Goal: Transaction & Acquisition: Purchase product/service

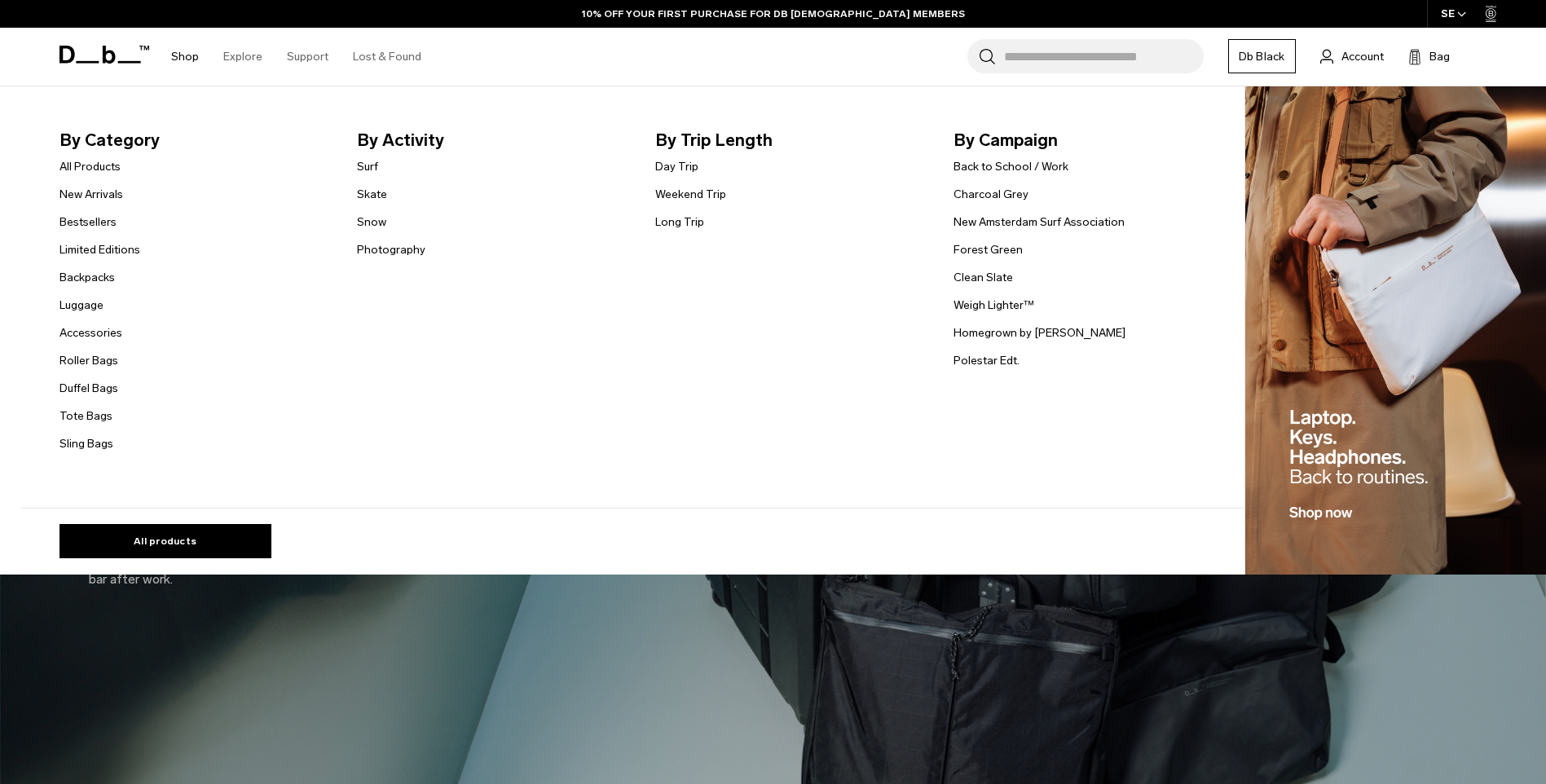
click at [182, 59] on link "Shop" at bounding box center [184, 56] width 28 height 58
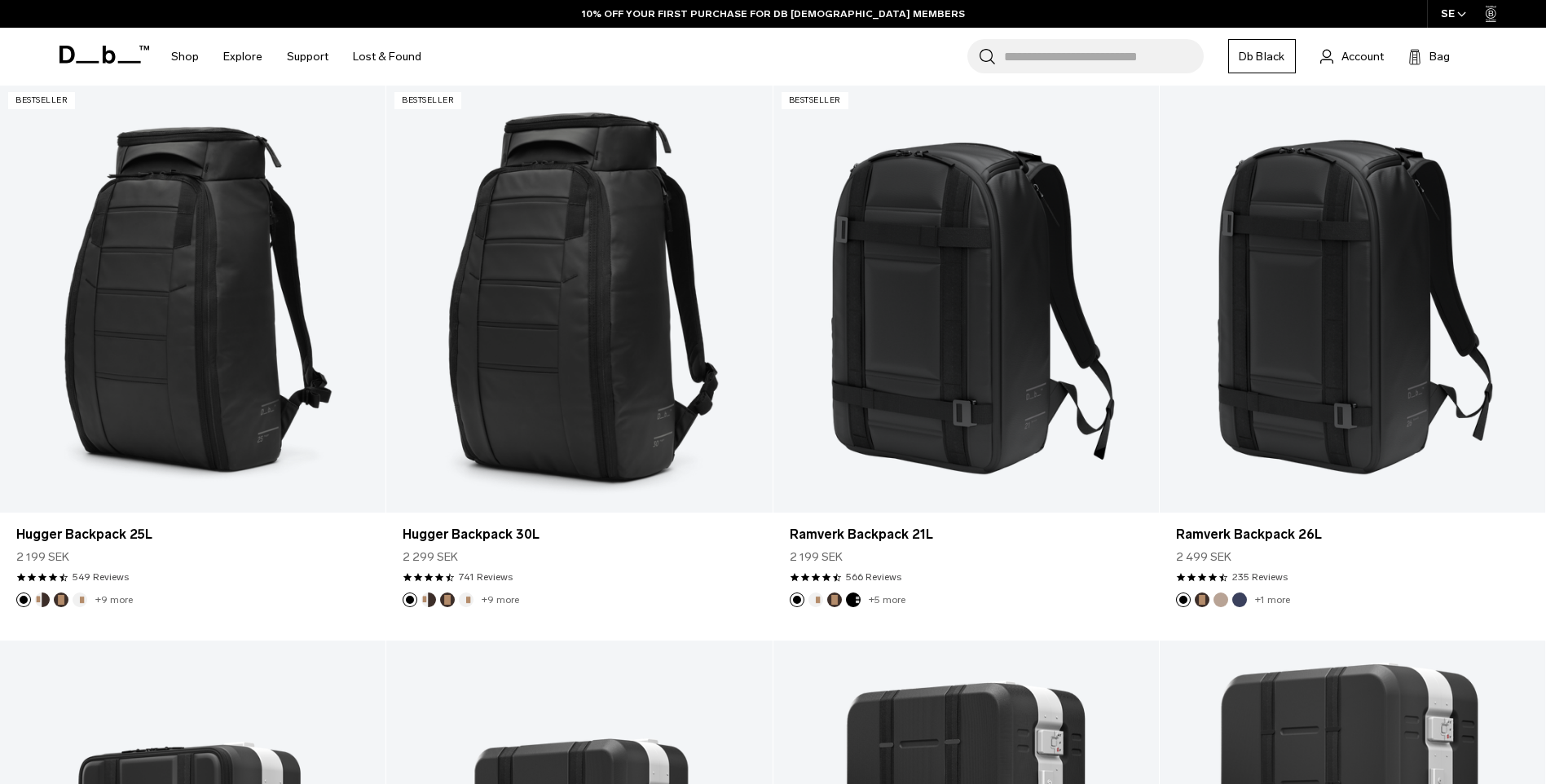
scroll to position [420, 0]
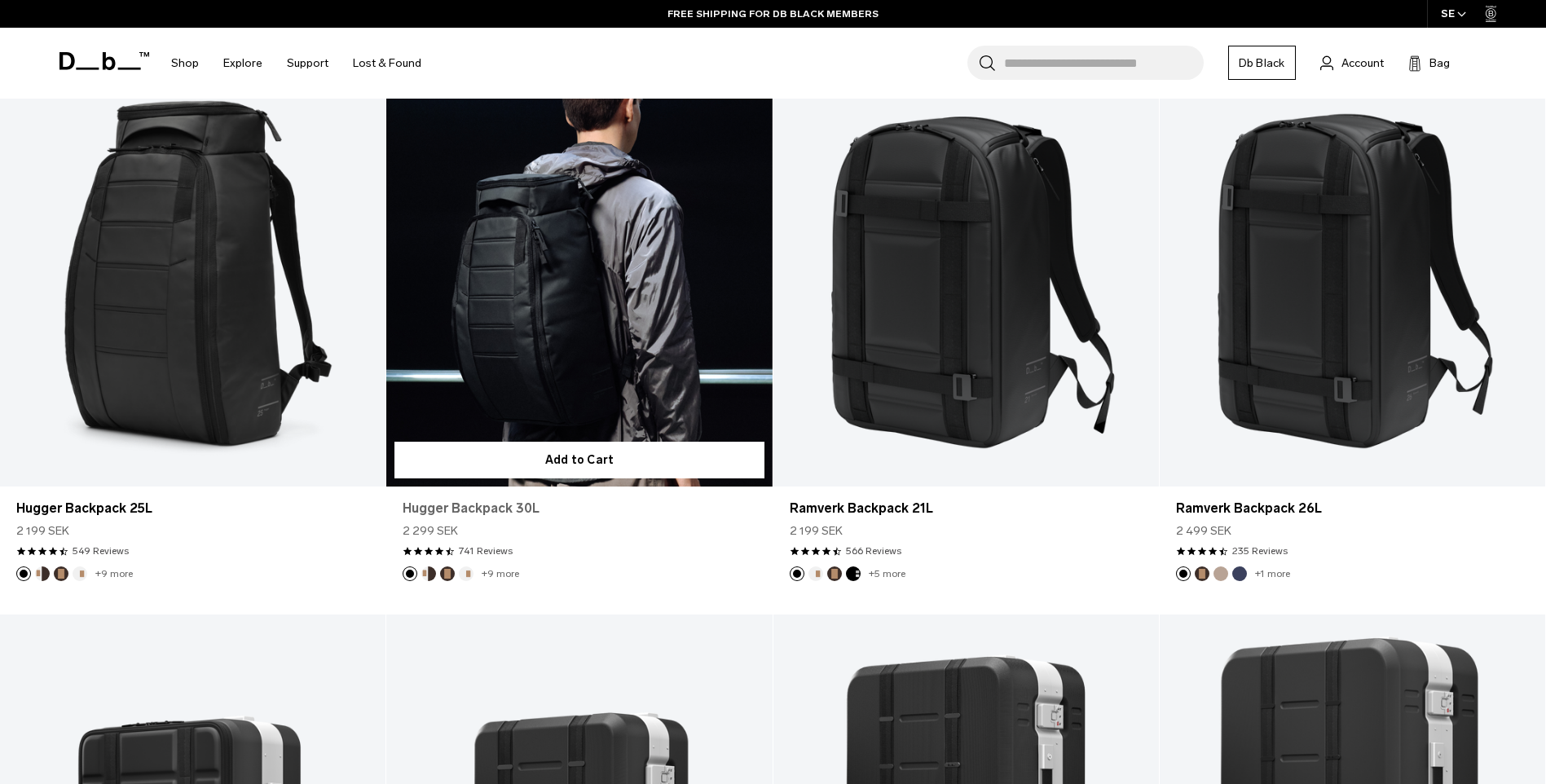
click at [519, 506] on link "Hugger Backpack 30L" at bounding box center [579, 508] width 353 height 19
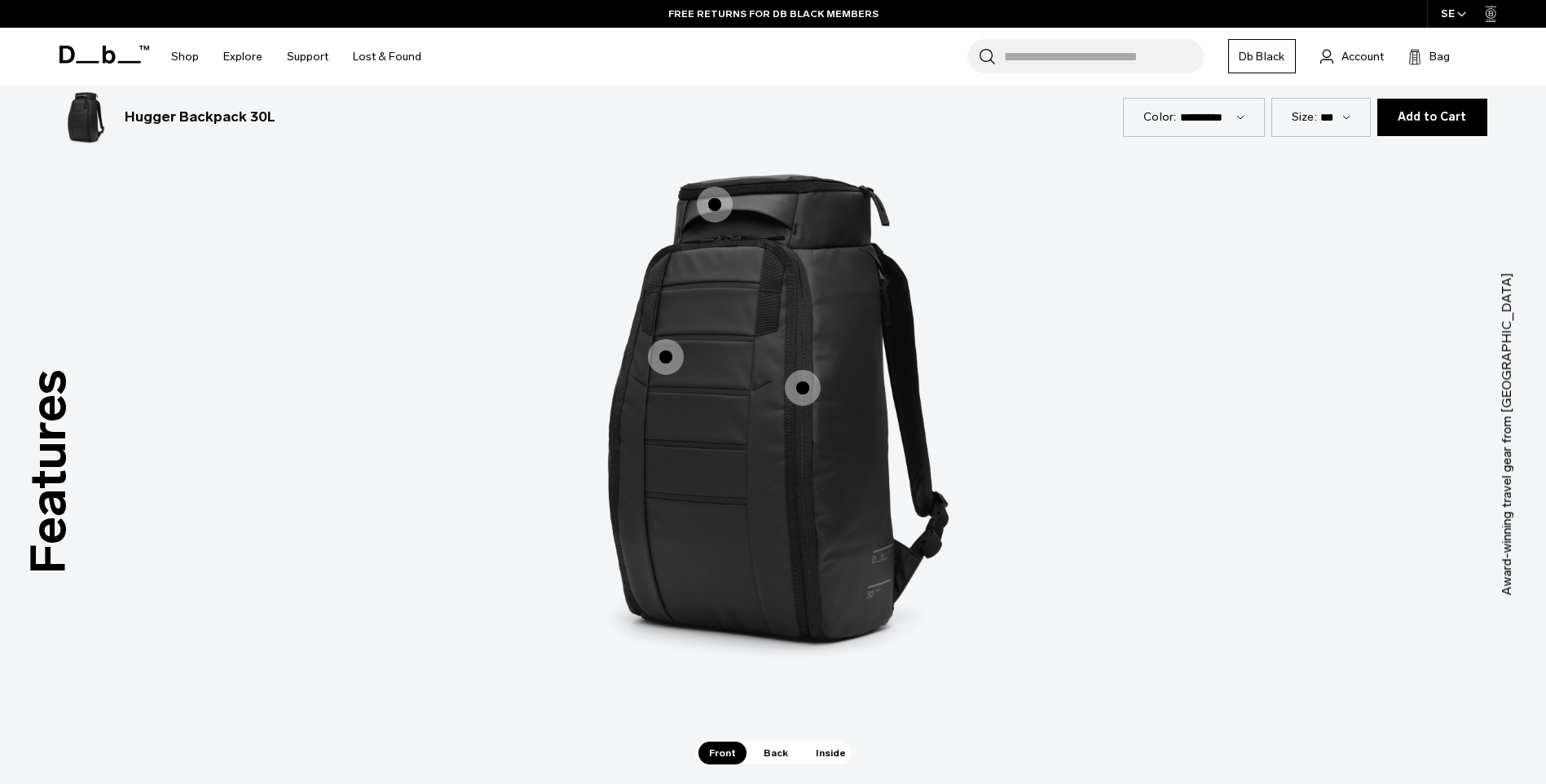
scroll to position [2294, 0]
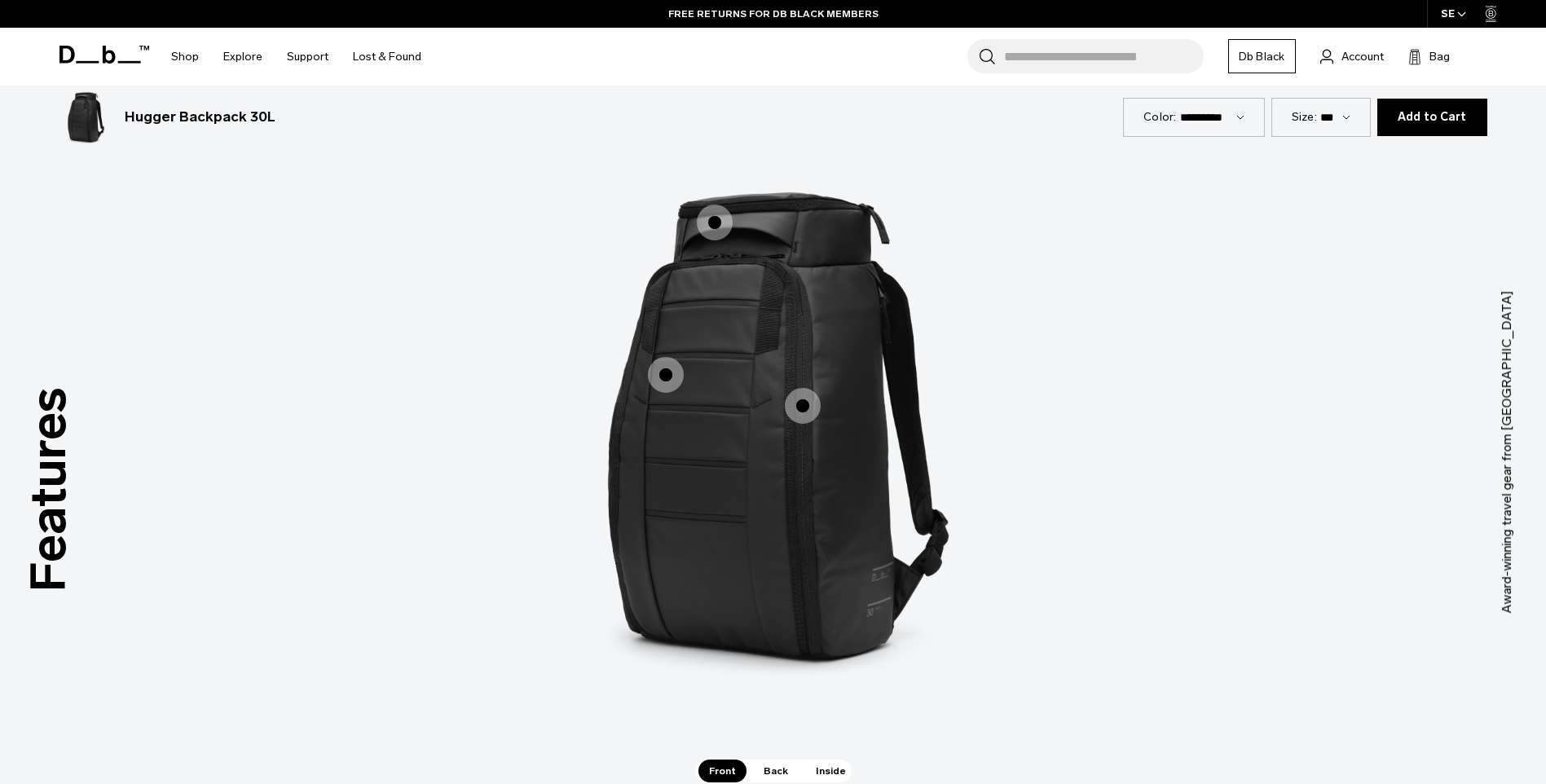
click at [794, 407] on span "1 / 3" at bounding box center [803, 405] width 36 height 36
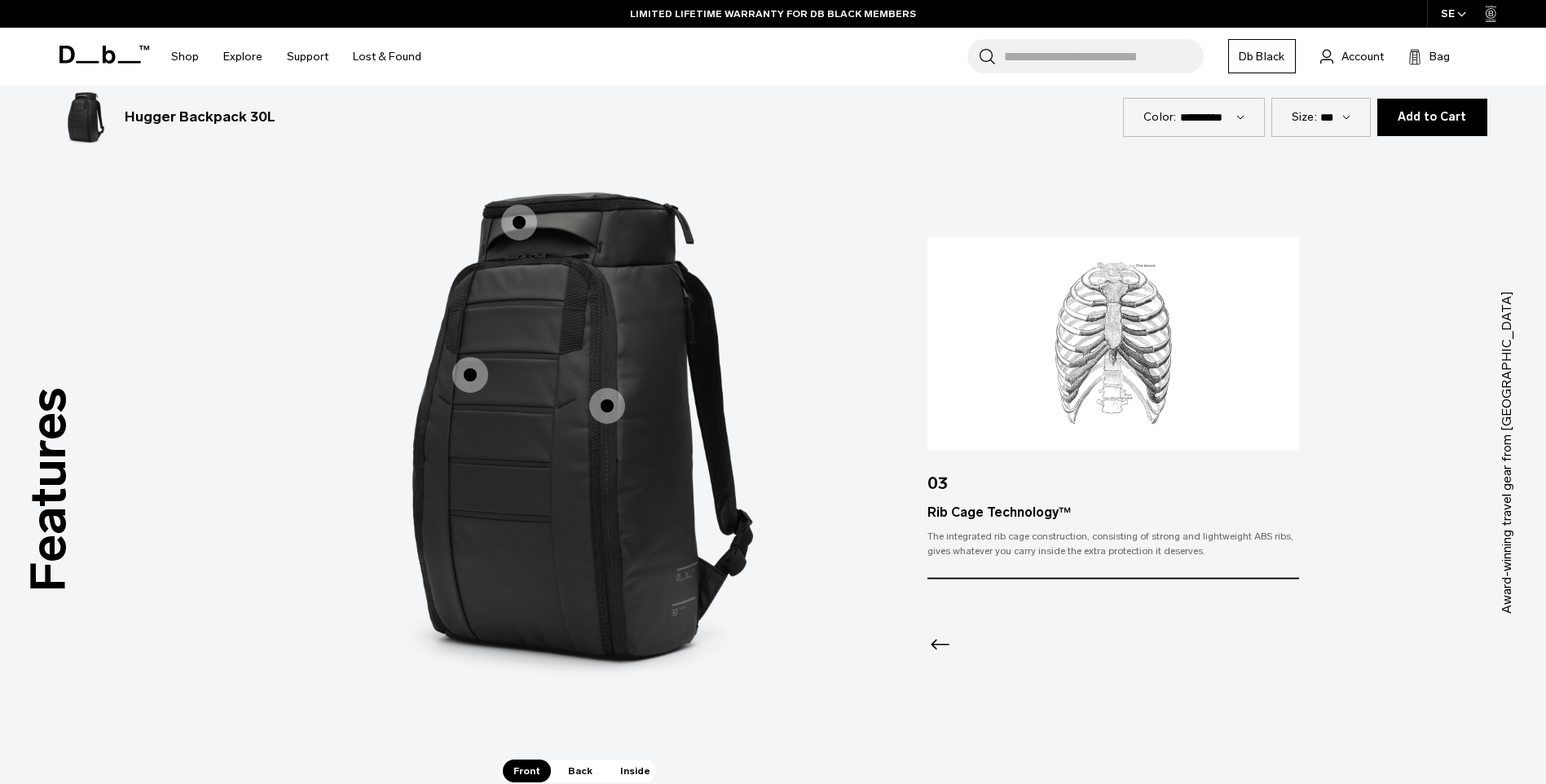
click at [469, 379] on span "1 / 3" at bounding box center [470, 374] width 36 height 36
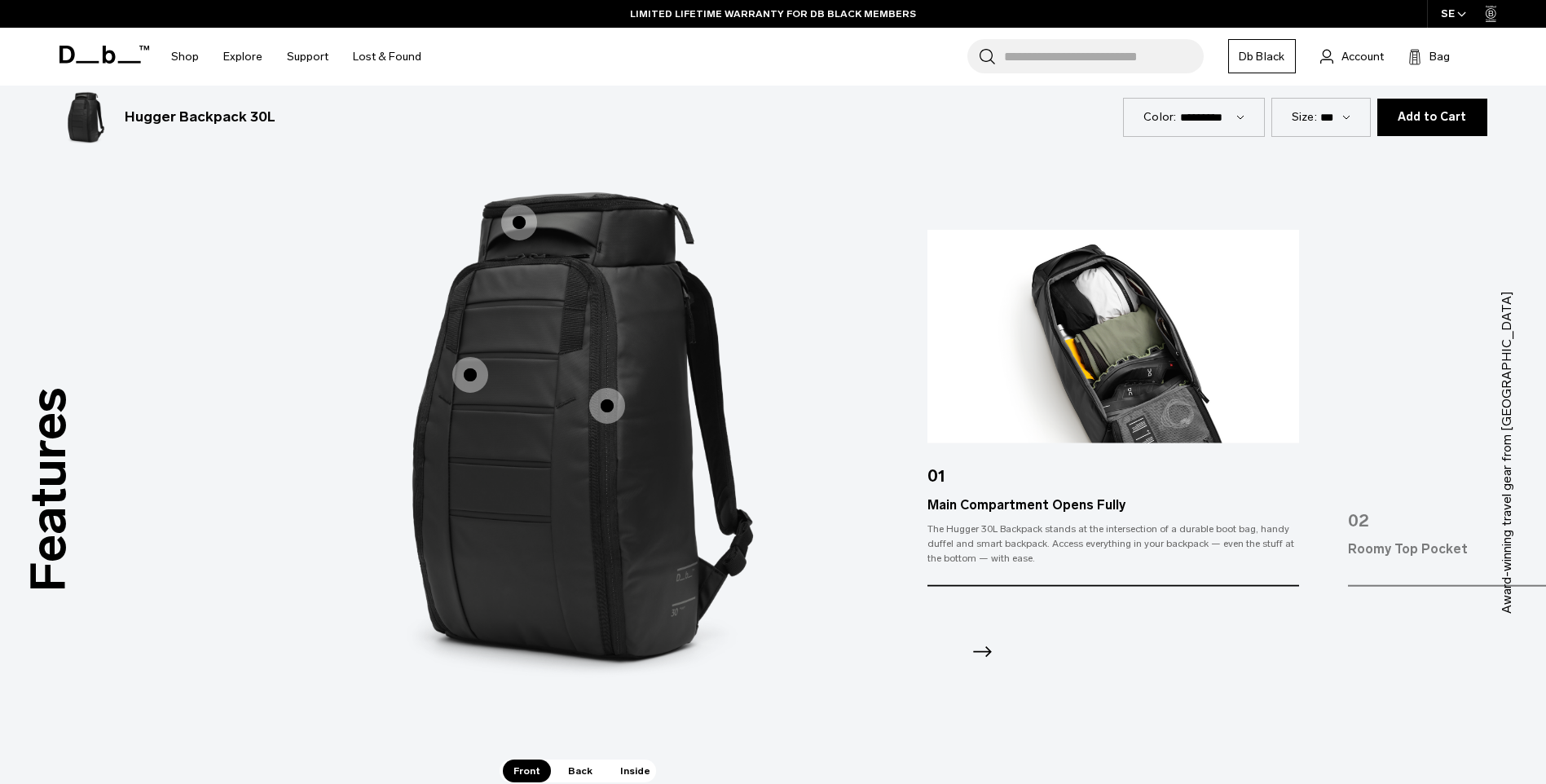
click at [517, 230] on span "1 / 3" at bounding box center [519, 222] width 36 height 36
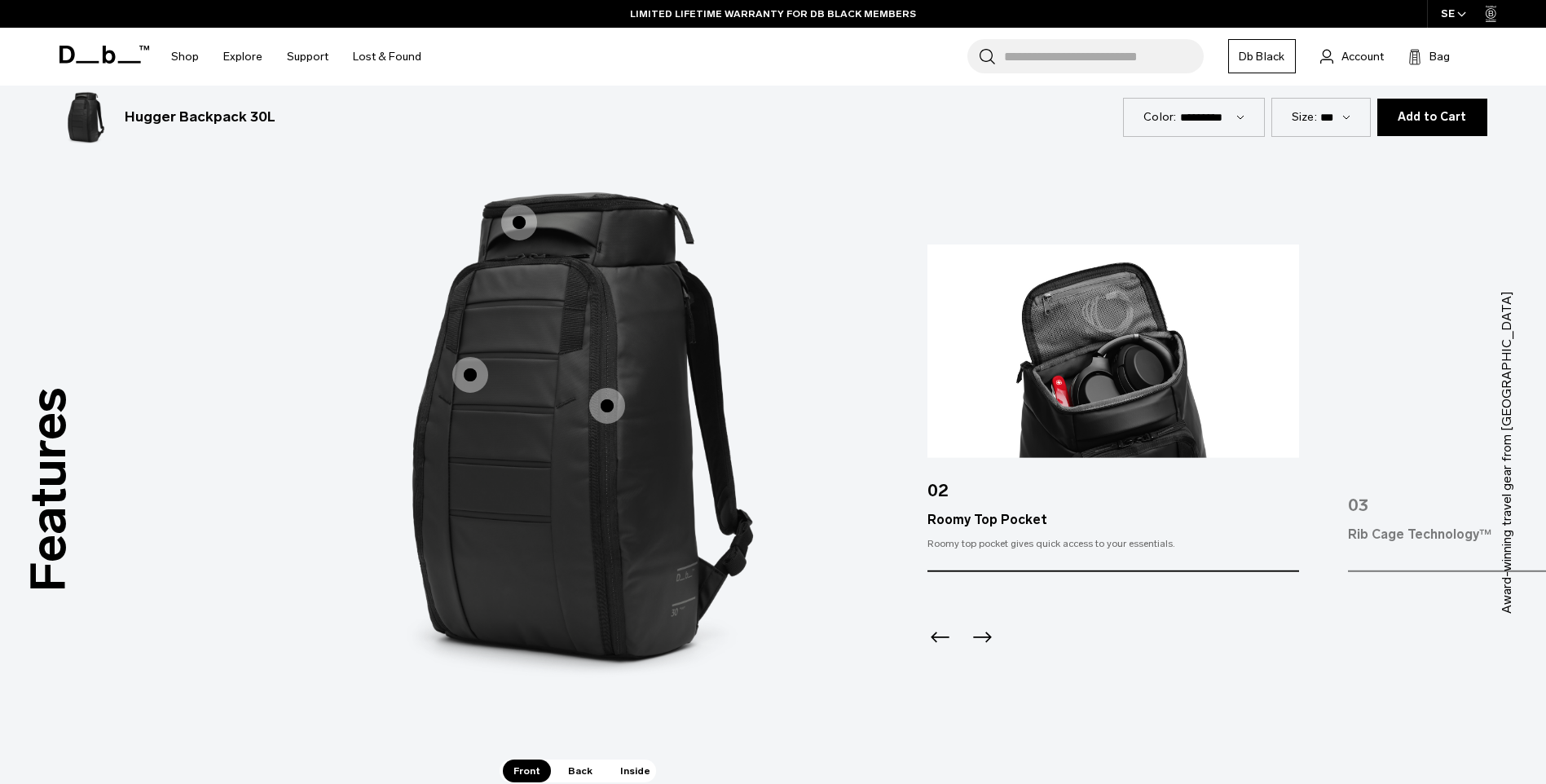
click at [578, 765] on span "Back" at bounding box center [580, 770] width 46 height 23
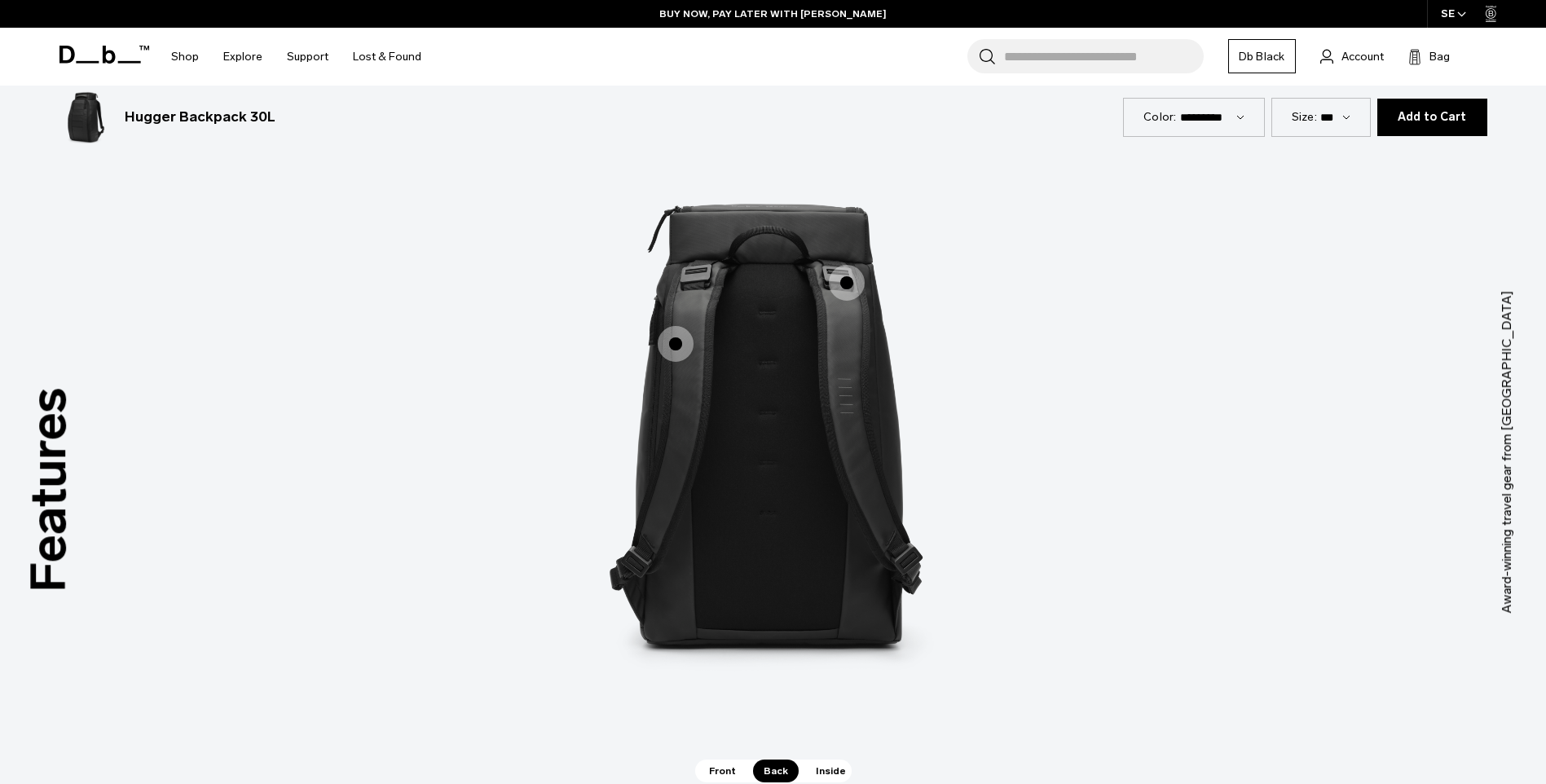
click at [683, 335] on span "2 / 3" at bounding box center [675, 343] width 36 height 36
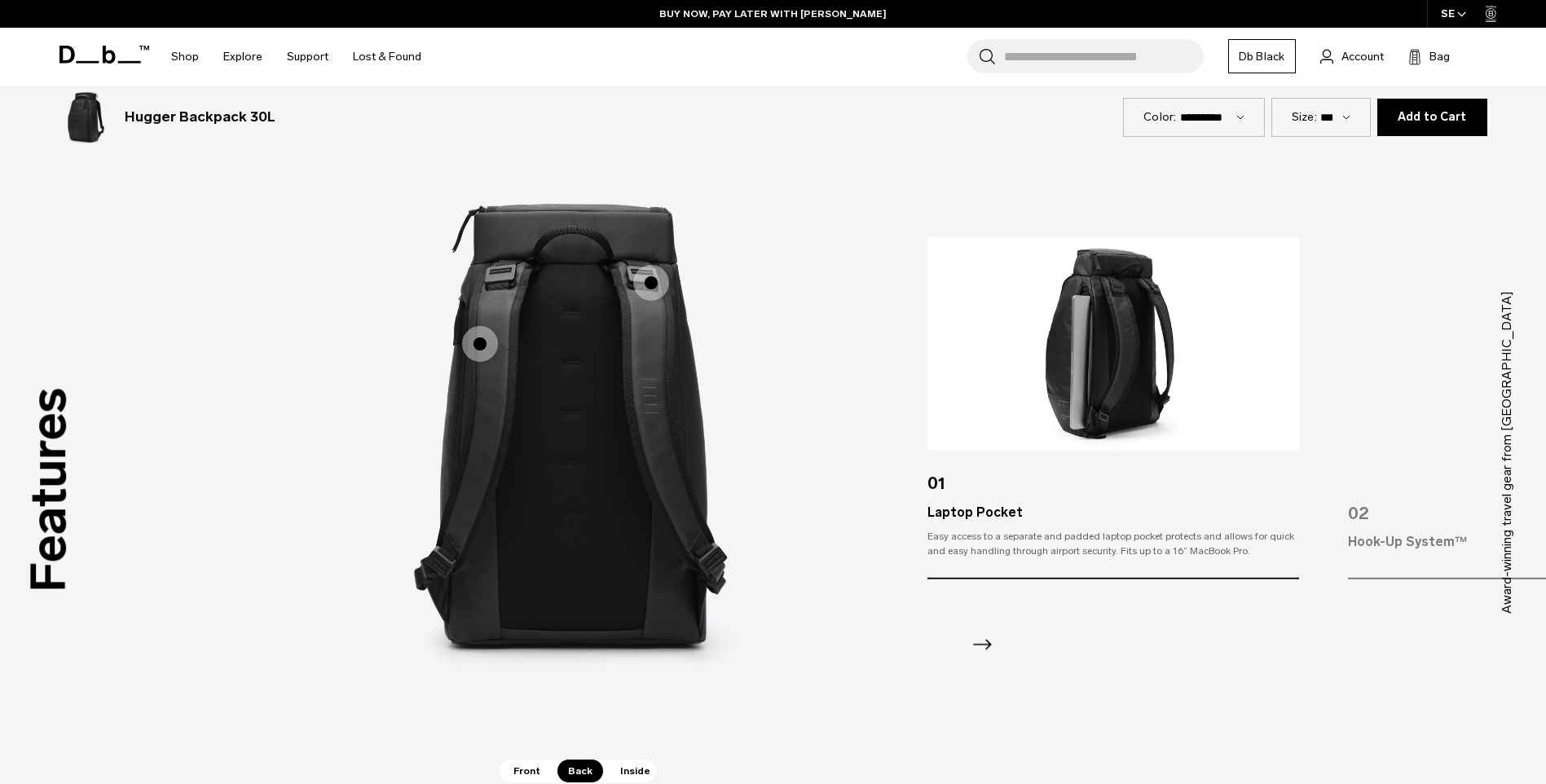
click at [648, 281] on span "2 / 3" at bounding box center [650, 282] width 36 height 36
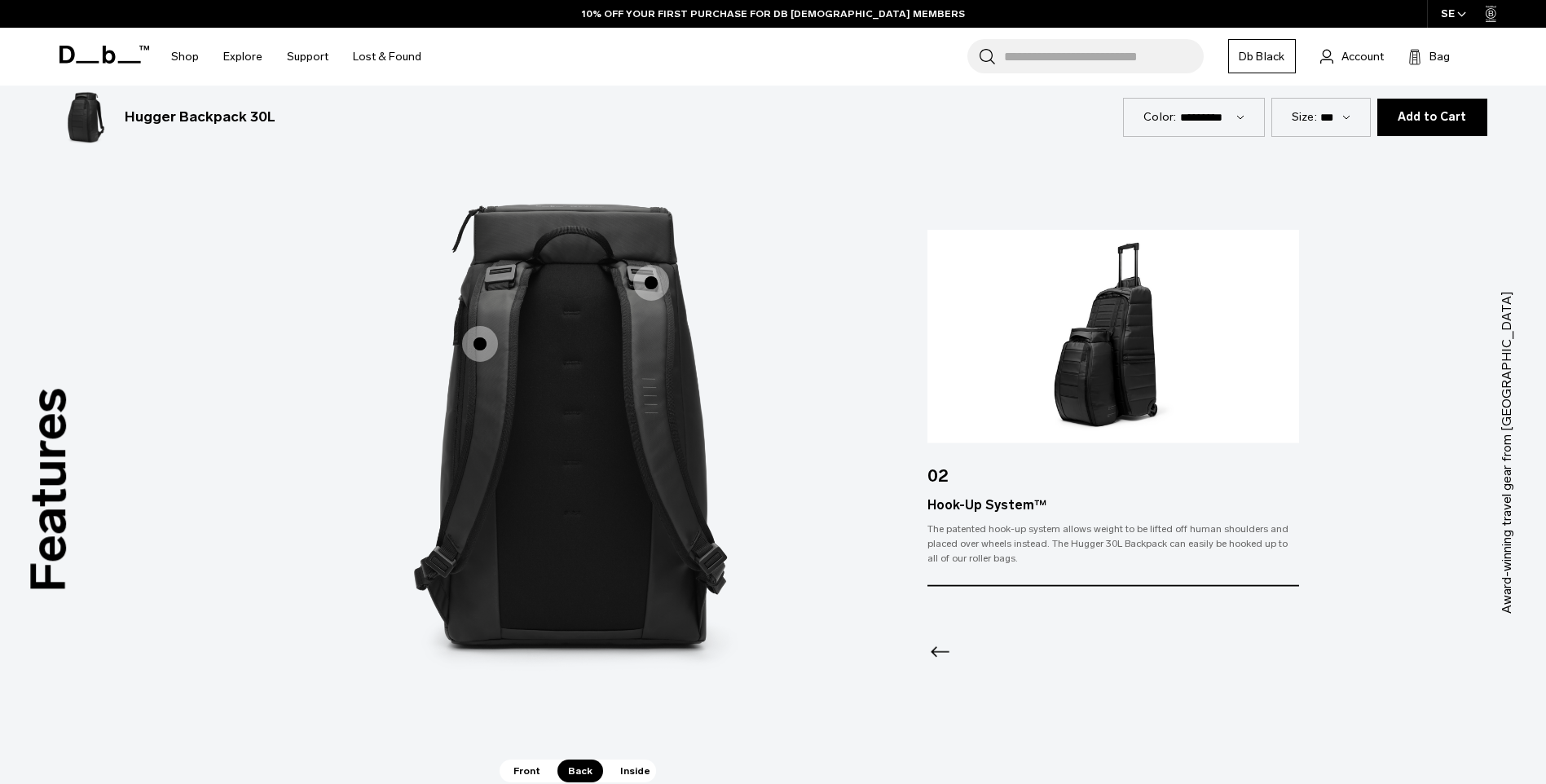
click at [636, 776] on span "Inside" at bounding box center [634, 770] width 51 height 23
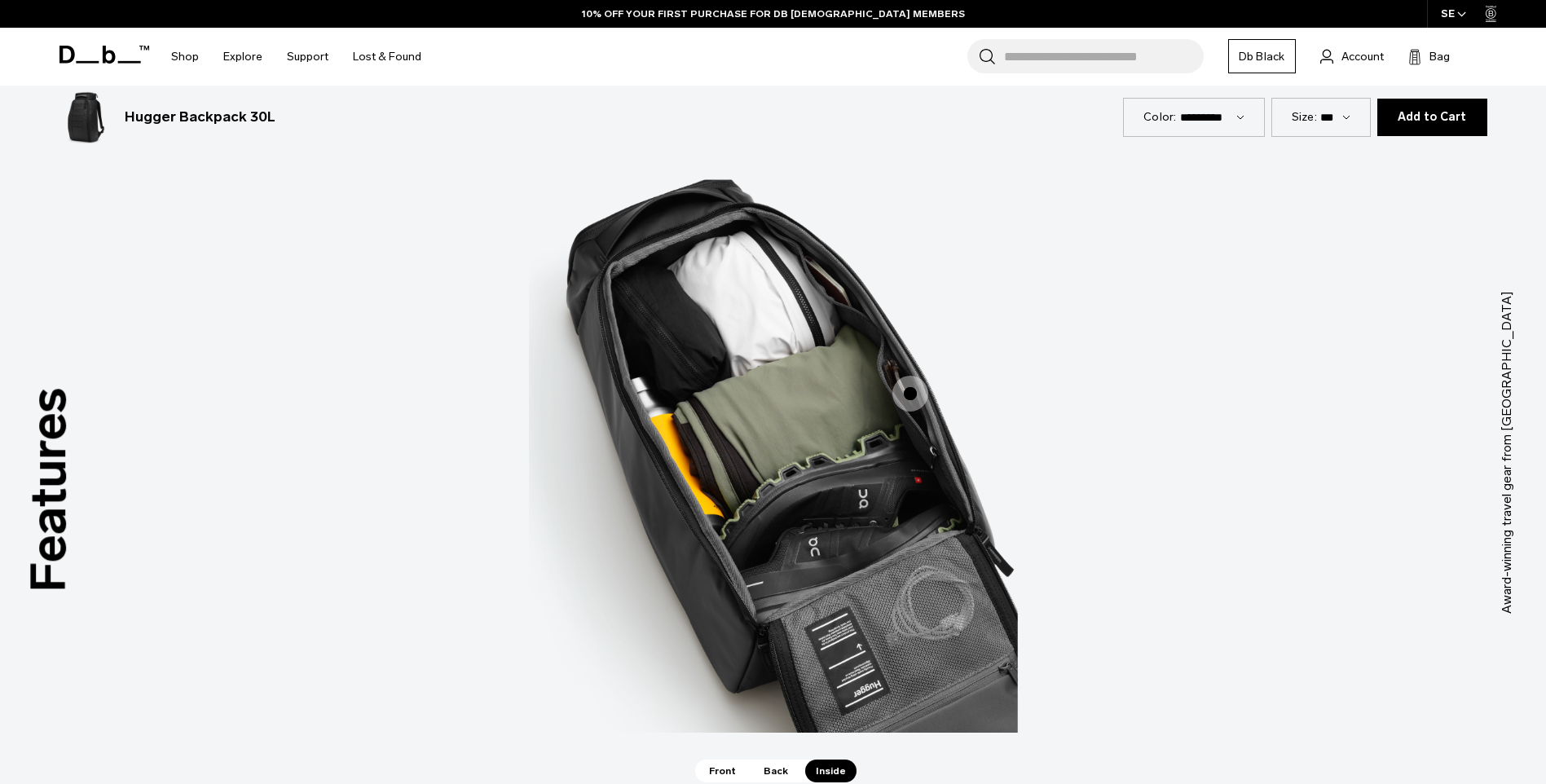
click at [911, 394] on span "3 / 3" at bounding box center [910, 393] width 36 height 36
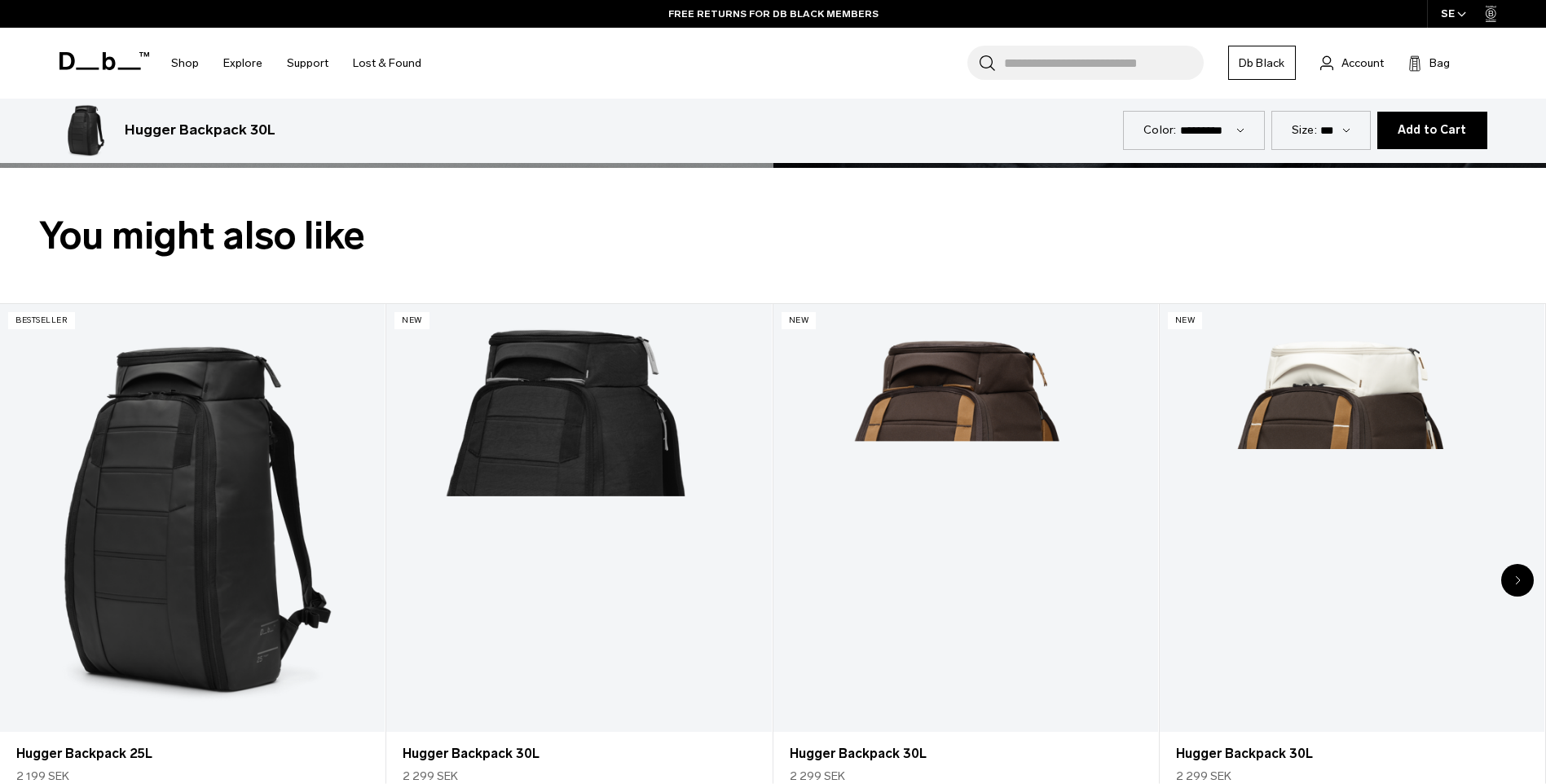
scroll to position [3903, 0]
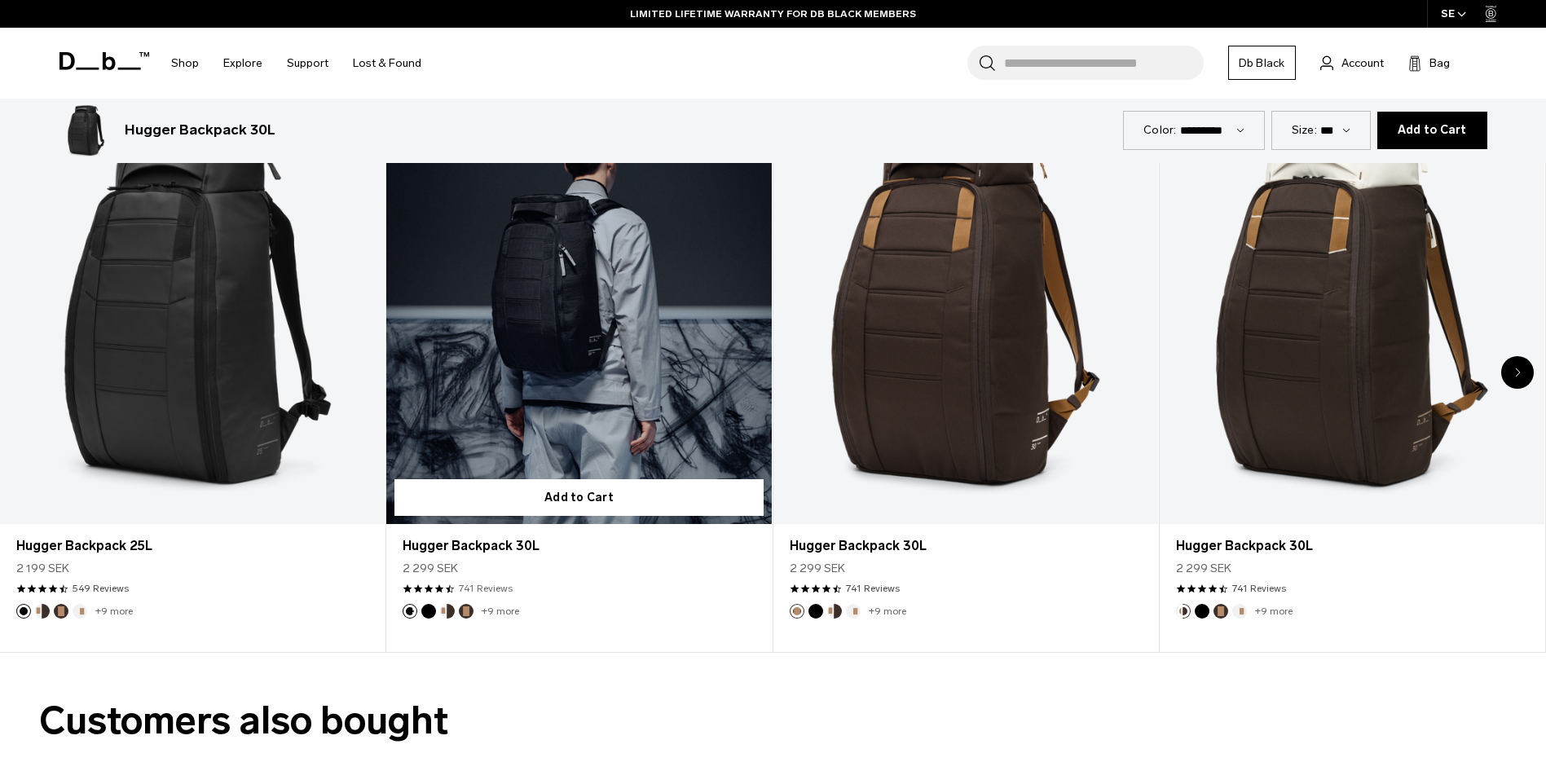
click at [493, 592] on link "741 Reviews" at bounding box center [485, 588] width 54 height 15
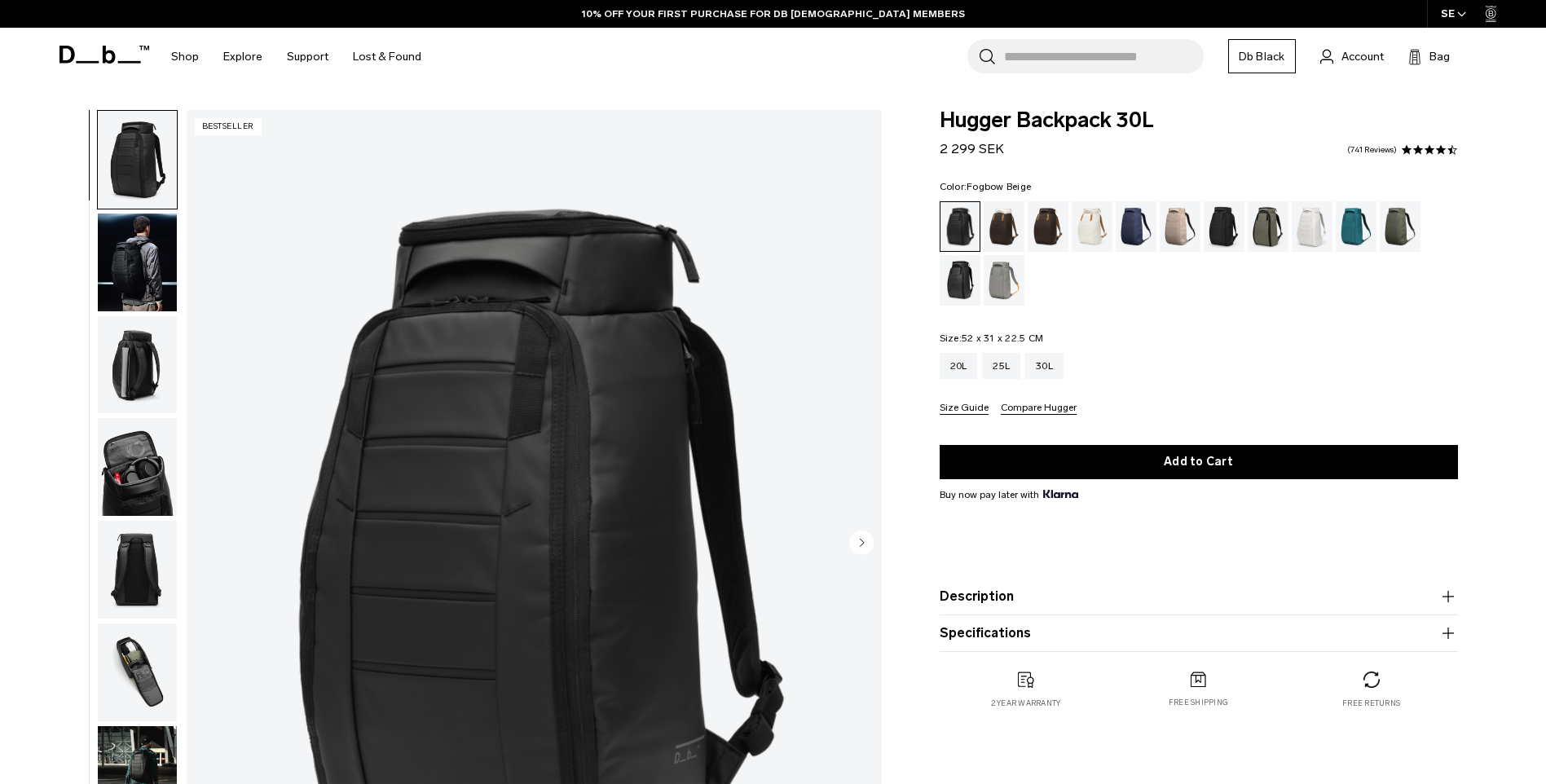
click at [1184, 233] on div "Fogbow Beige" at bounding box center [1180, 226] width 42 height 50
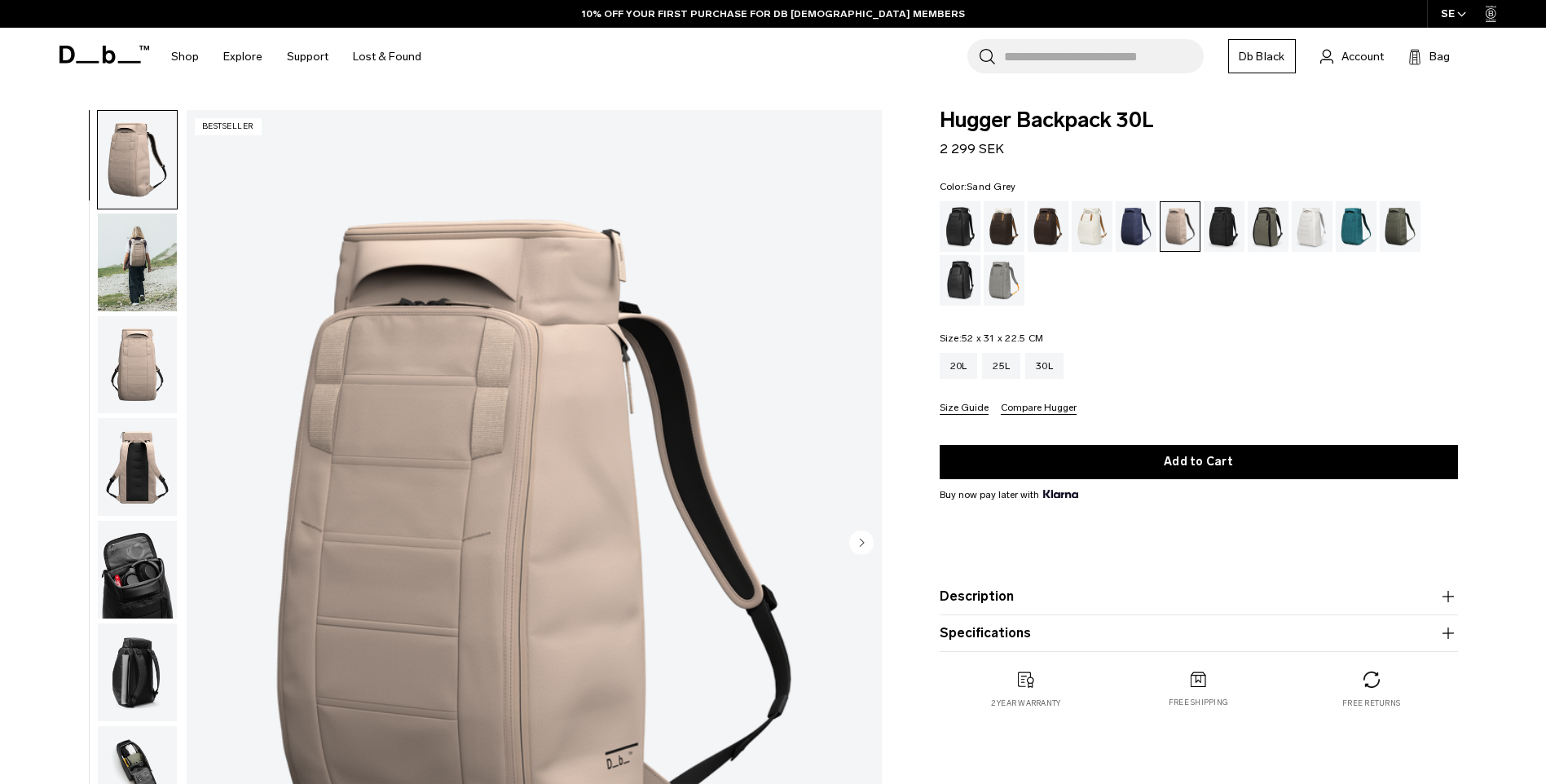
click at [1002, 289] on div "Sand Grey" at bounding box center [1004, 280] width 42 height 50
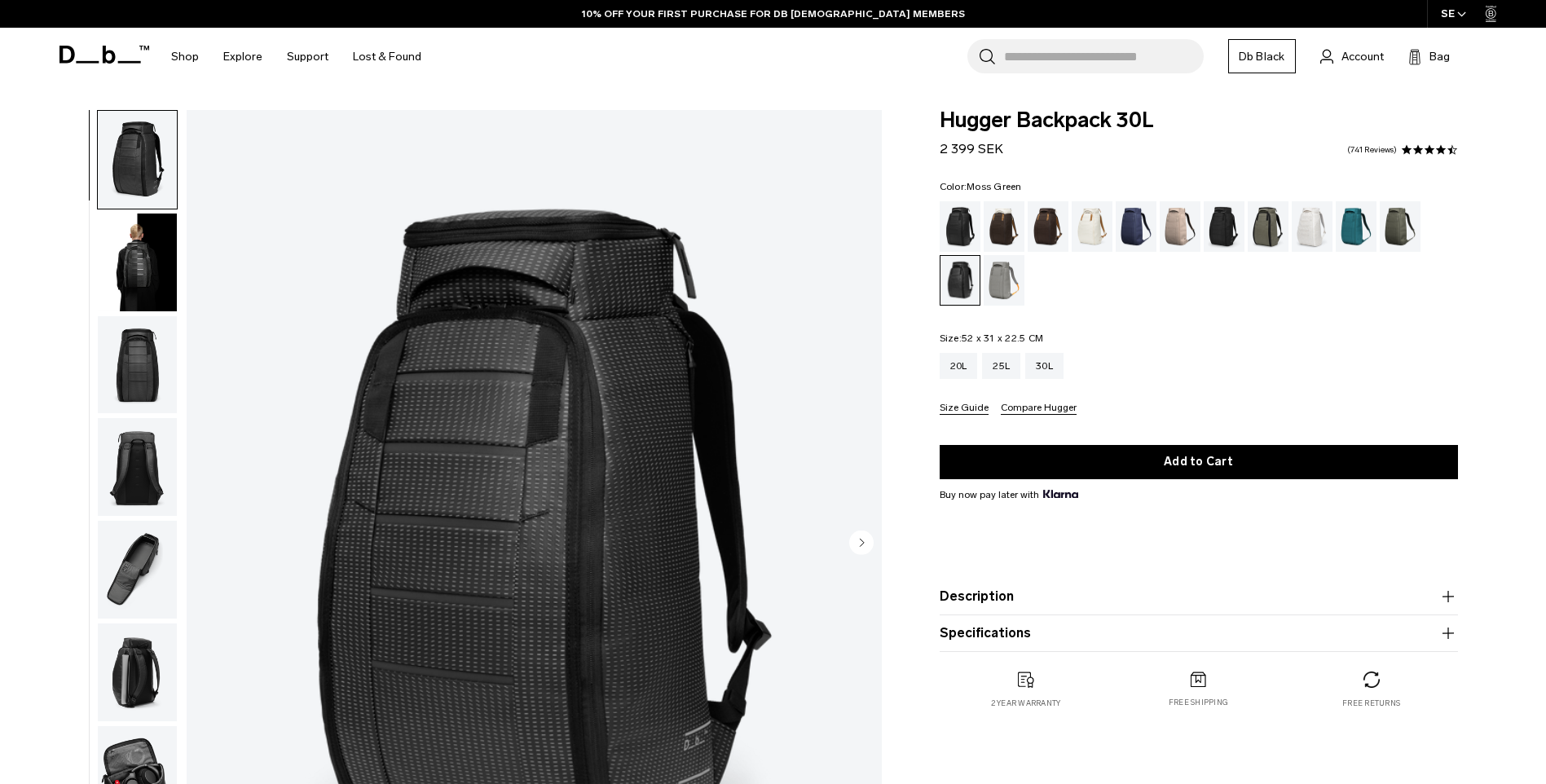
click at [1396, 222] on div "Moss Green" at bounding box center [1400, 226] width 42 height 50
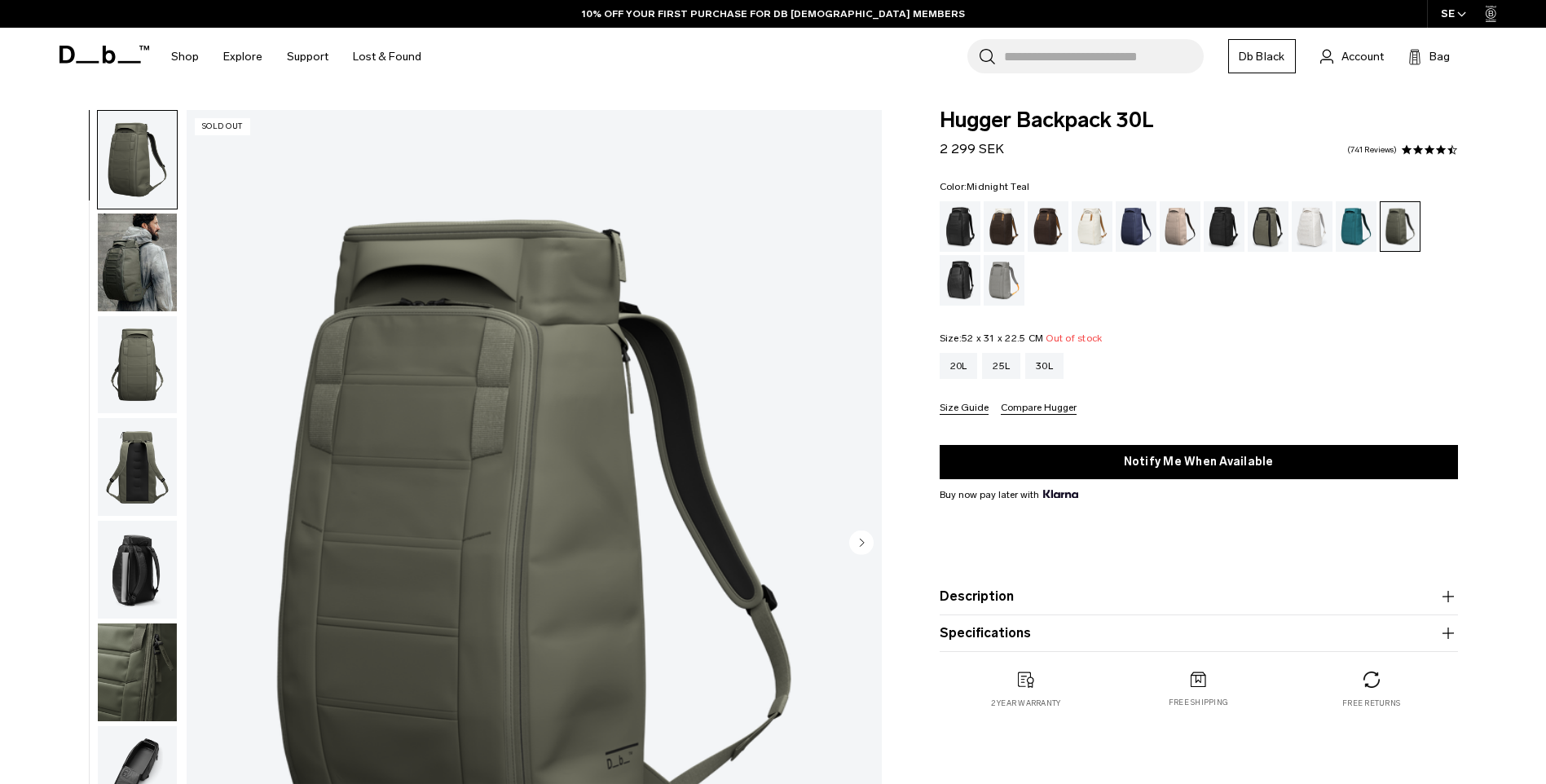
click at [1348, 233] on div "Midnight Teal" at bounding box center [1357, 226] width 42 height 50
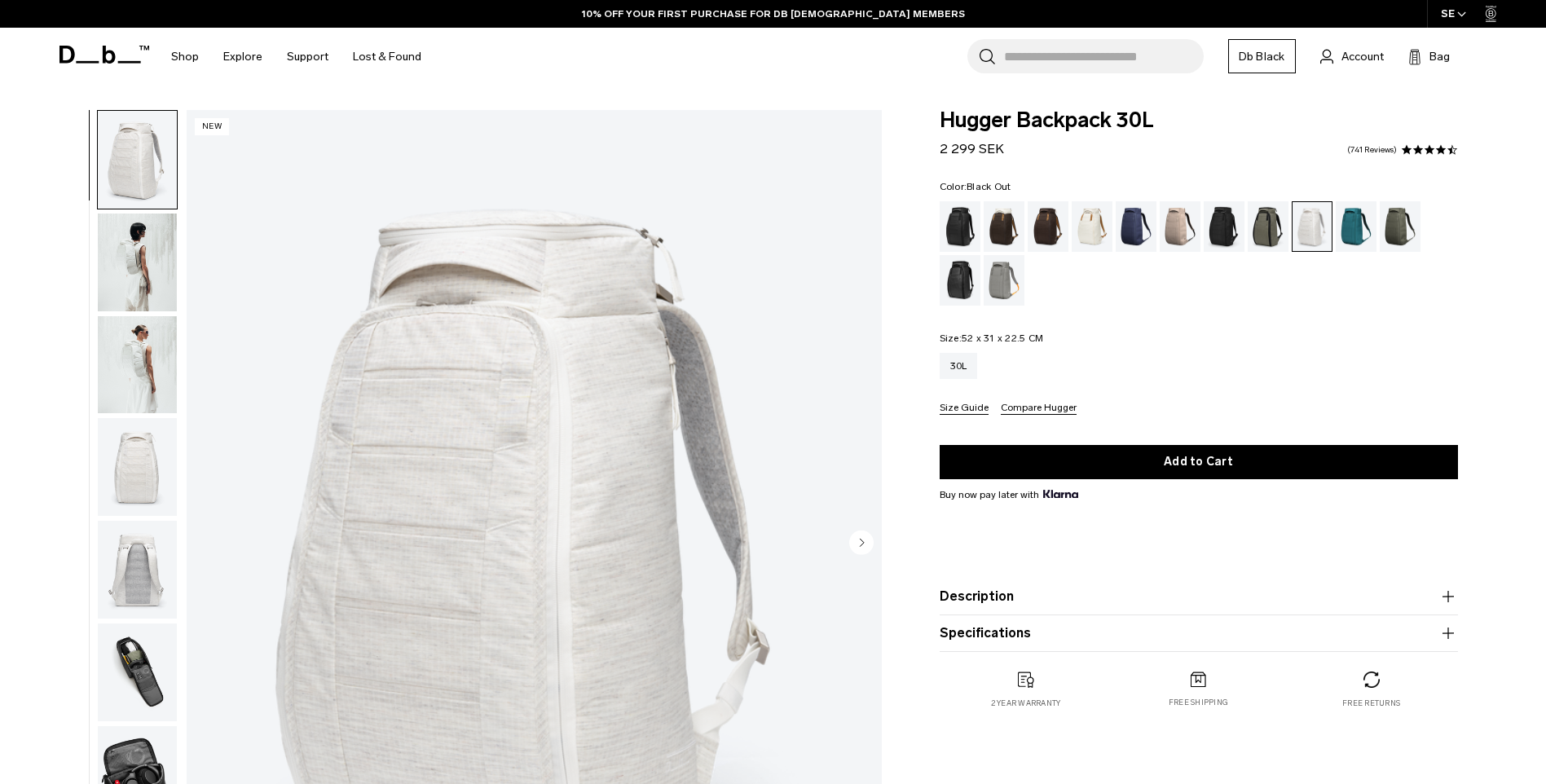
click at [964, 223] on div "Black Out" at bounding box center [961, 226] width 42 height 50
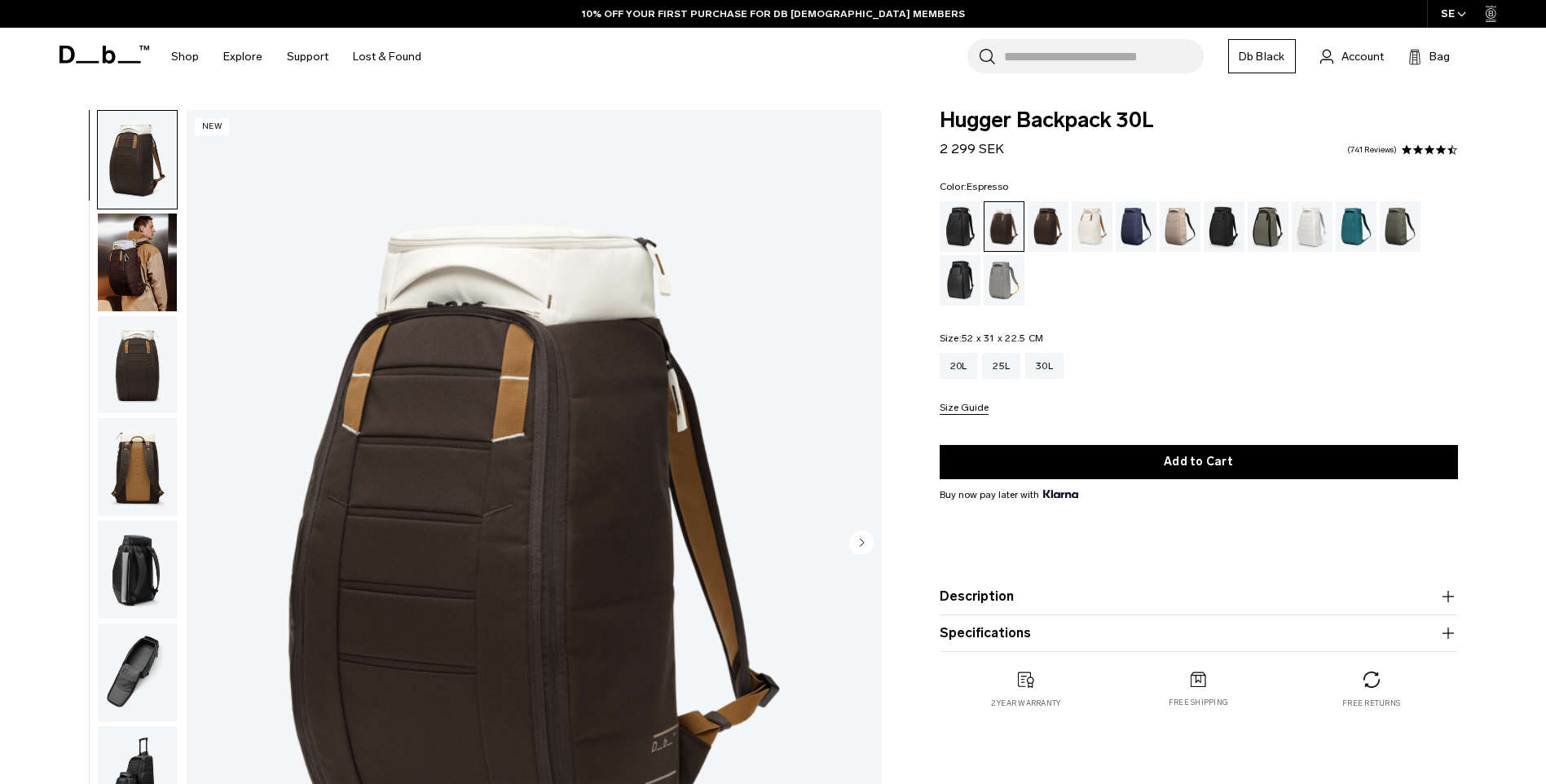
click at [1042, 232] on div "Espresso" at bounding box center [1049, 226] width 42 height 50
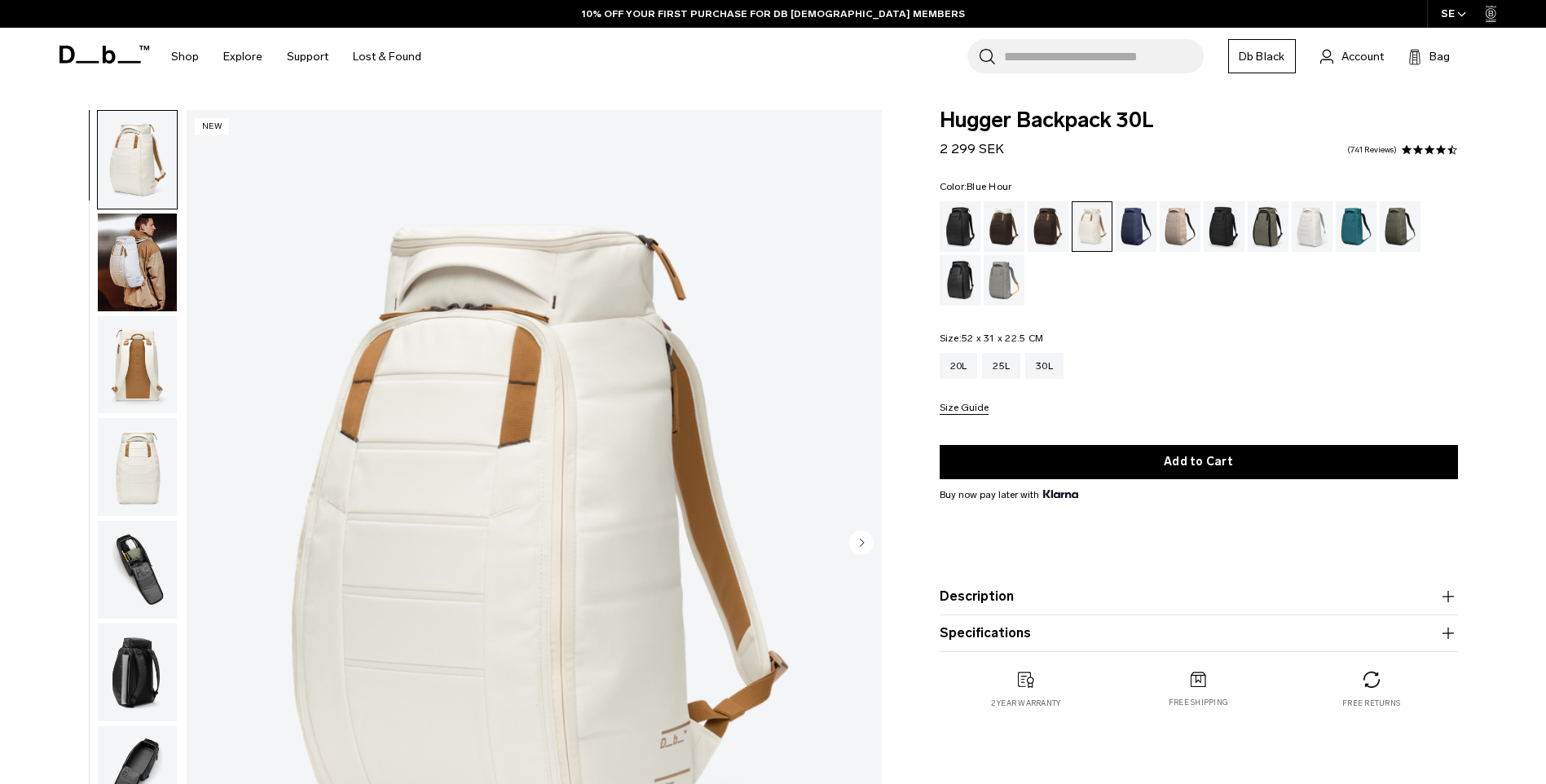
click at [1136, 237] on div "Blue Hour" at bounding box center [1137, 226] width 42 height 50
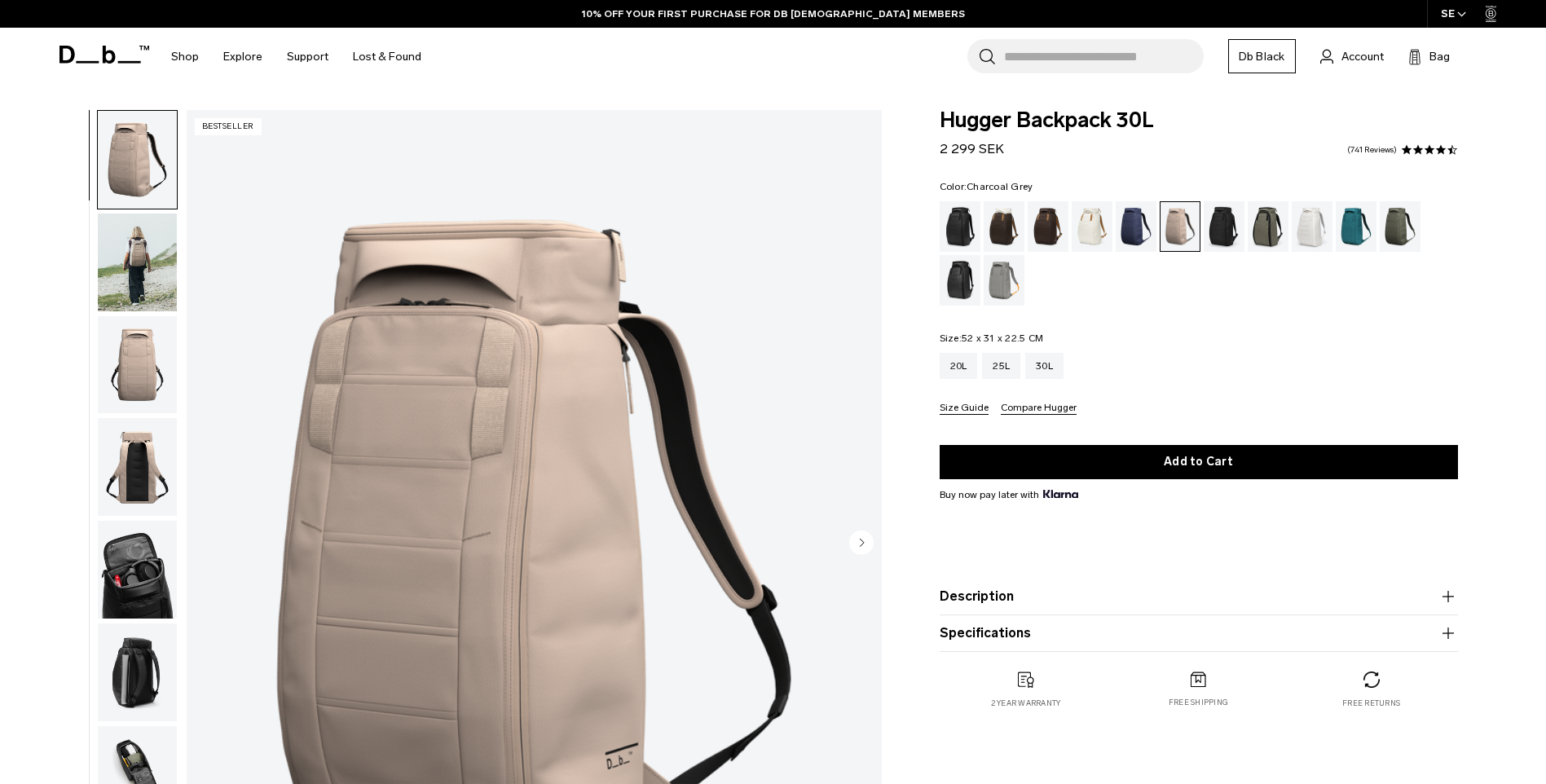
click at [1226, 233] on div "Charcoal Grey" at bounding box center [1225, 226] width 42 height 50
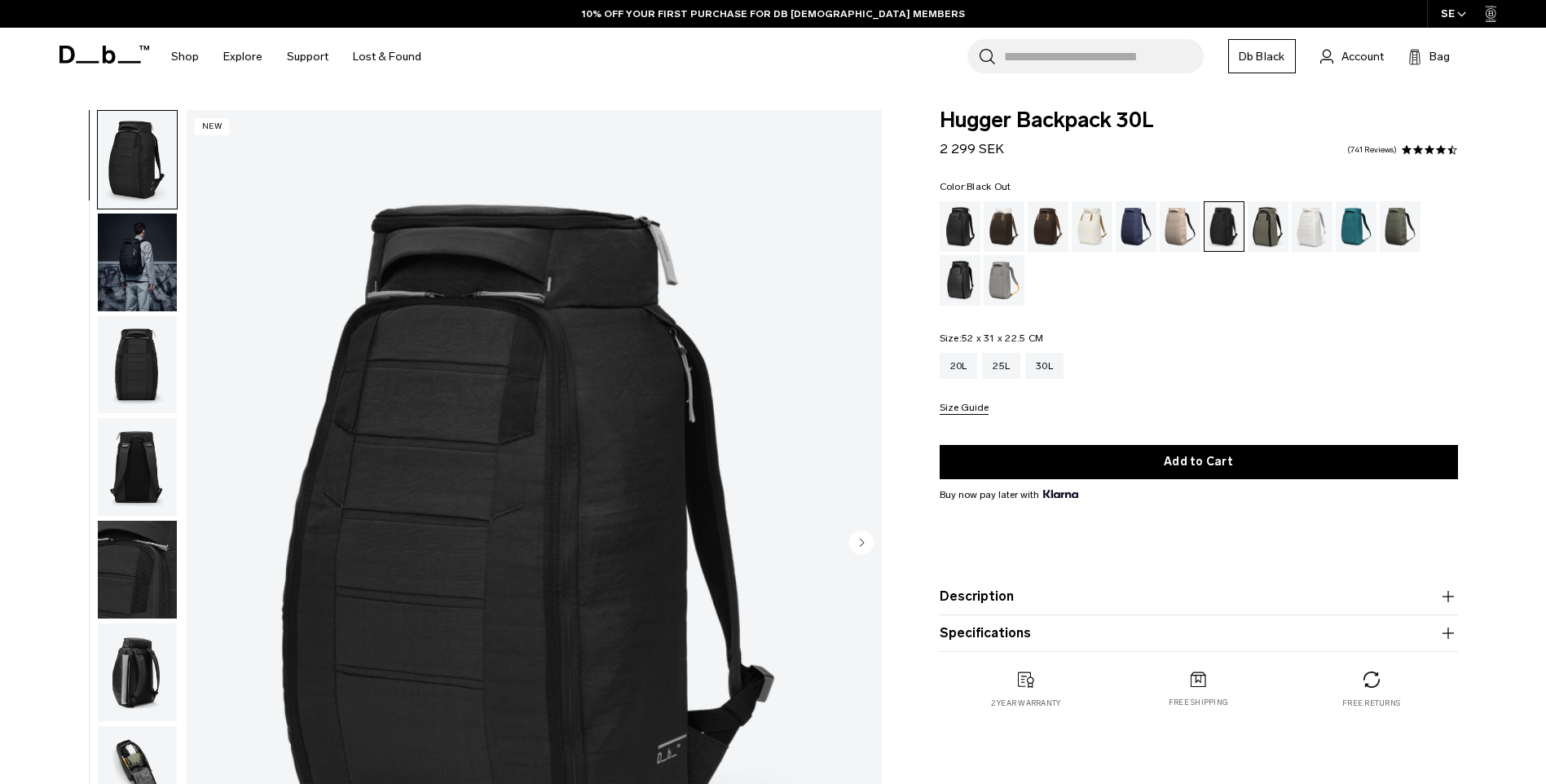
click at [966, 228] on div "Black Out" at bounding box center [961, 226] width 42 height 50
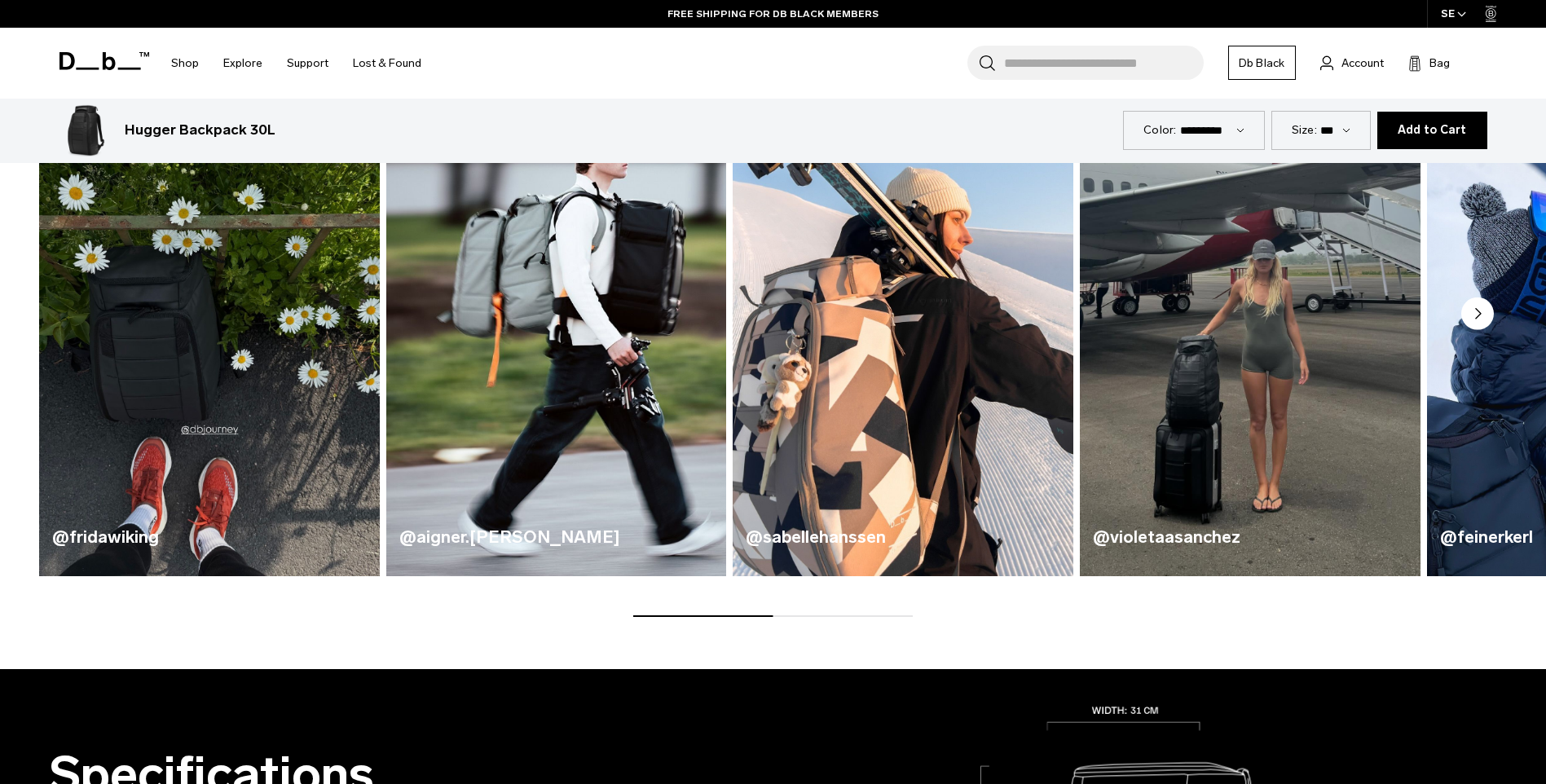
scroll to position [1066, 0]
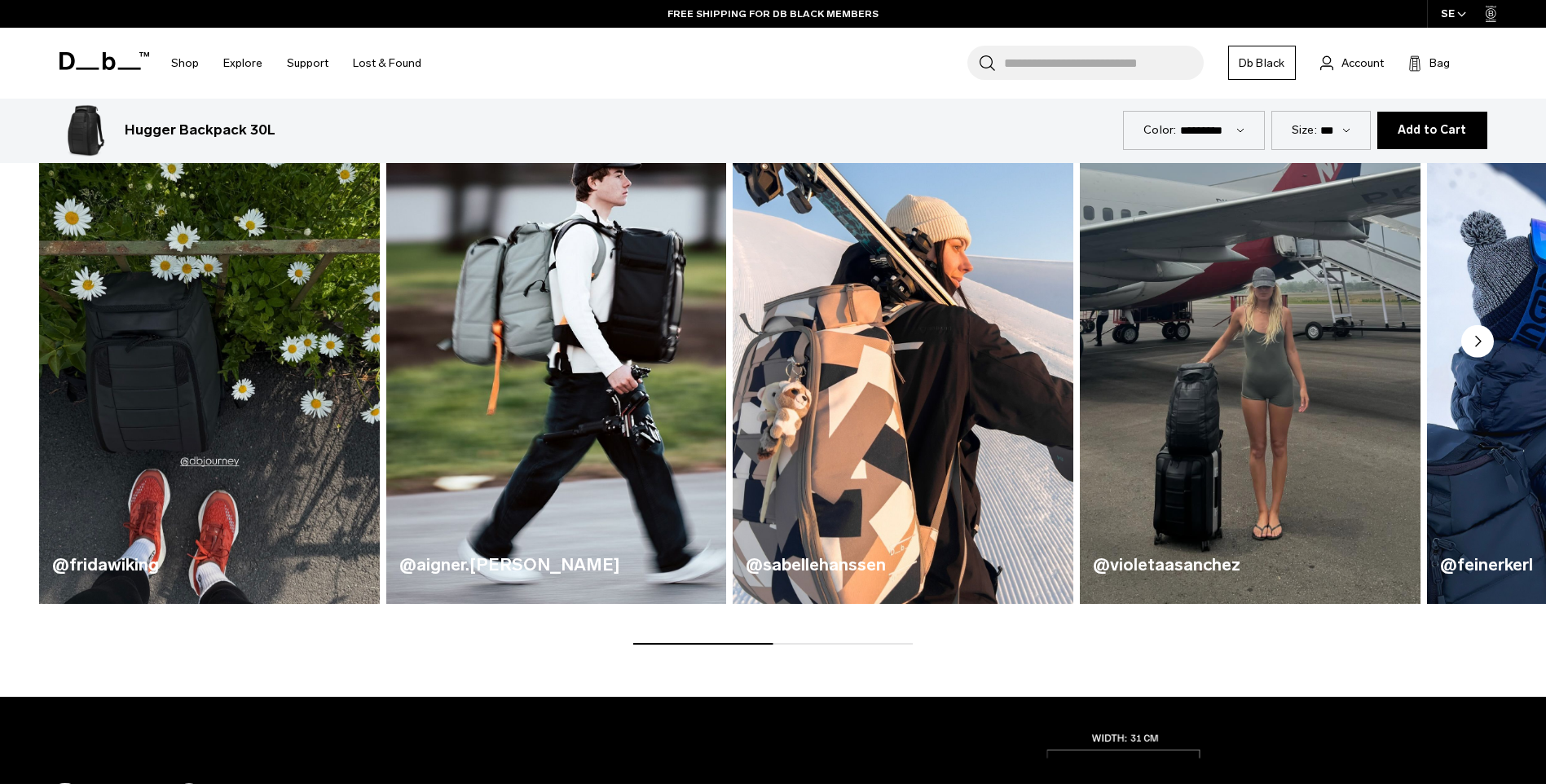
click at [112, 568] on h4 "@fridawiking" at bounding box center [209, 564] width 315 height 26
click at [183, 377] on img "1 / 5" at bounding box center [209, 322] width 351 height 578
click at [209, 464] on img "1 / 5" at bounding box center [209, 322] width 351 height 578
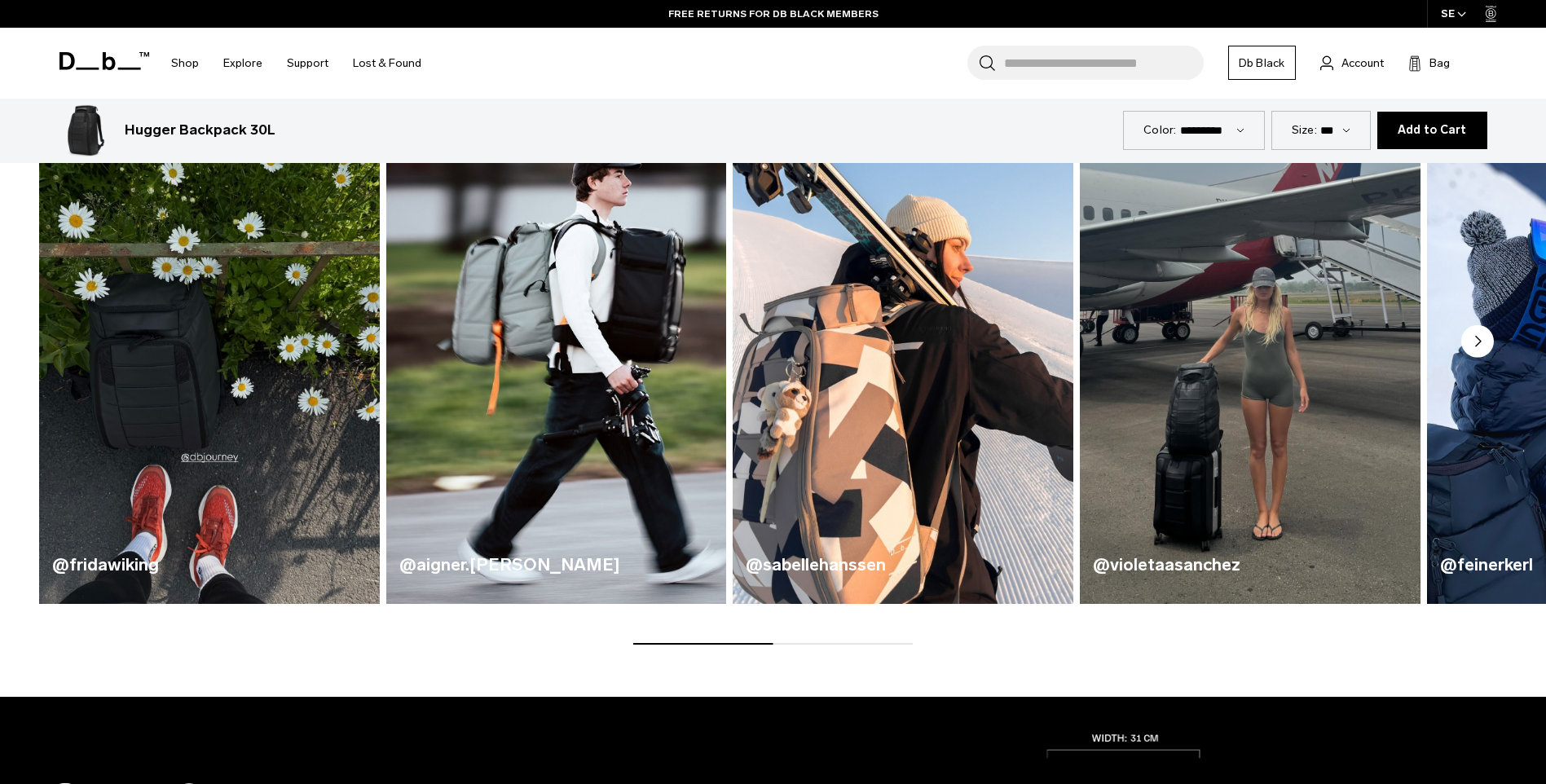
click at [1474, 340] on circle "Next slide" at bounding box center [1477, 341] width 33 height 33
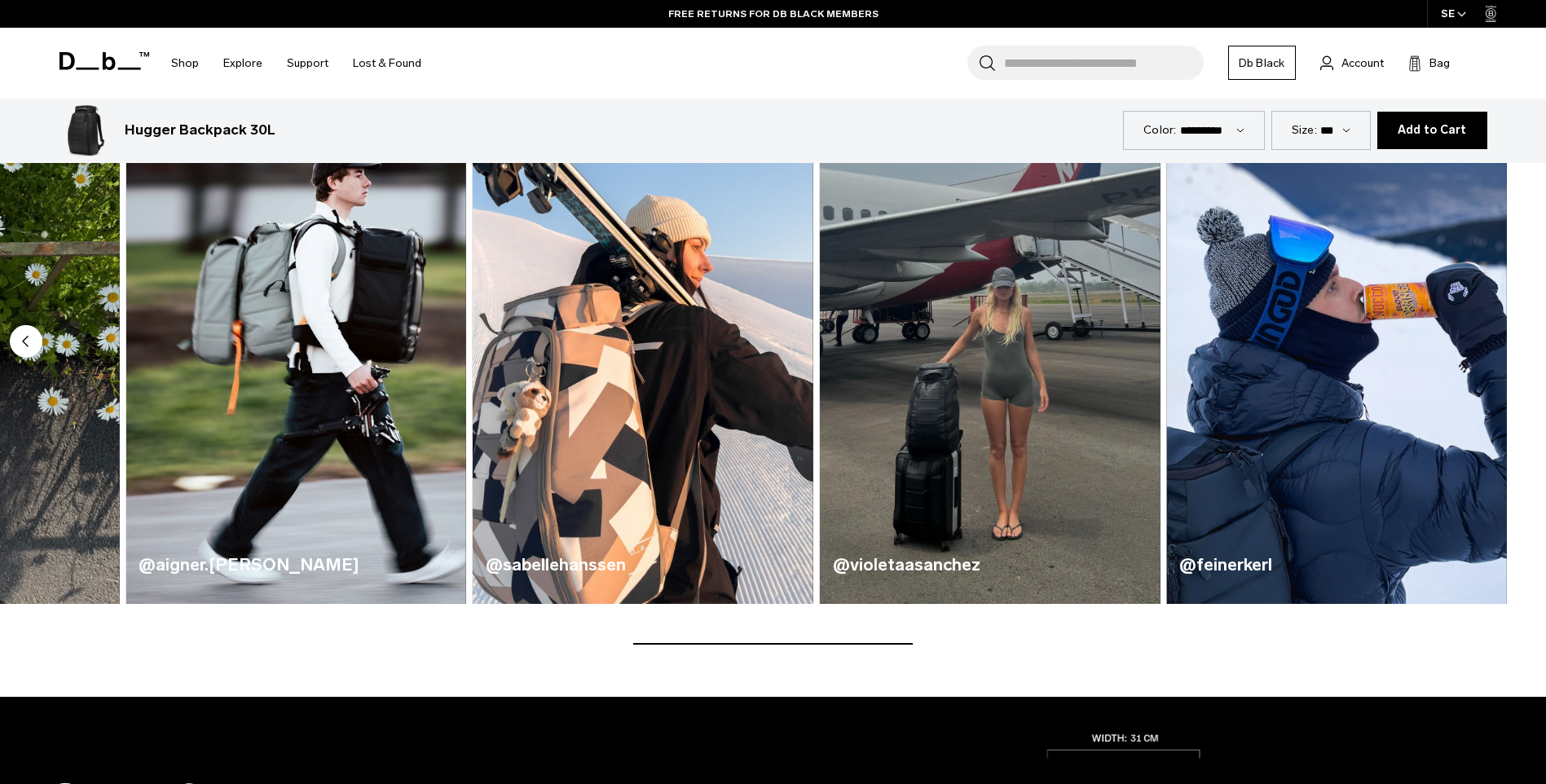
click at [1473, 340] on img "5 / 5" at bounding box center [1336, 322] width 351 height 578
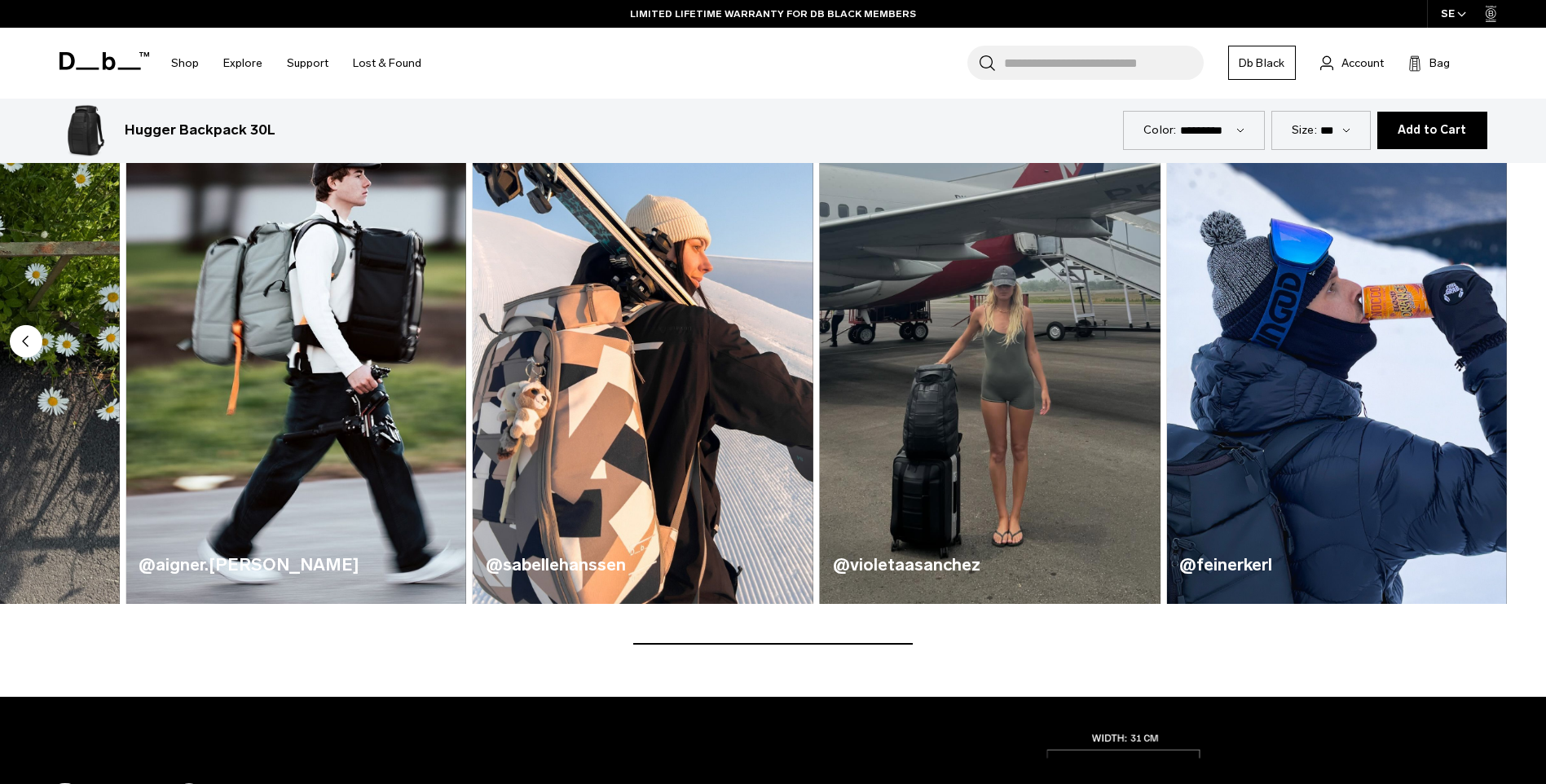
click at [891, 565] on h4 "@violetaasanchez" at bounding box center [990, 564] width 315 height 26
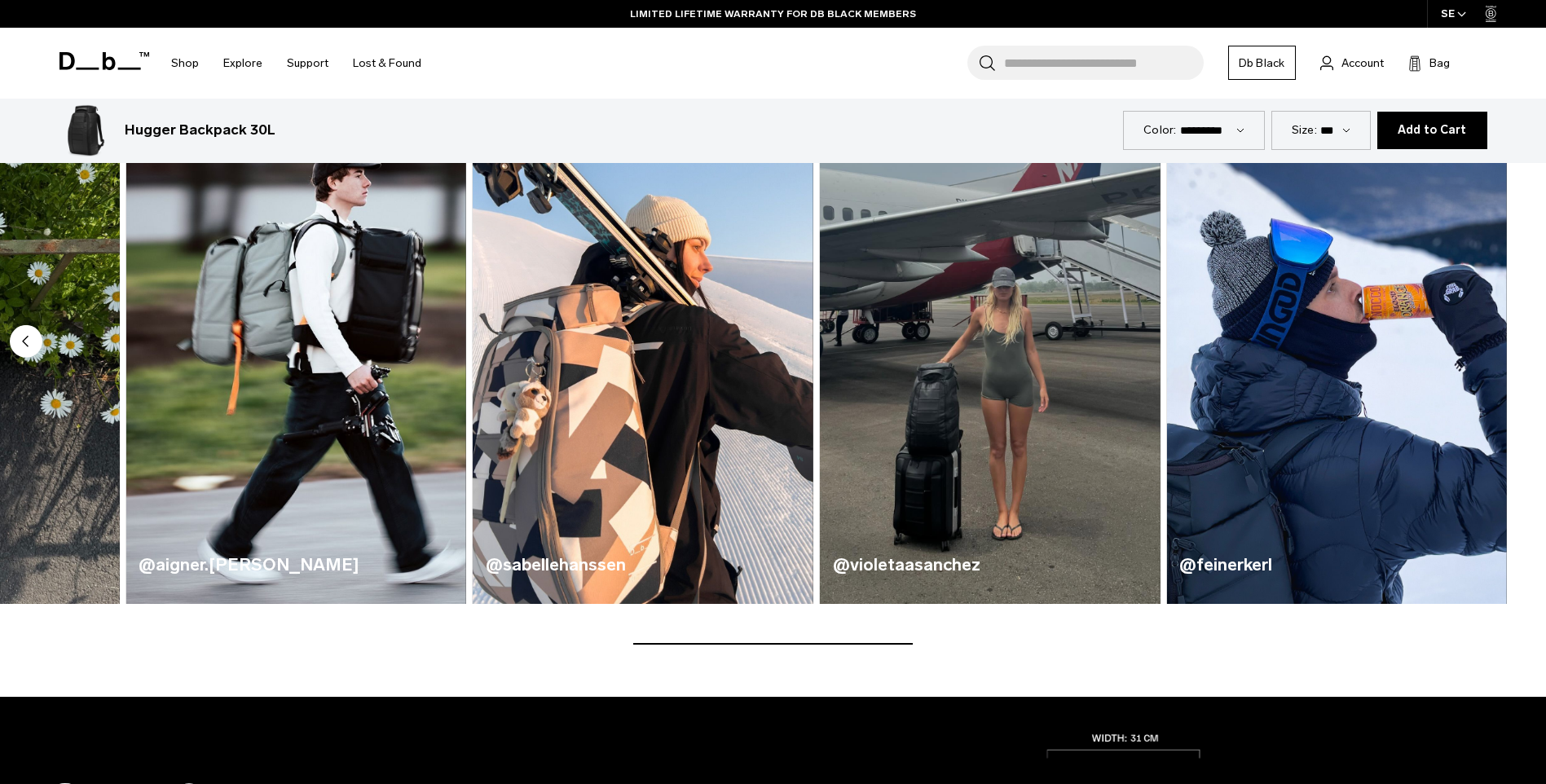
click at [24, 344] on circle "Previous slide" at bounding box center [26, 341] width 33 height 33
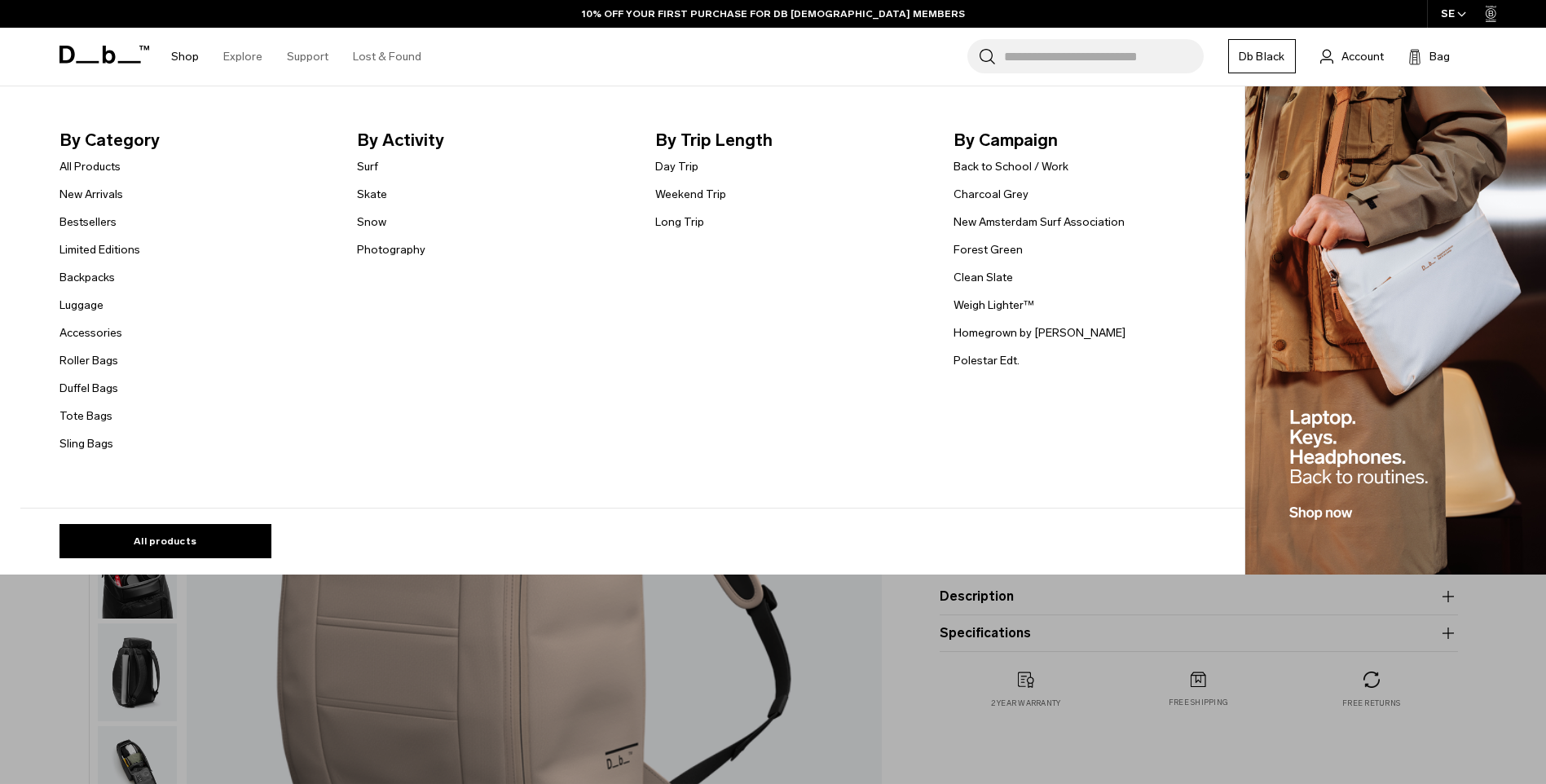
click at [198, 56] on li "Shop By Category All Products New Arrivals Bestsellers Limited Editions Backpac…" at bounding box center [185, 56] width 52 height 58
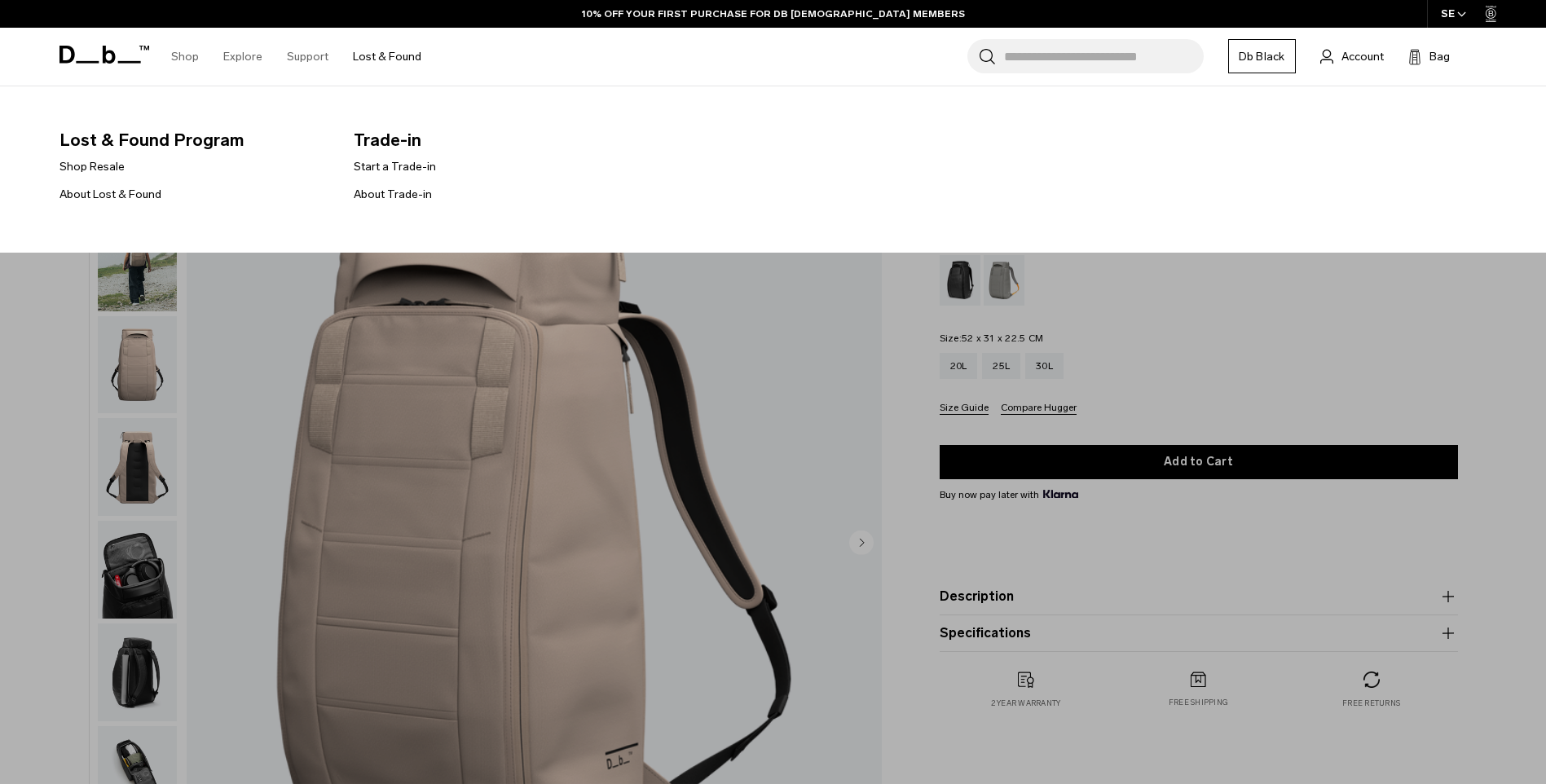
click at [408, 56] on link "Lost & Found" at bounding box center [388, 56] width 69 height 58
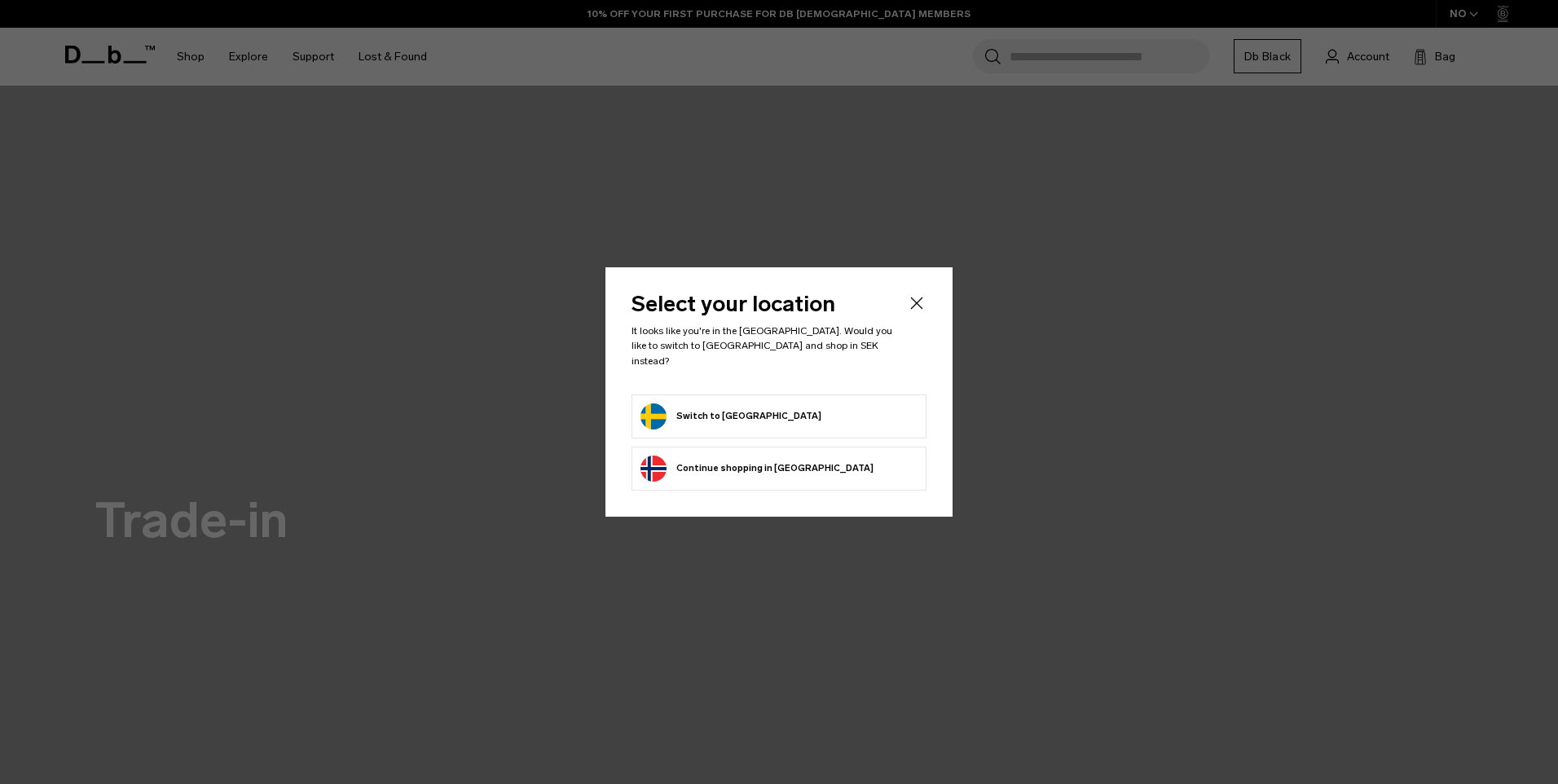
click at [732, 411] on button "Switch to Sweden" at bounding box center [730, 416] width 181 height 26
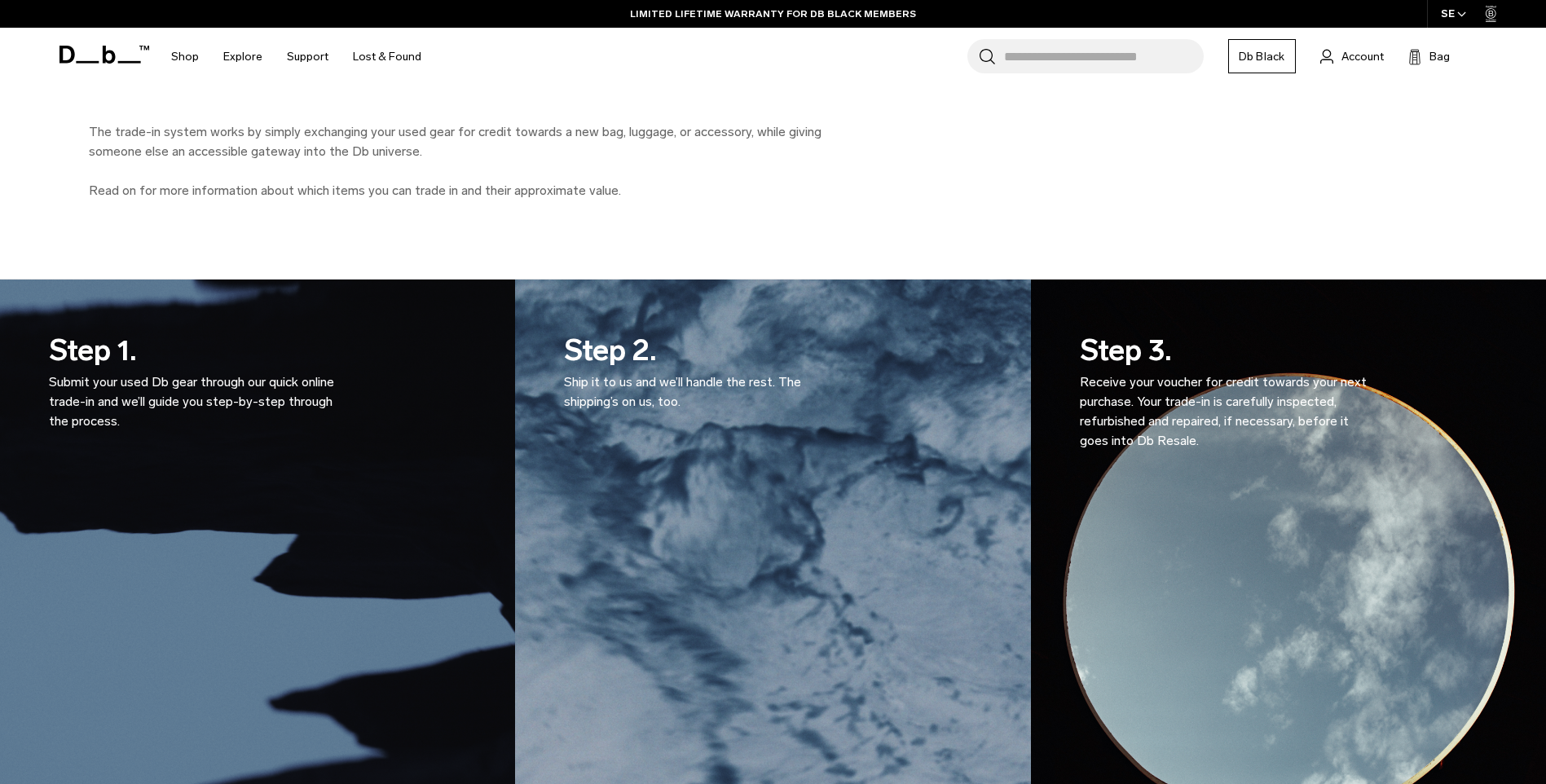
scroll to position [923, 0]
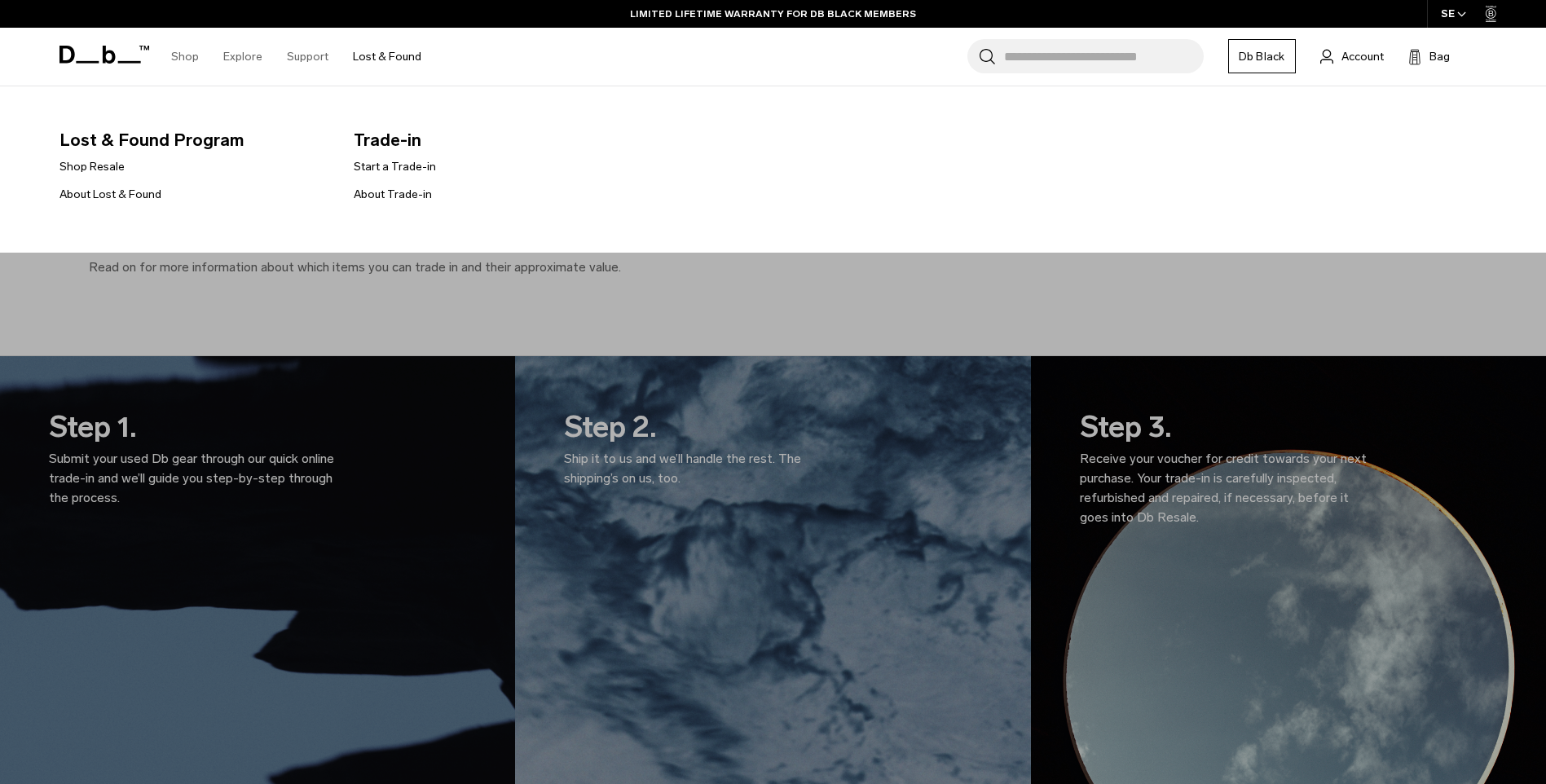
click at [384, 55] on link "Lost & Found" at bounding box center [388, 56] width 69 height 58
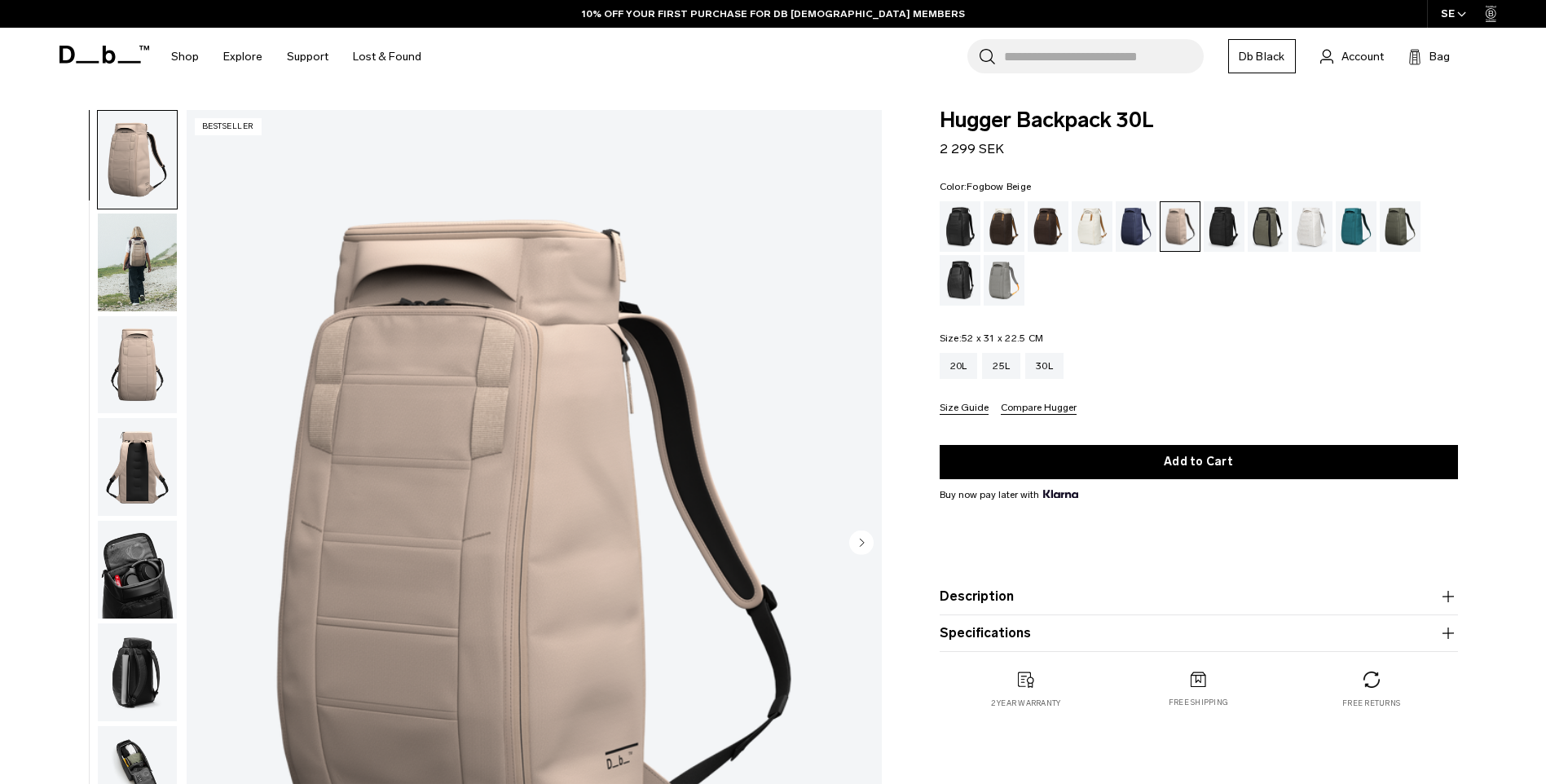
click at [1040, 50] on input "Search for Bags, Luggage..." at bounding box center [1103, 56] width 200 height 34
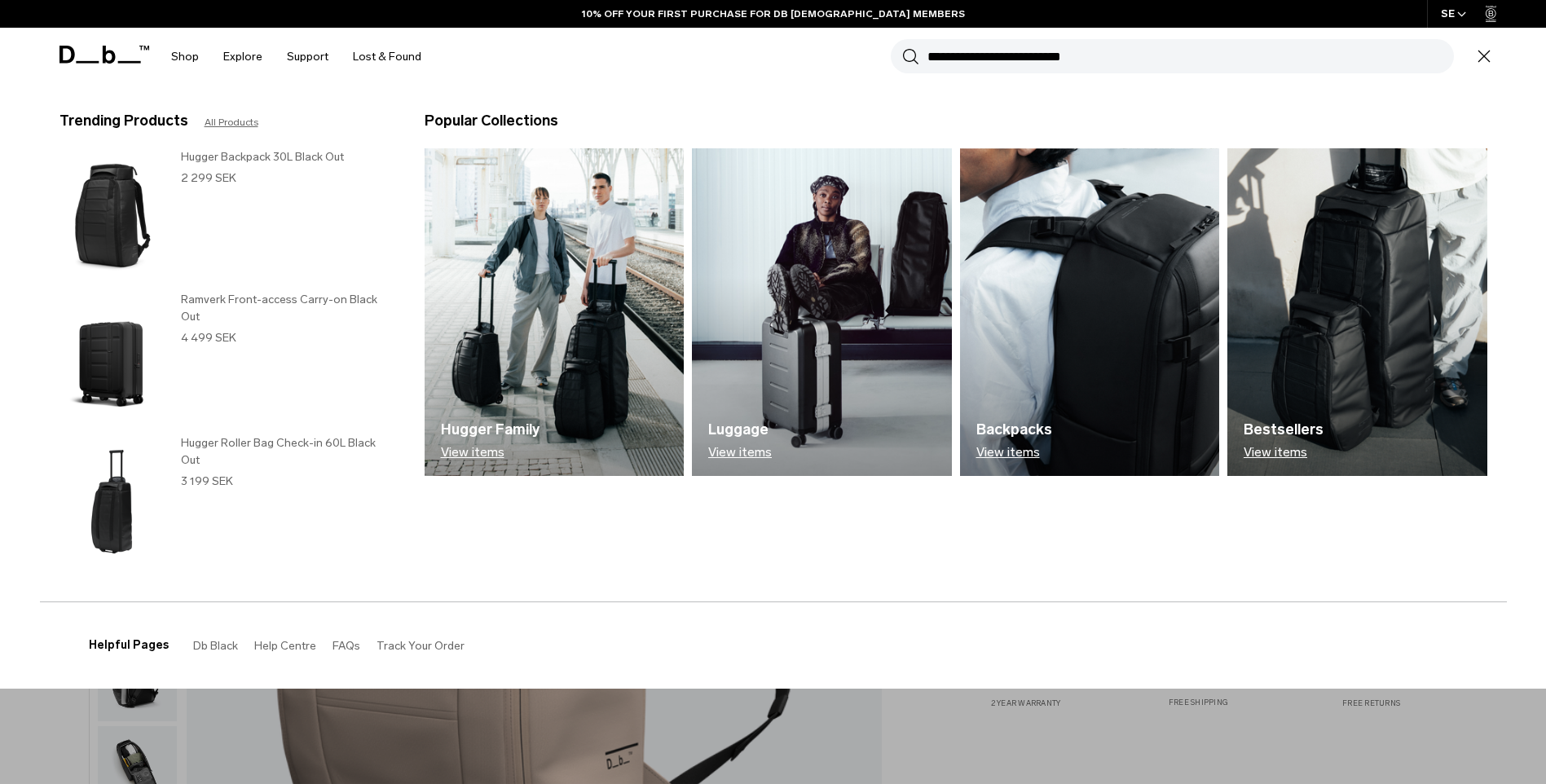
paste input "**********"
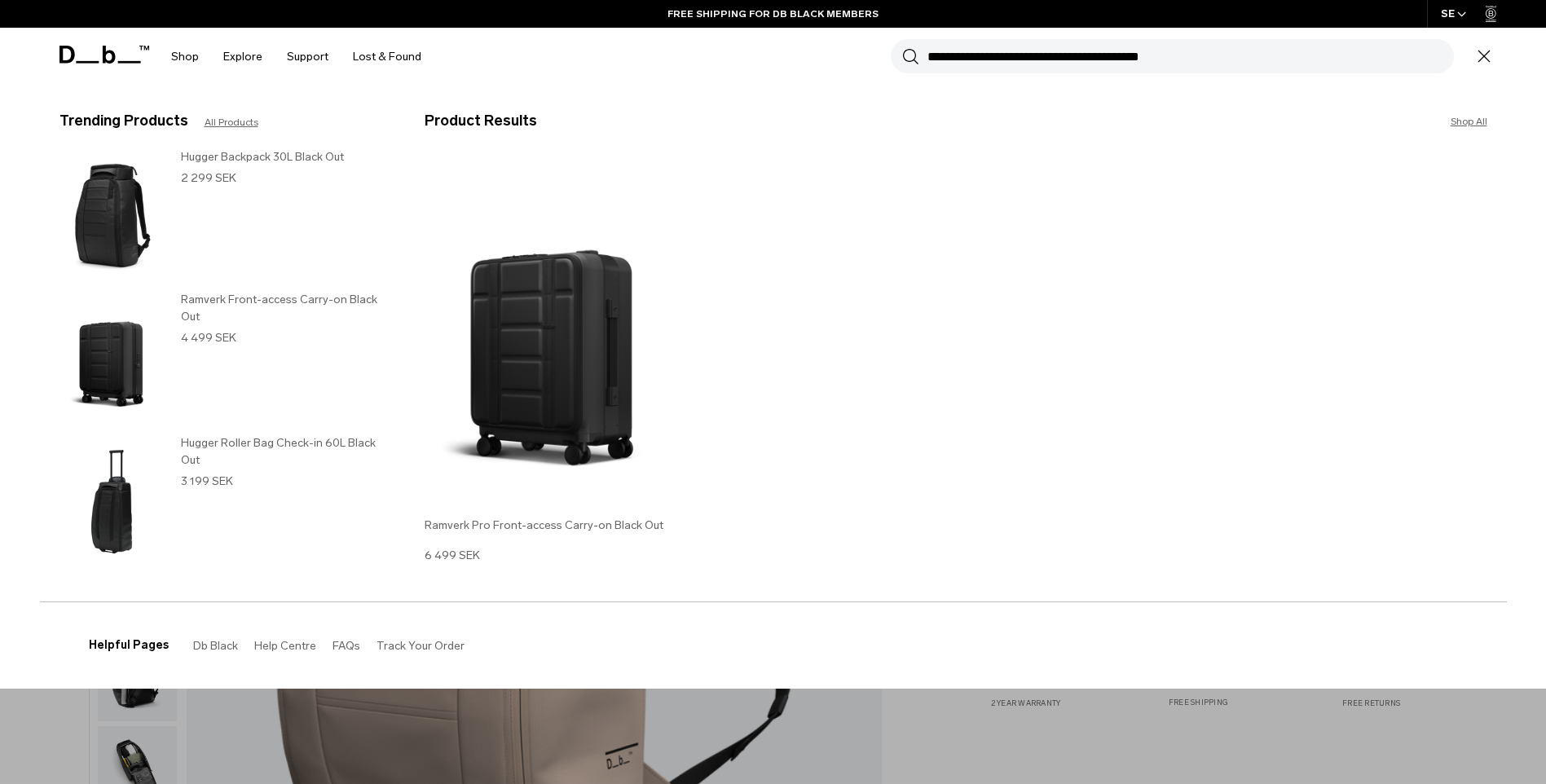
type input "**********"
click at [491, 521] on h3 "Ramverk Pro Front-access Carry-on Black Out" at bounding box center [554, 525] width 260 height 17
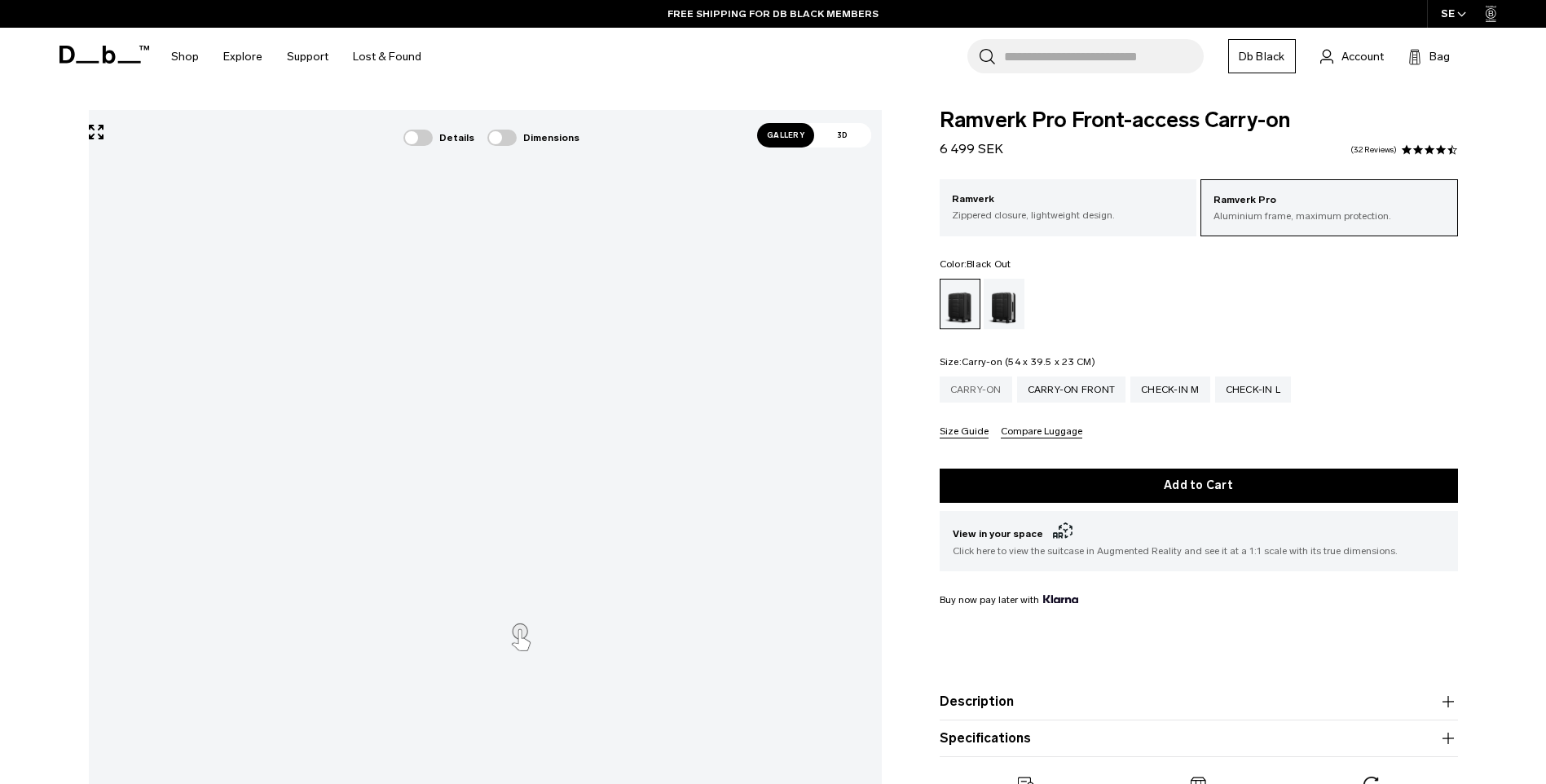
click at [984, 392] on div "Carry-on" at bounding box center [976, 389] width 73 height 26
click at [1084, 392] on div "Carry-on Front" at bounding box center [1071, 389] width 109 height 26
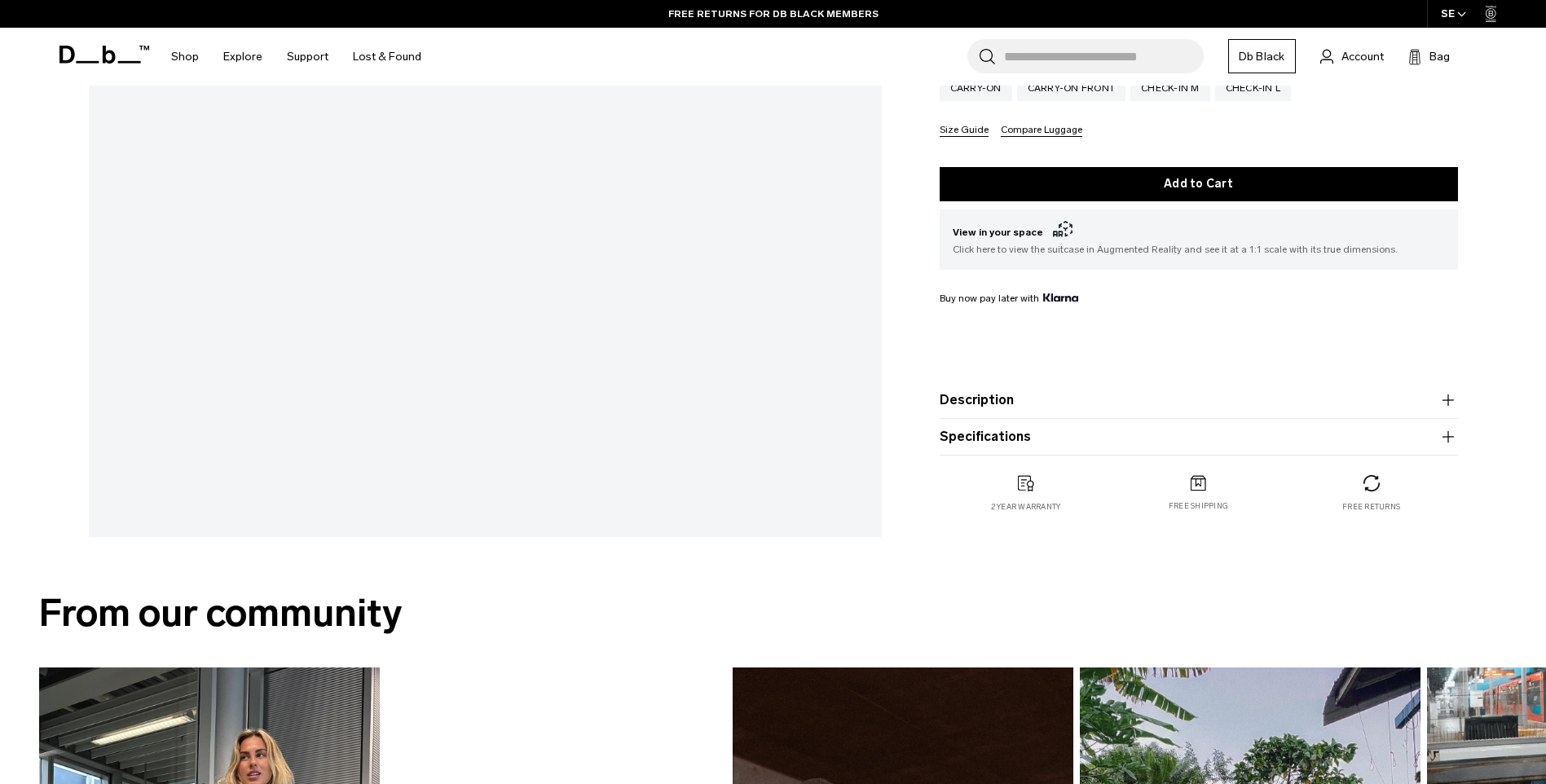
scroll to position [617, 0]
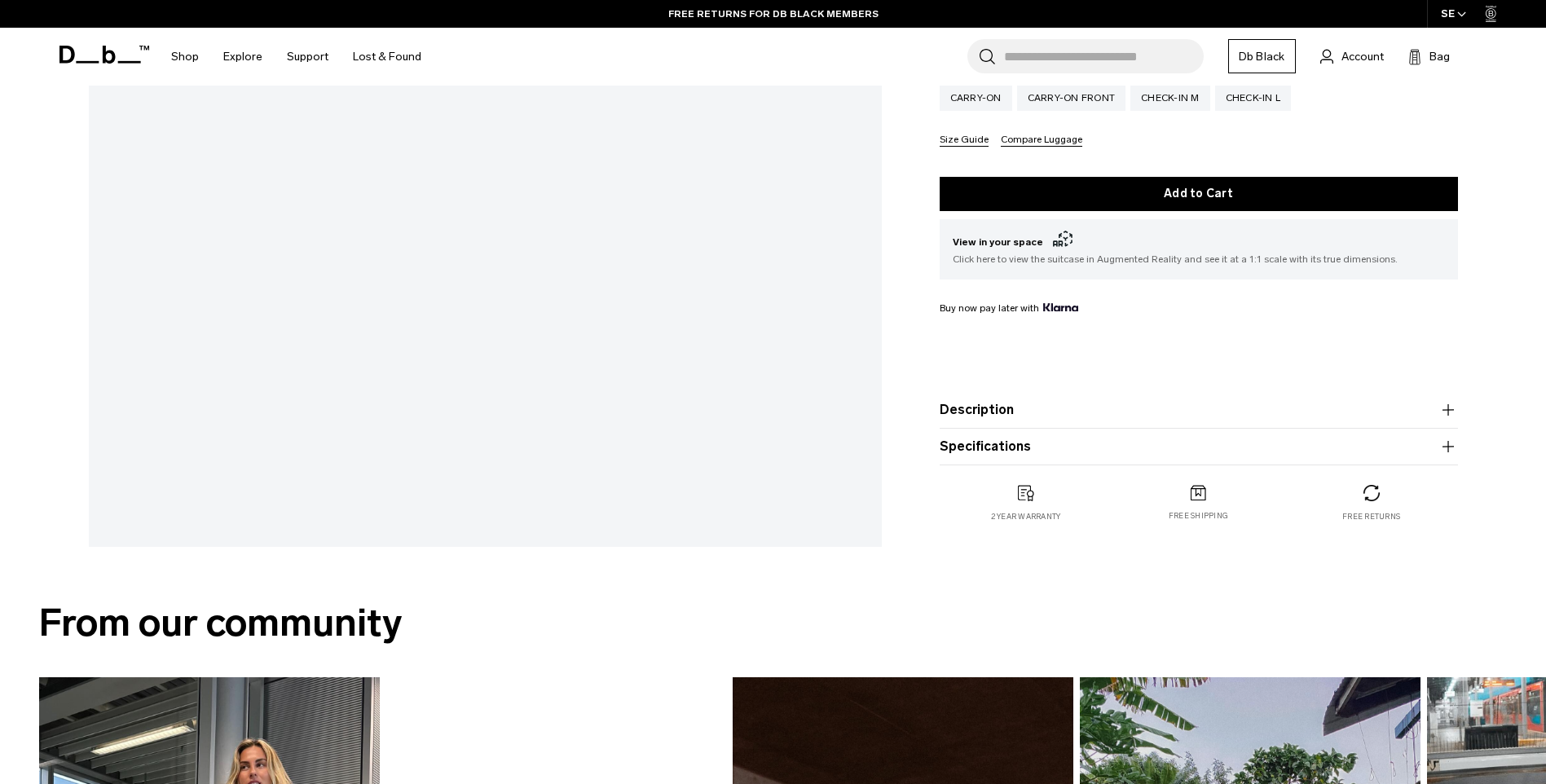
click at [1444, 413] on icon "button" at bounding box center [1447, 409] width 19 height 19
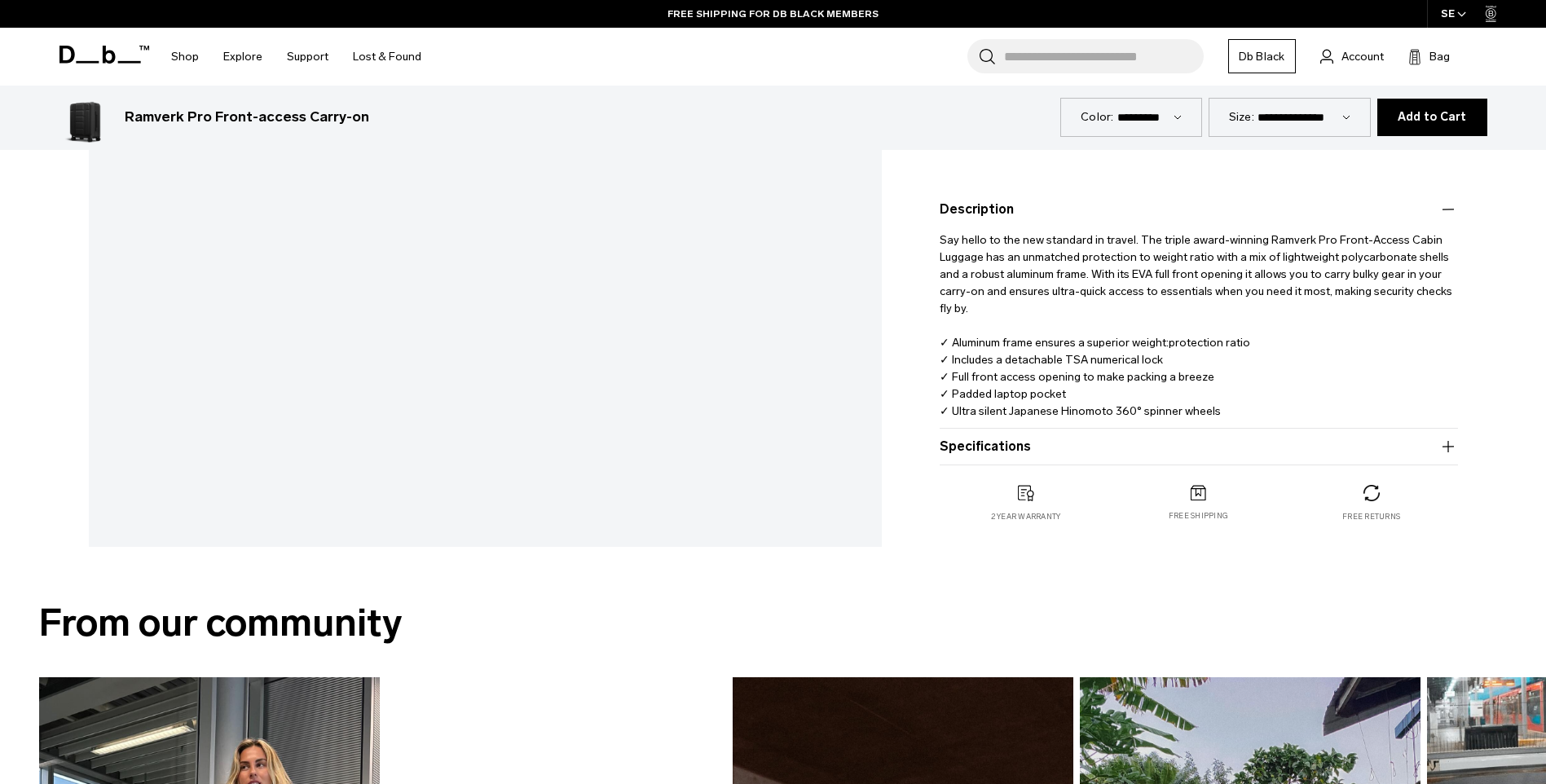
click at [1450, 448] on icon "button" at bounding box center [1447, 446] width 19 height 19
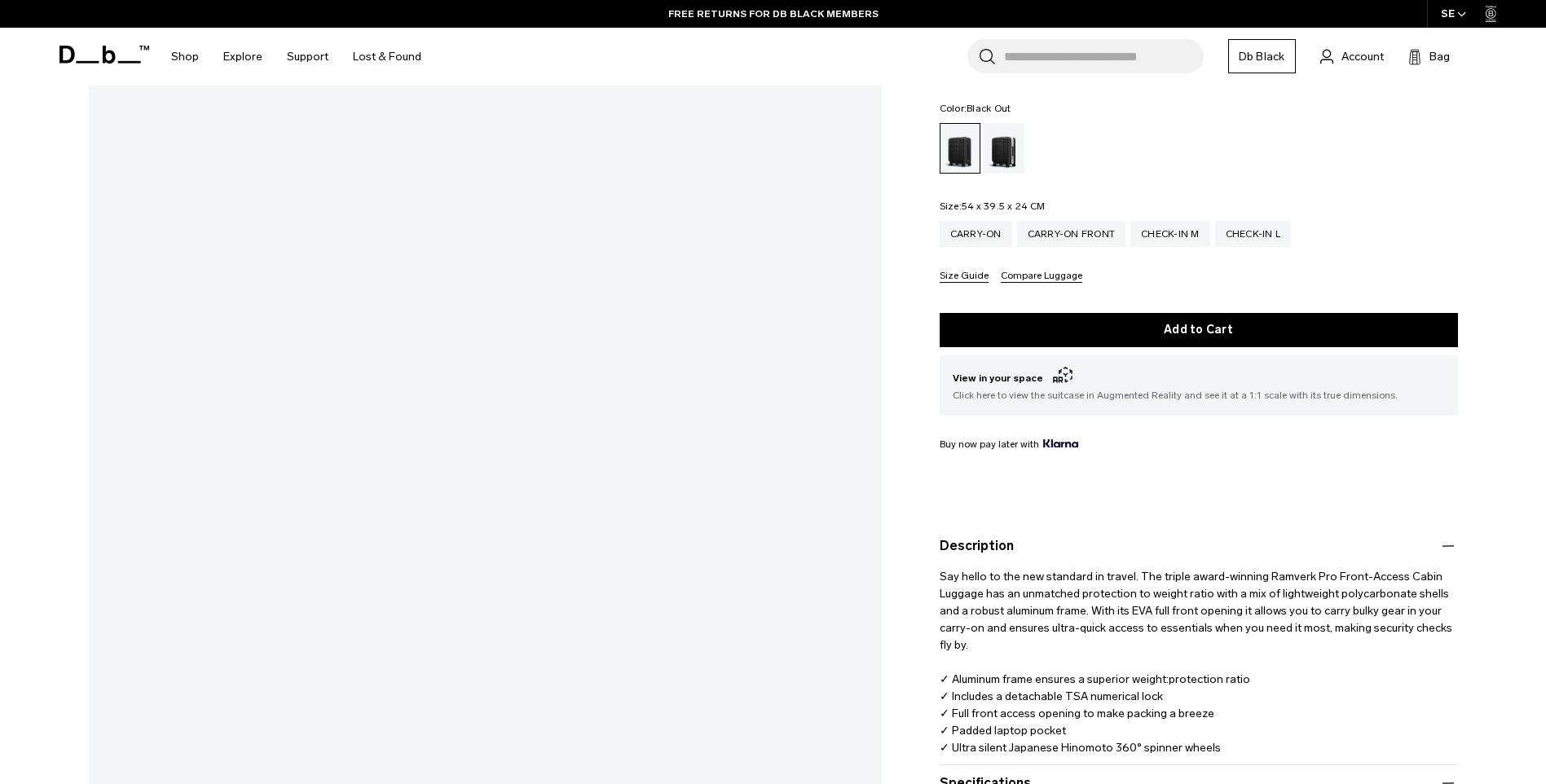
scroll to position [227, 0]
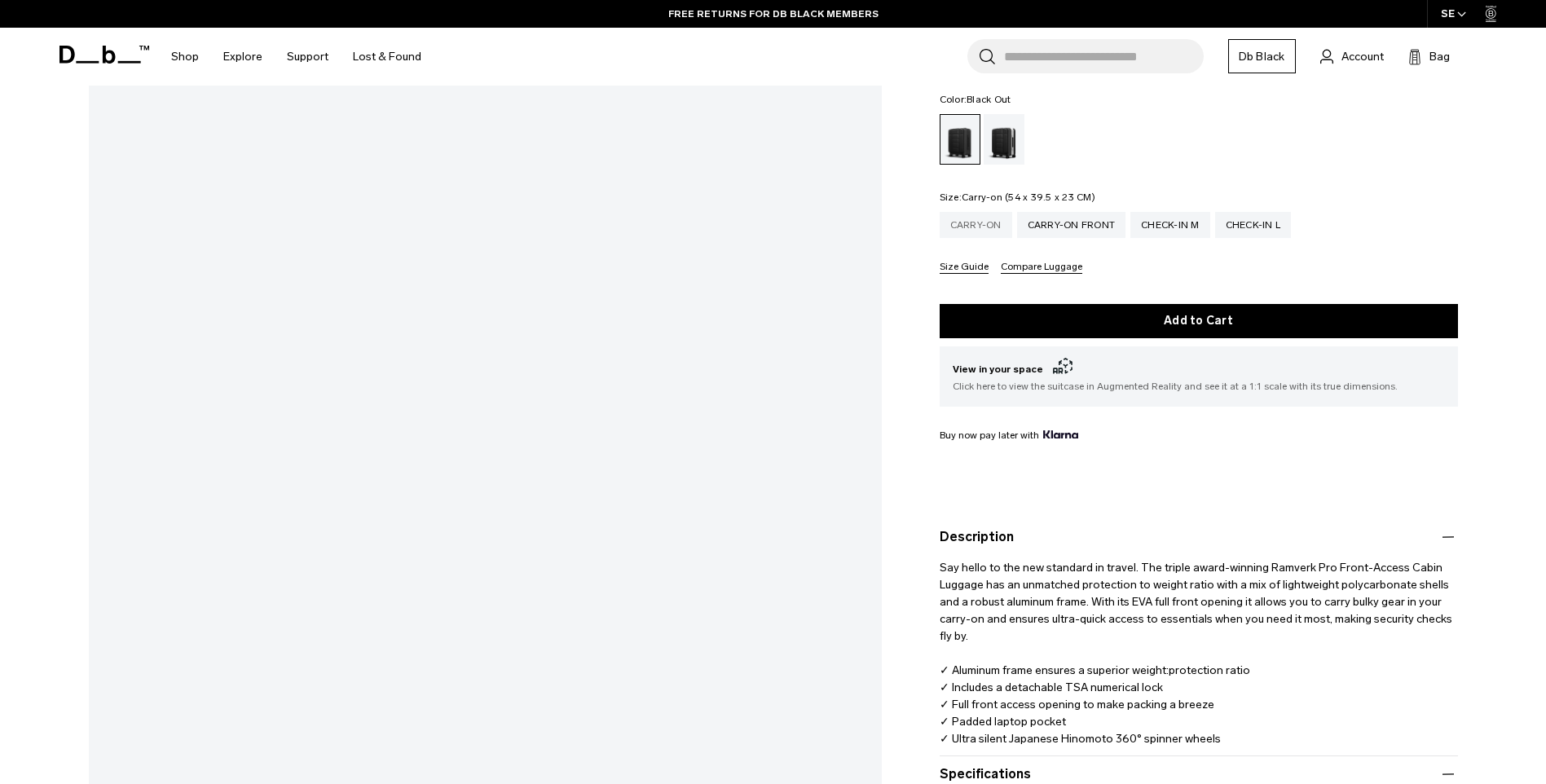
click at [957, 223] on div "Carry-on" at bounding box center [976, 224] width 73 height 26
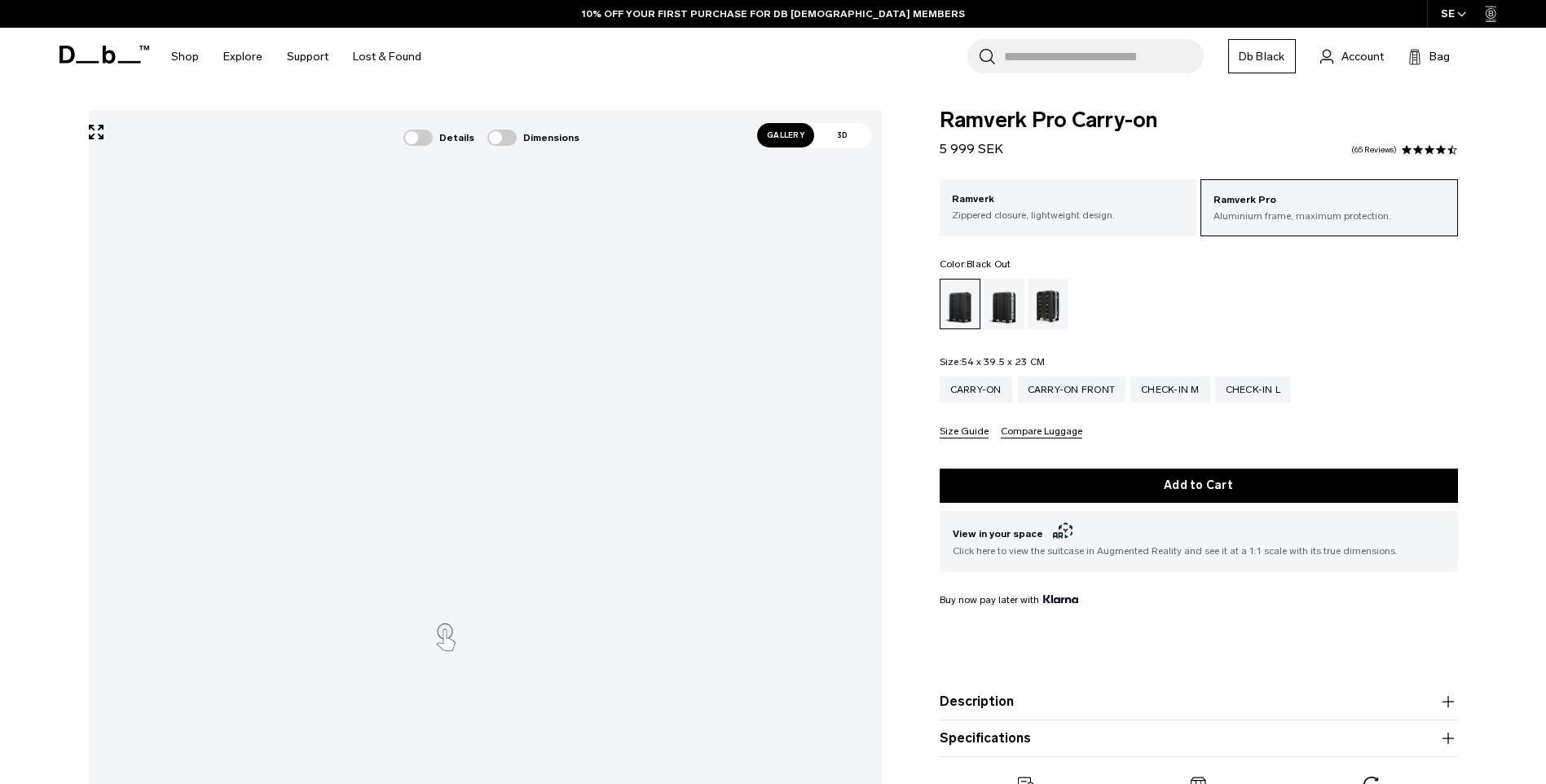
click at [1442, 702] on icon "button" at bounding box center [1447, 701] width 19 height 19
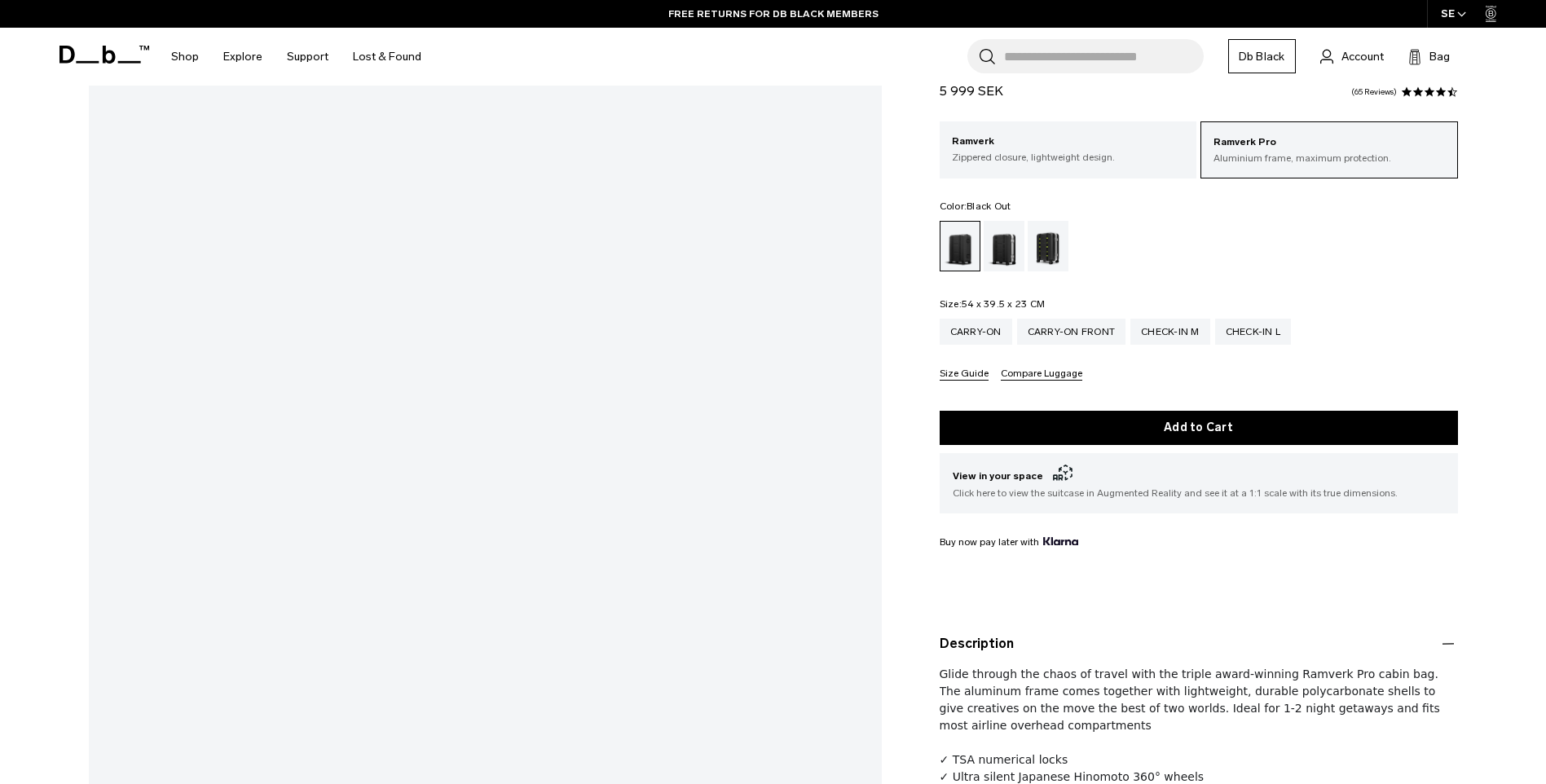
scroll to position [210, 0]
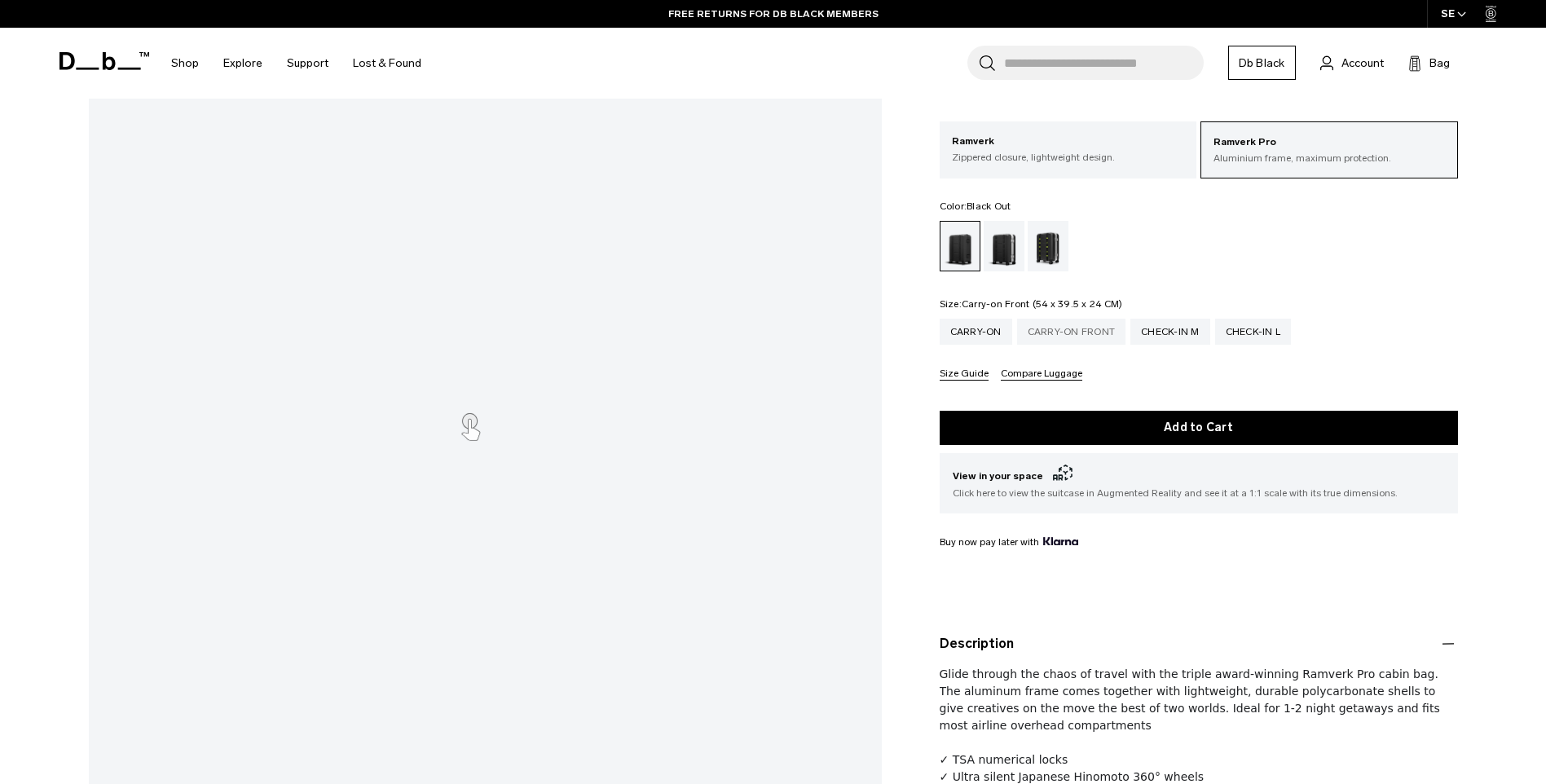
click at [1053, 340] on div "Carry-on Front" at bounding box center [1071, 331] width 109 height 26
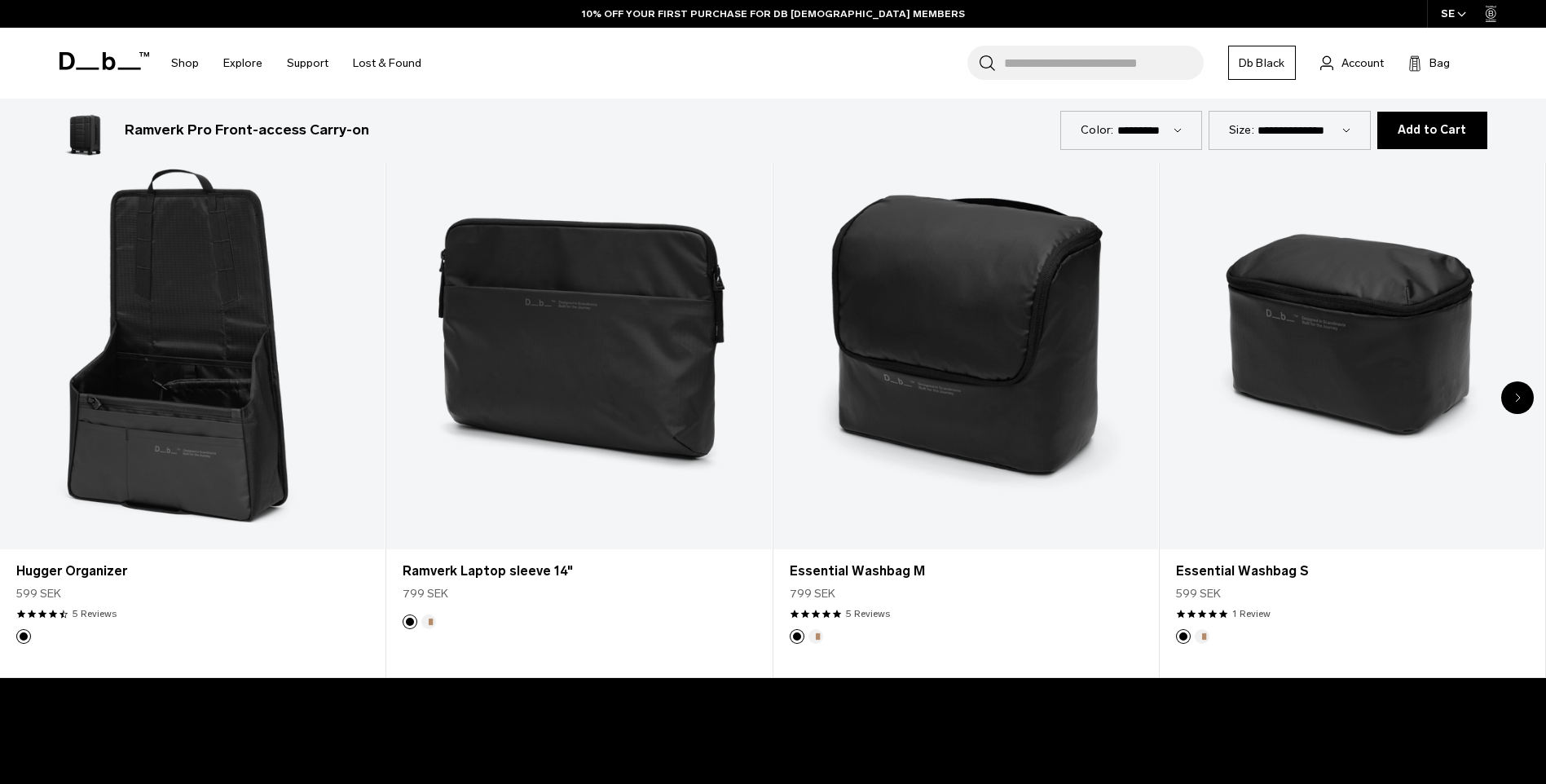
scroll to position [4824, 0]
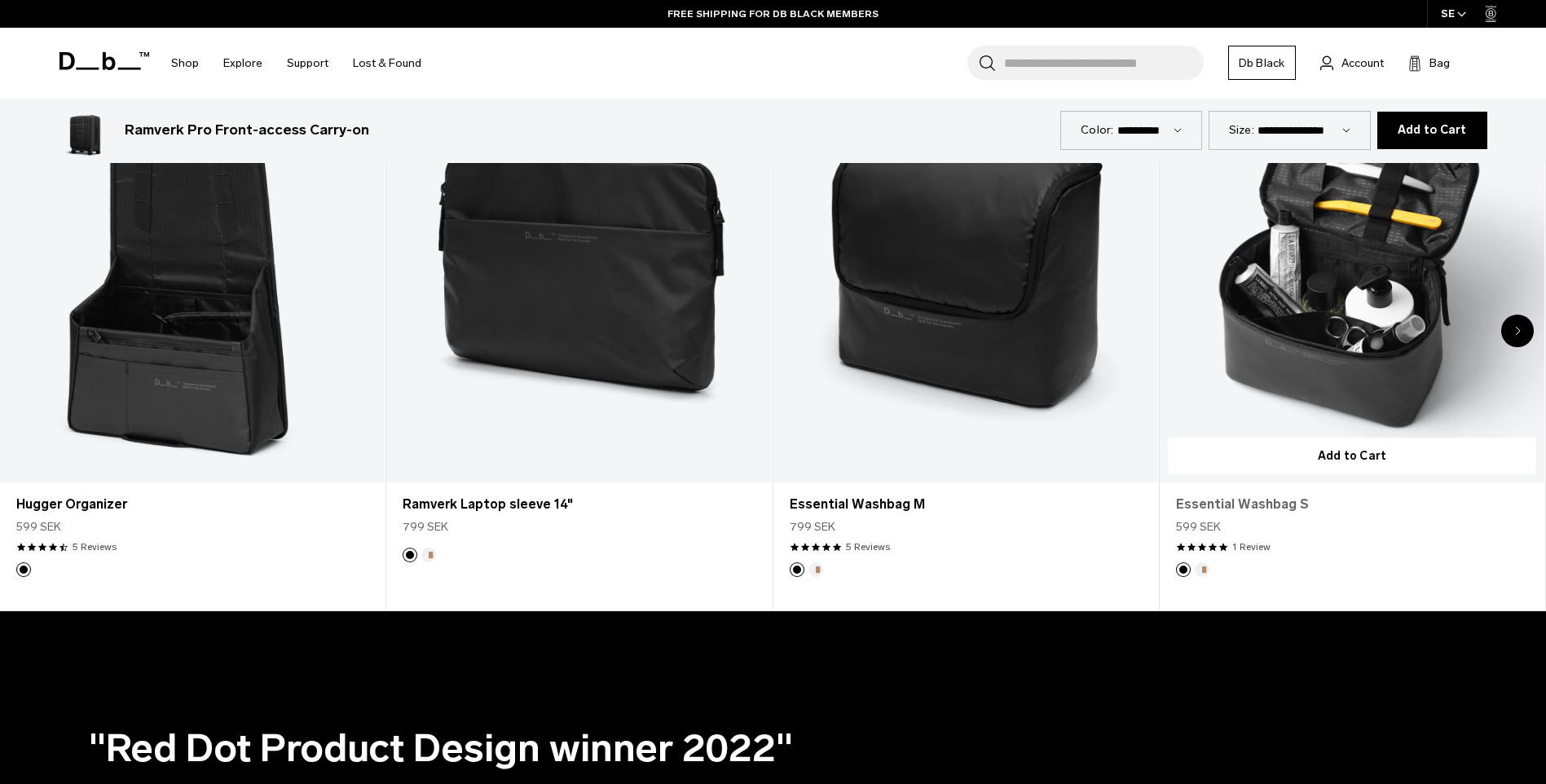
click at [1291, 503] on link "Essential Washbag S" at bounding box center [1352, 504] width 352 height 19
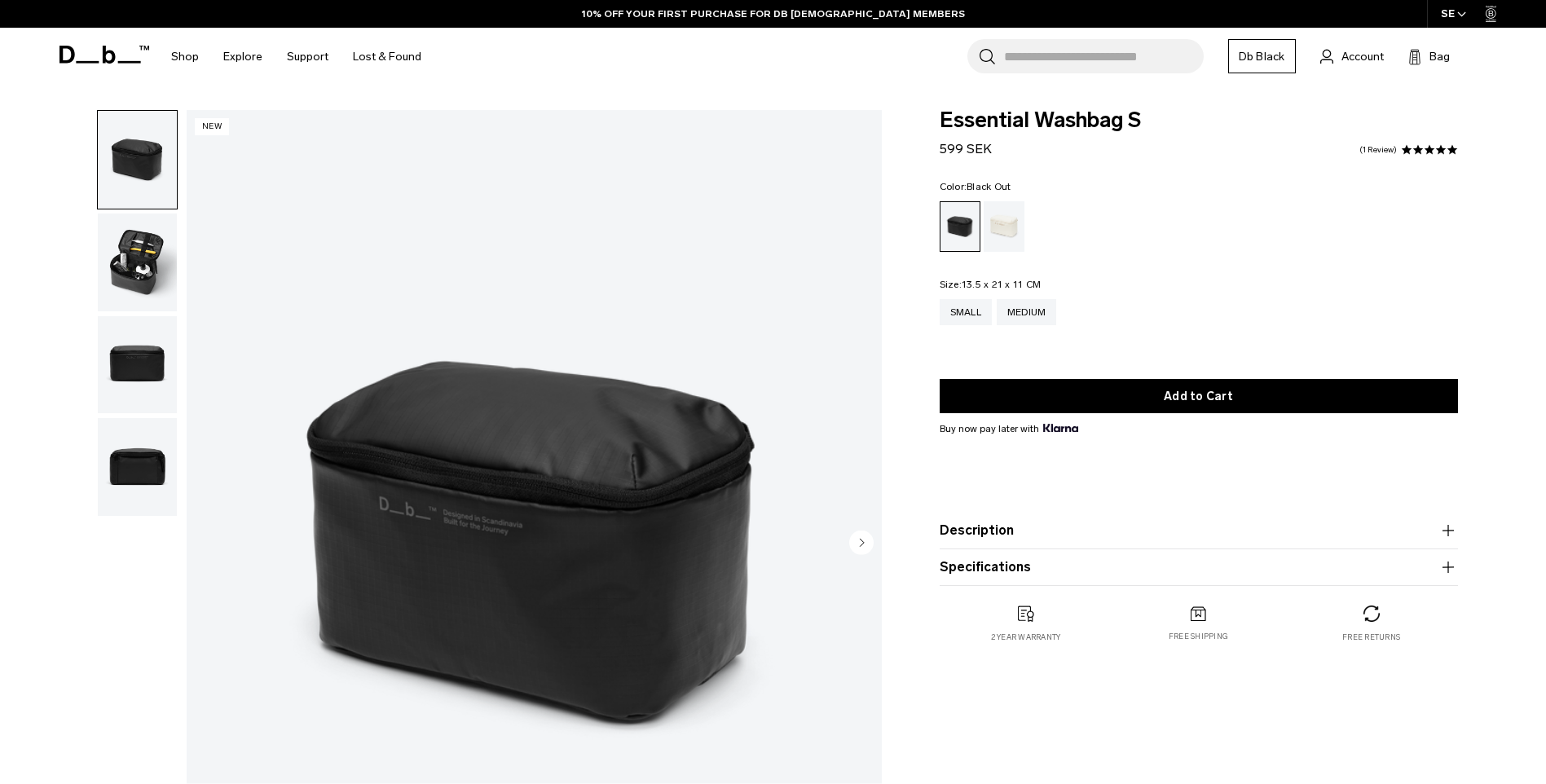
click at [150, 271] on img "button" at bounding box center [137, 262] width 79 height 98
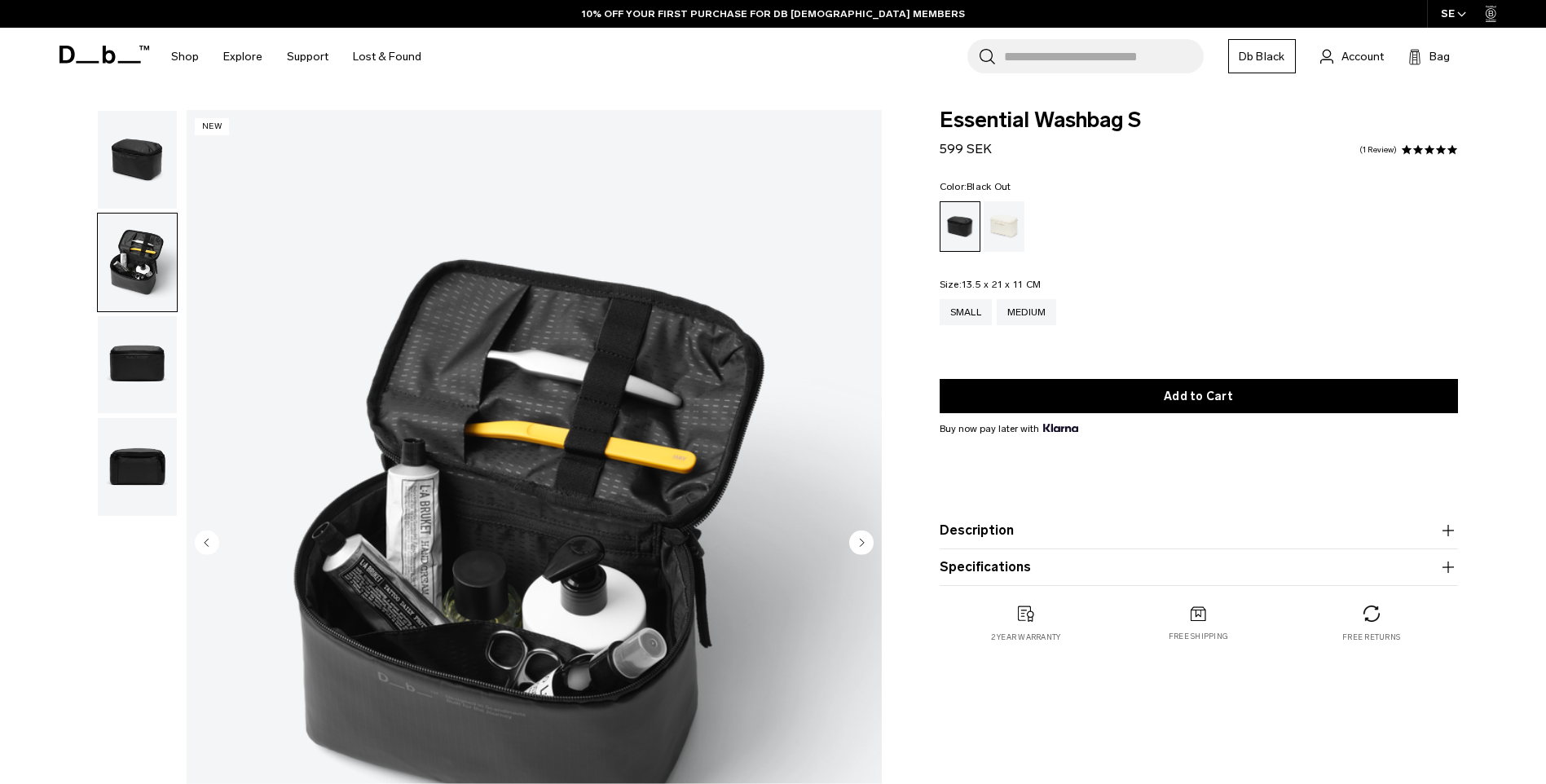
click at [141, 362] on img "button" at bounding box center [137, 365] width 79 height 98
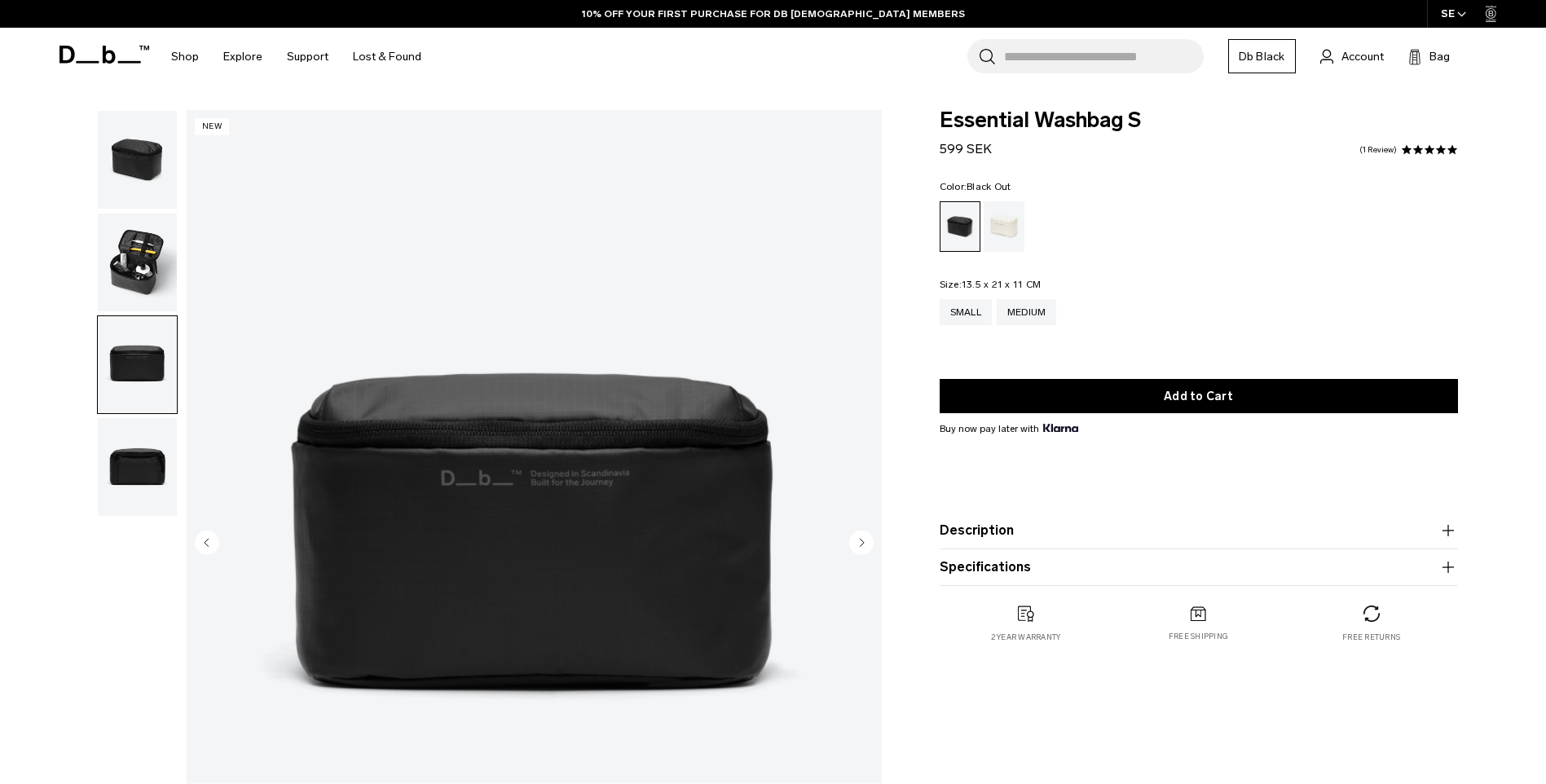
click at [121, 474] on img "button" at bounding box center [137, 466] width 79 height 98
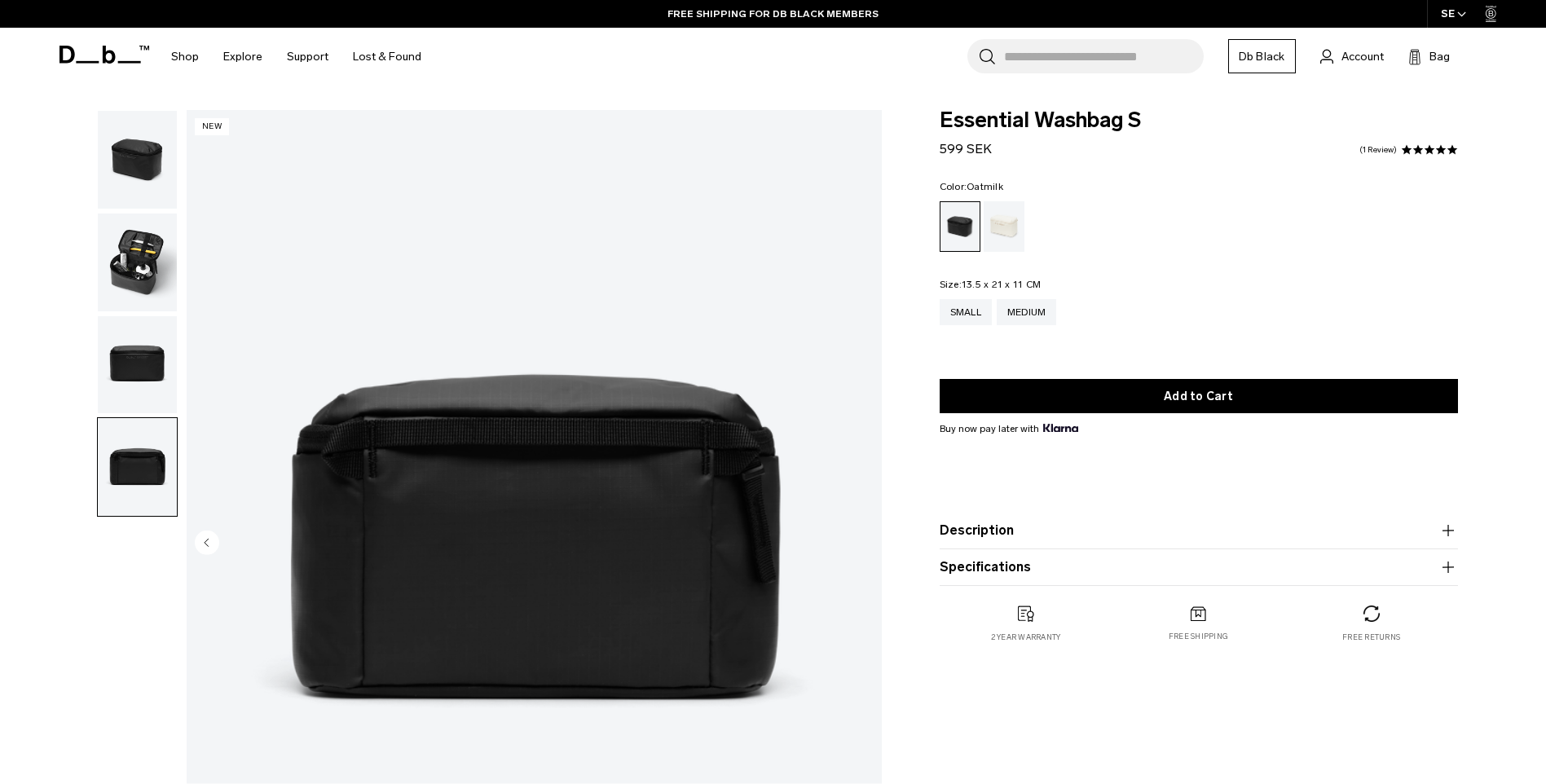
click at [1005, 230] on div "Oatmilk" at bounding box center [1004, 226] width 42 height 50
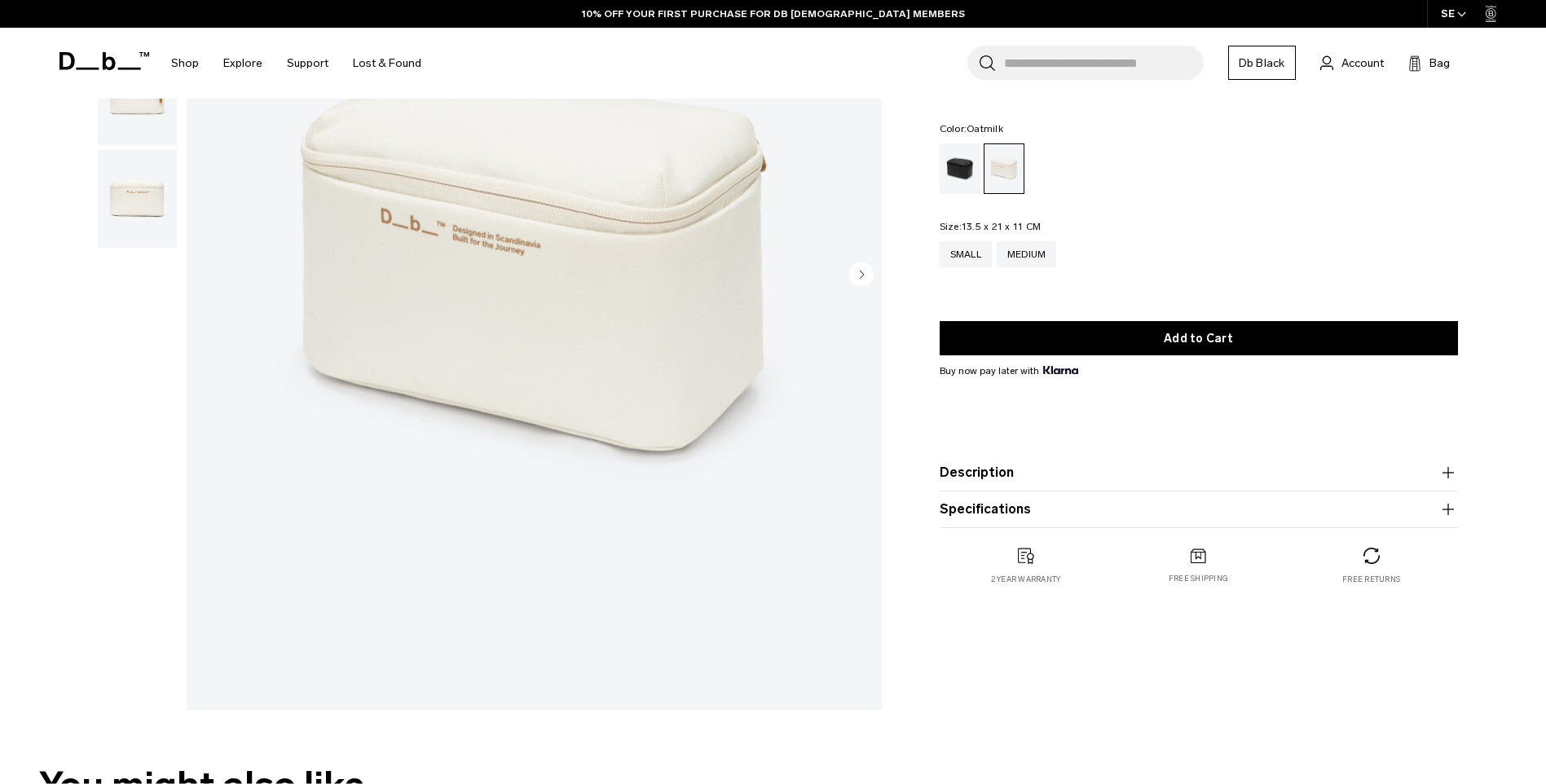
scroll to position [288, 0]
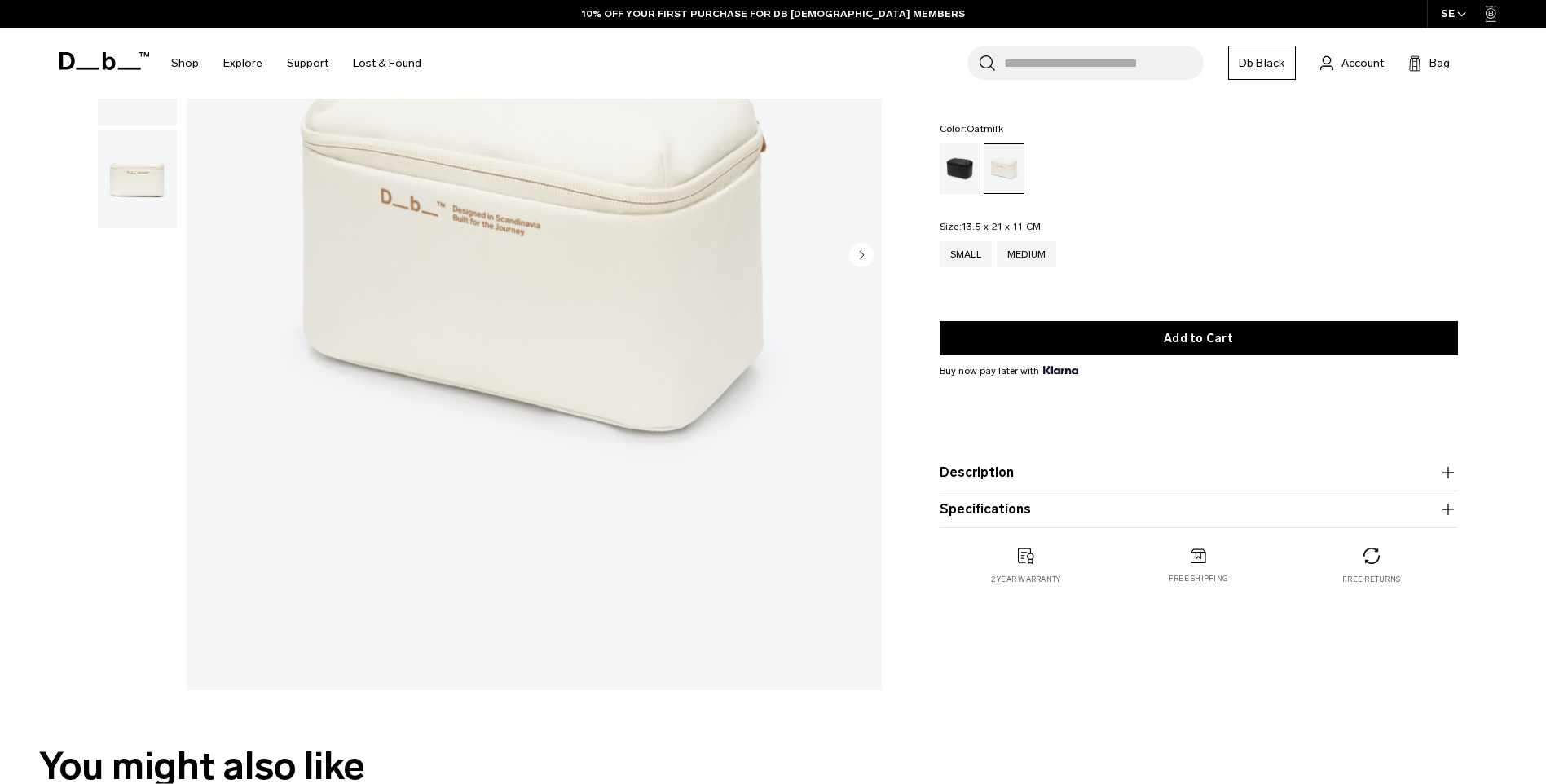
click at [1446, 476] on icon "button" at bounding box center [1447, 472] width 19 height 19
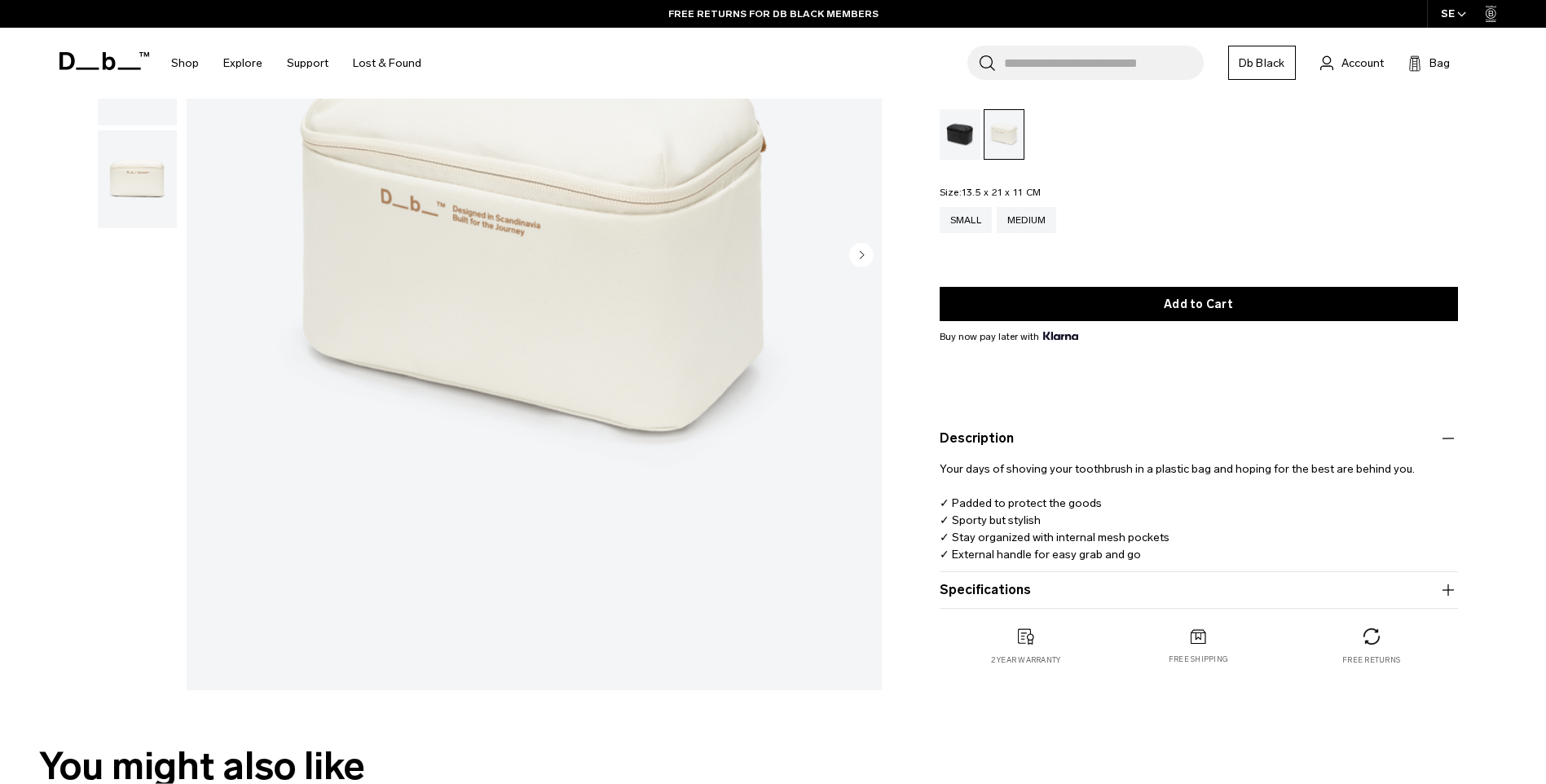
click at [1446, 596] on icon "button" at bounding box center [1447, 589] width 19 height 19
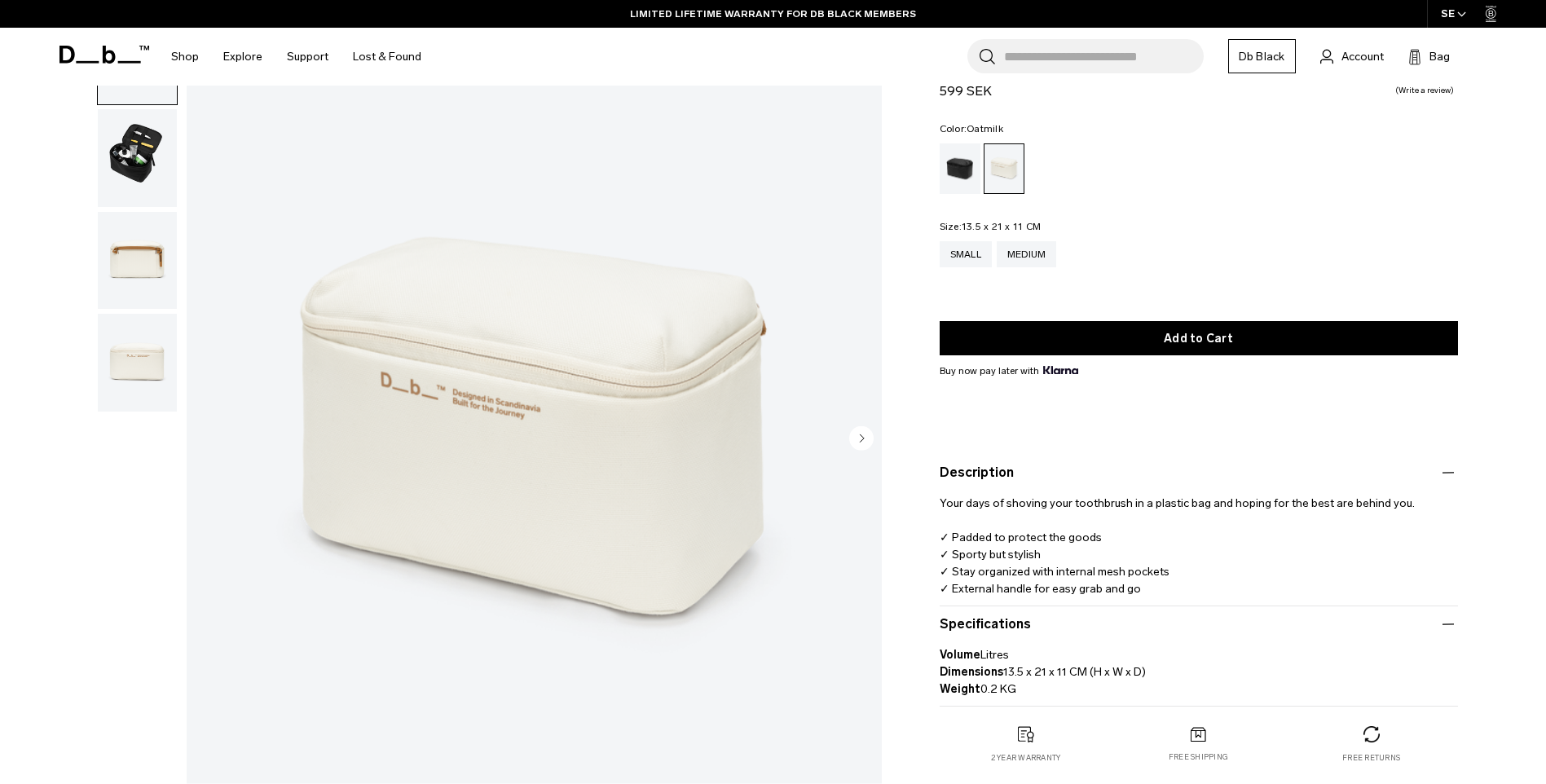
scroll to position [98, 0]
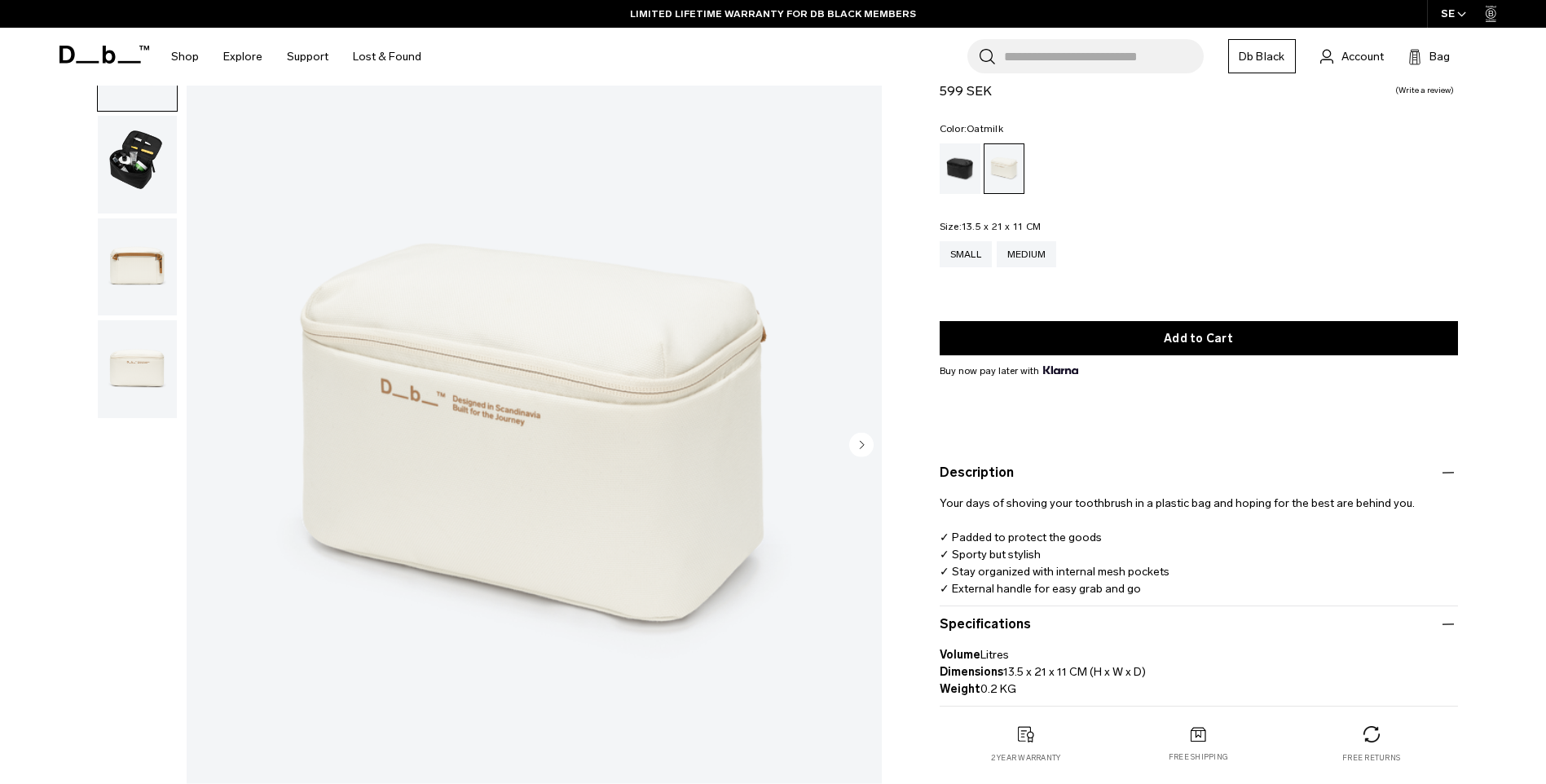
click at [140, 278] on img "button" at bounding box center [137, 267] width 79 height 98
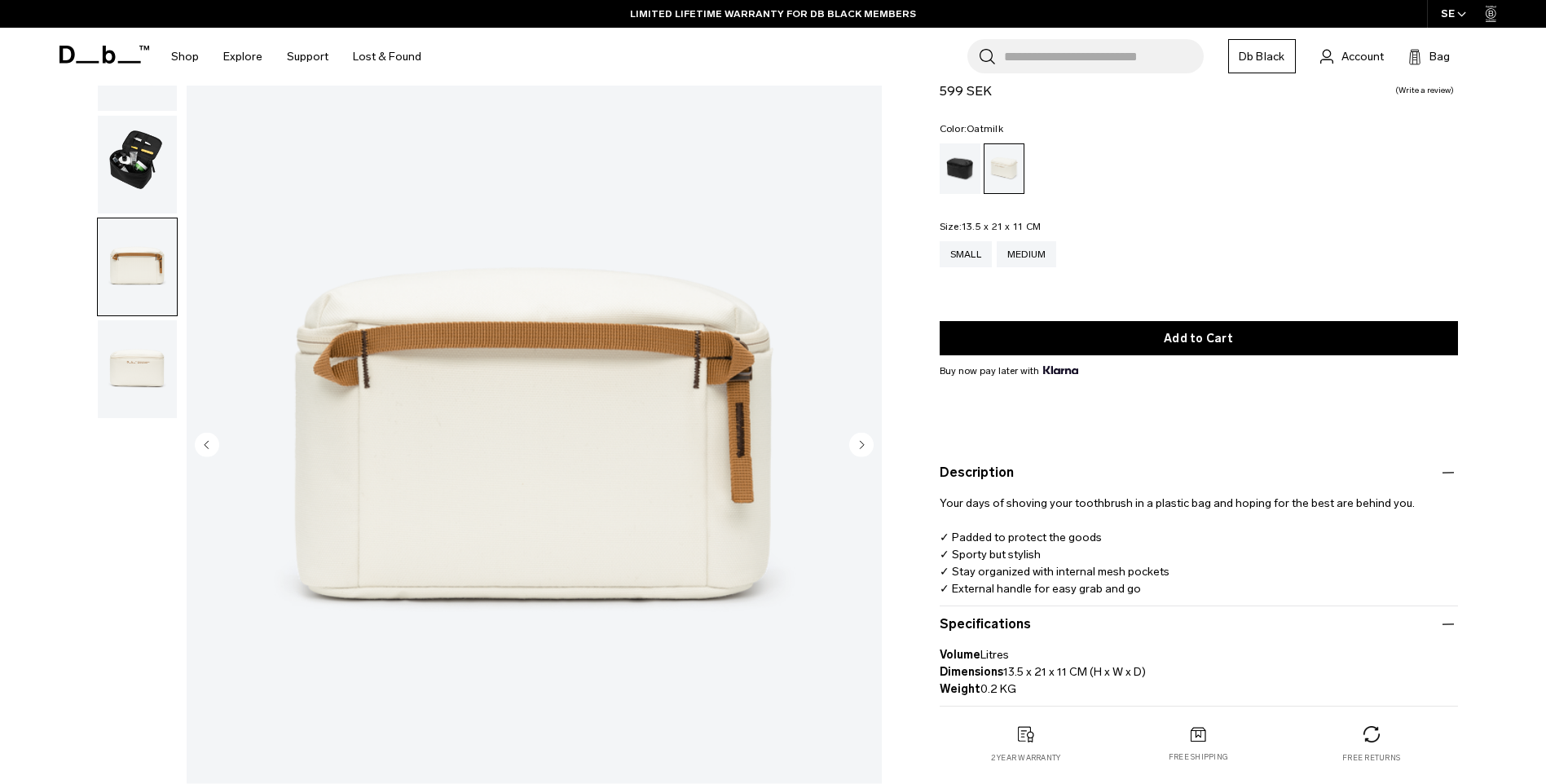
click at [139, 278] on img "button" at bounding box center [137, 267] width 79 height 98
click at [138, 363] on img "button" at bounding box center [137, 369] width 79 height 98
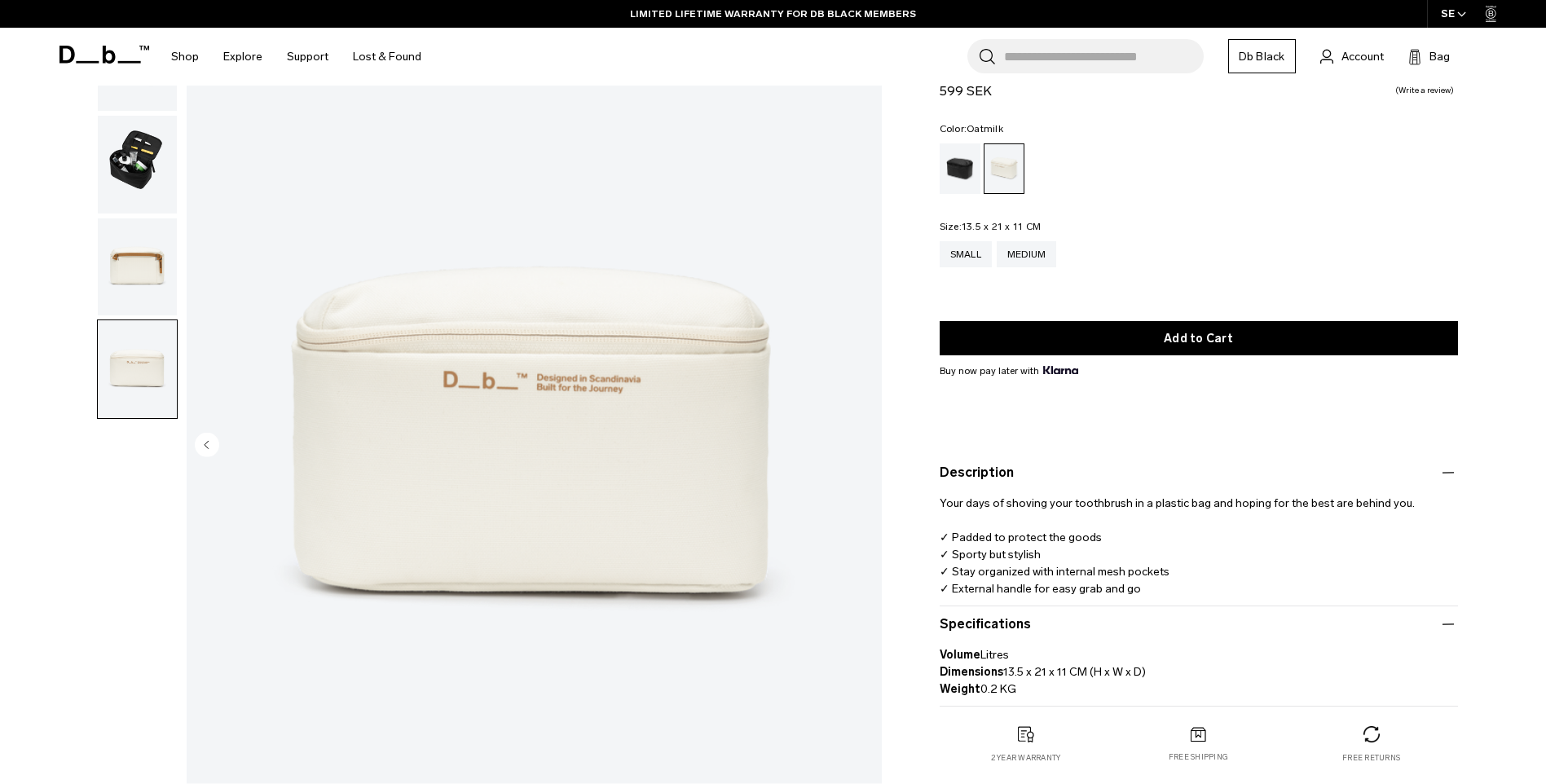
click at [138, 365] on img "button" at bounding box center [137, 369] width 79 height 98
click at [957, 177] on div "Black Out" at bounding box center [961, 168] width 42 height 50
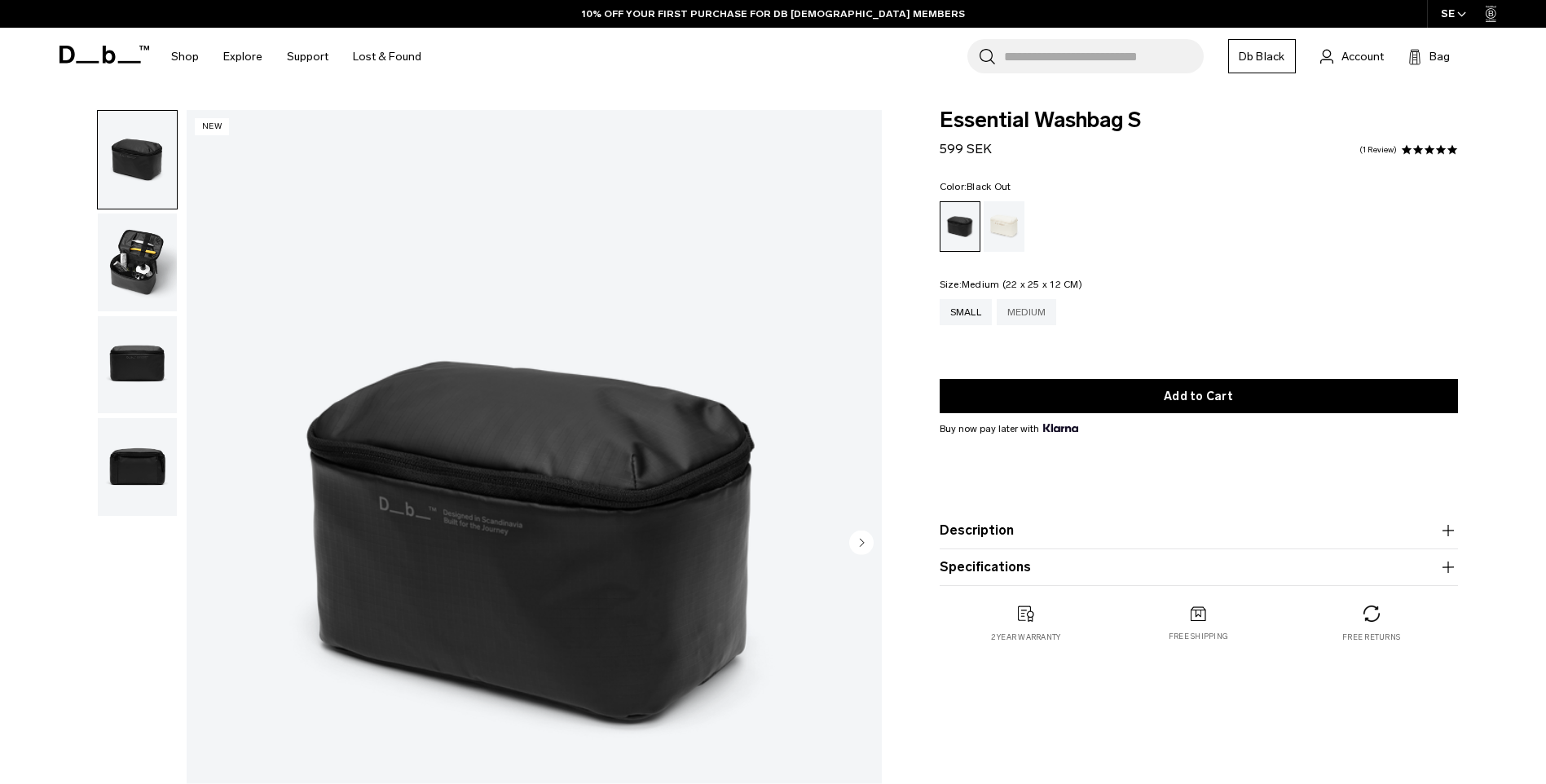
click at [1037, 304] on div "Medium" at bounding box center [1027, 311] width 60 height 26
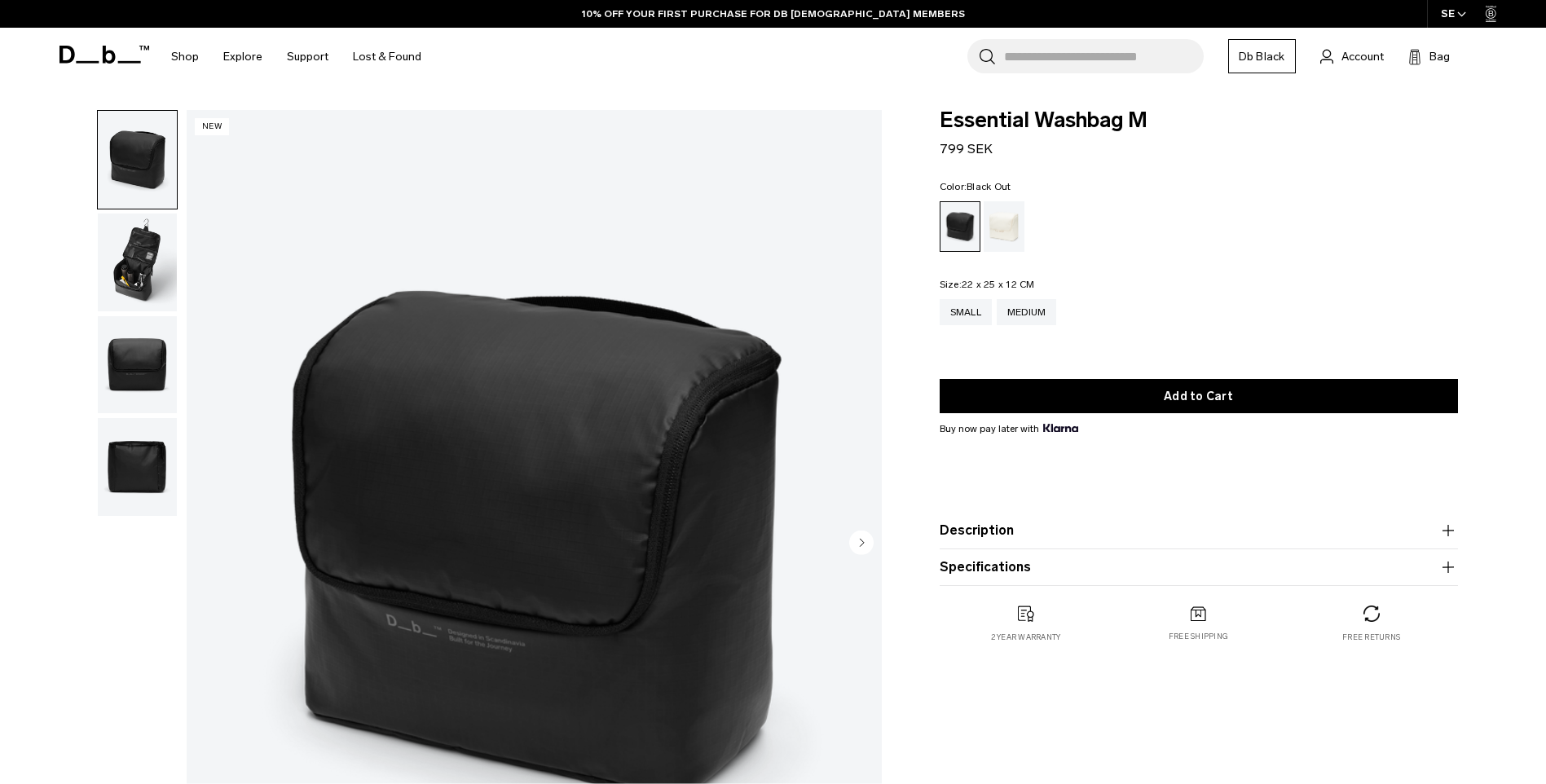
click at [165, 259] on img "button" at bounding box center [137, 262] width 79 height 98
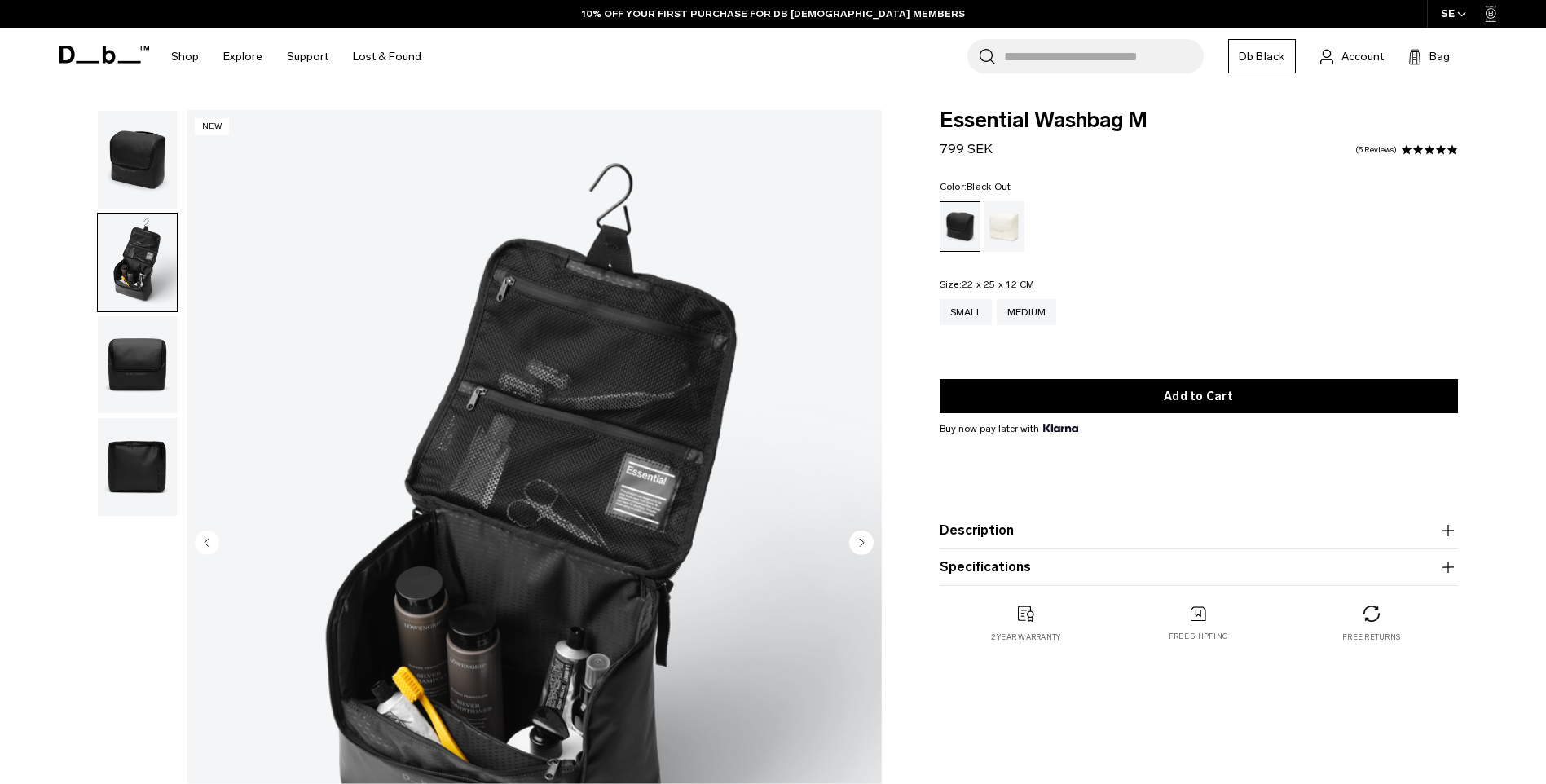
click at [139, 384] on img "button" at bounding box center [137, 365] width 79 height 98
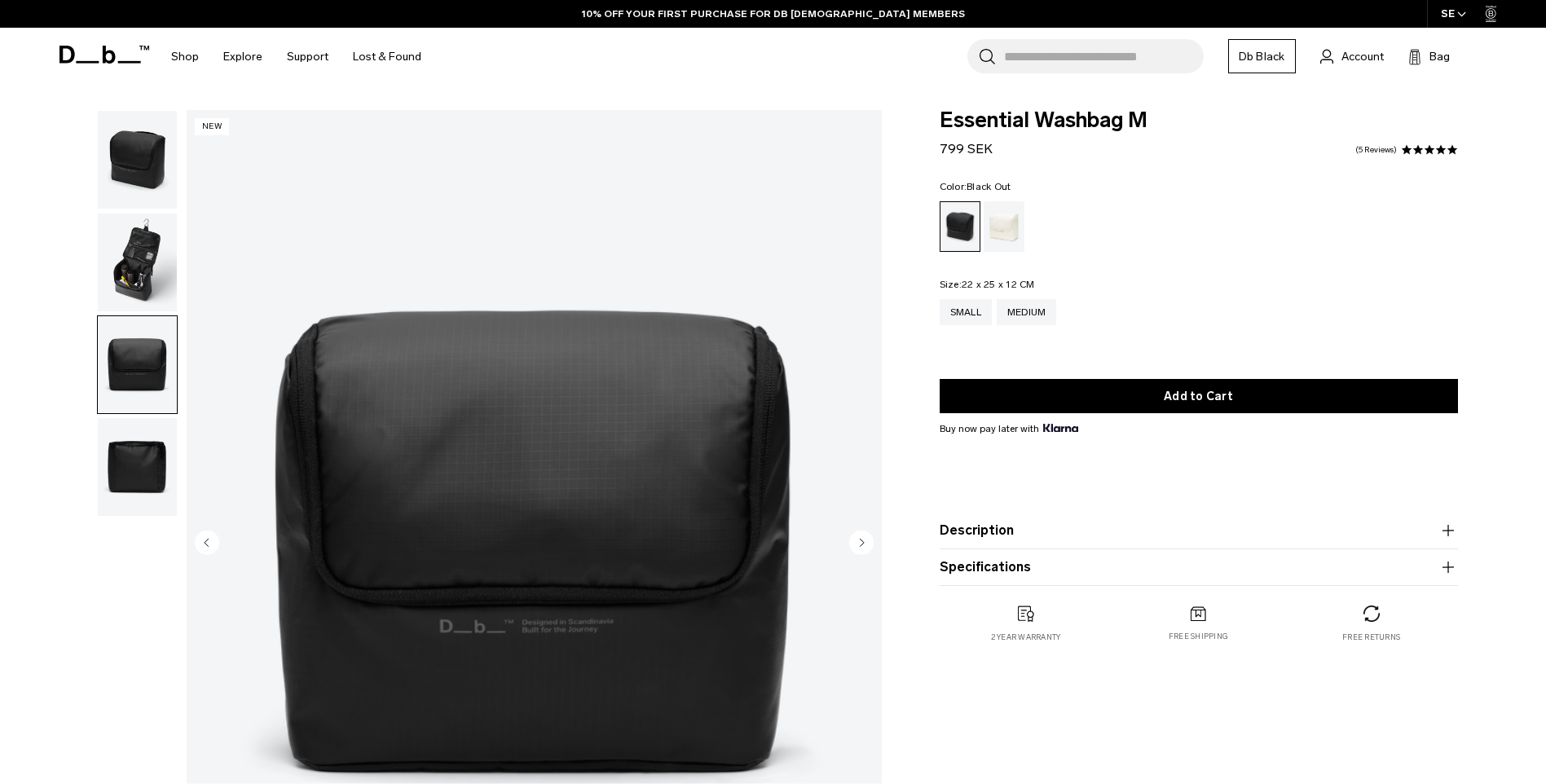
click at [145, 456] on img "button" at bounding box center [137, 466] width 79 height 98
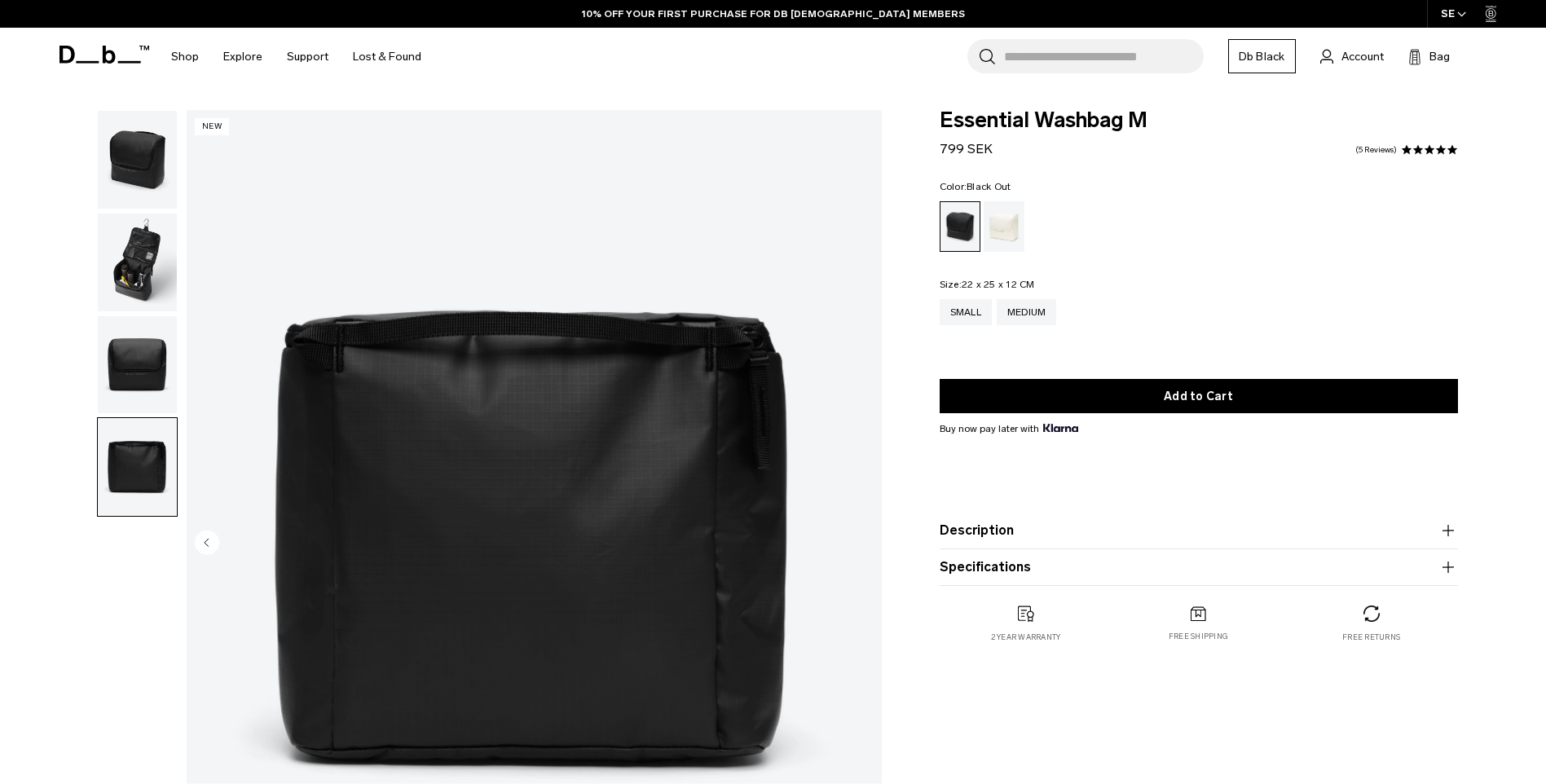
click at [133, 264] on img "button" at bounding box center [137, 262] width 79 height 98
